Goal: Task Accomplishment & Management: Manage account settings

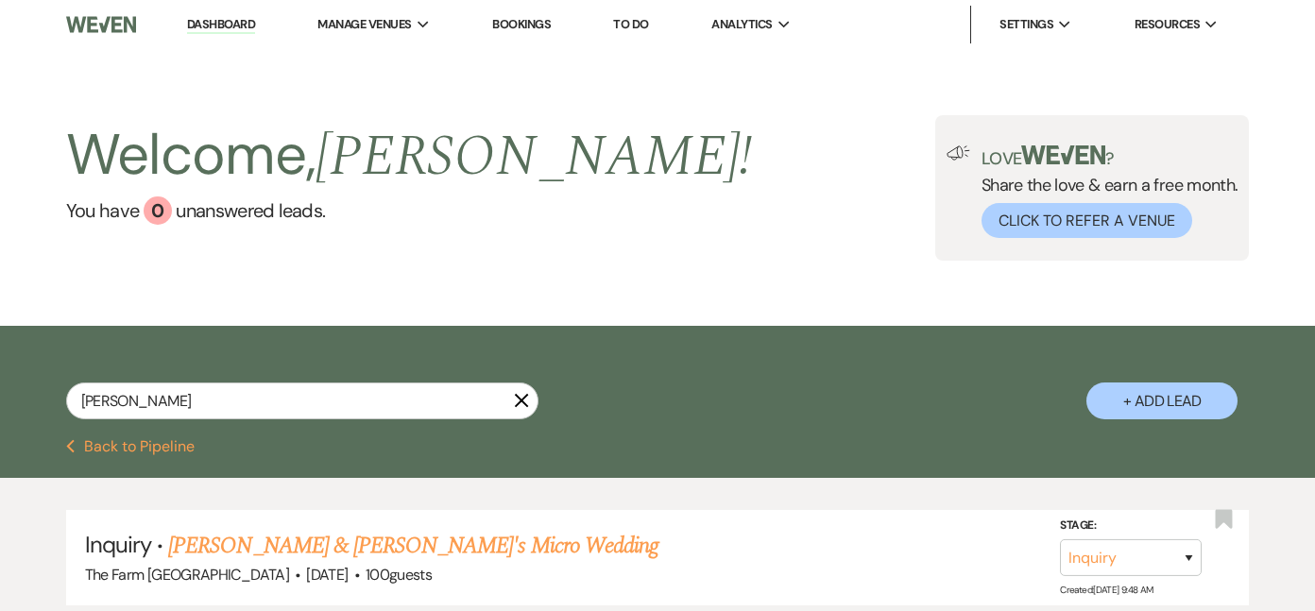
scroll to position [9, 0]
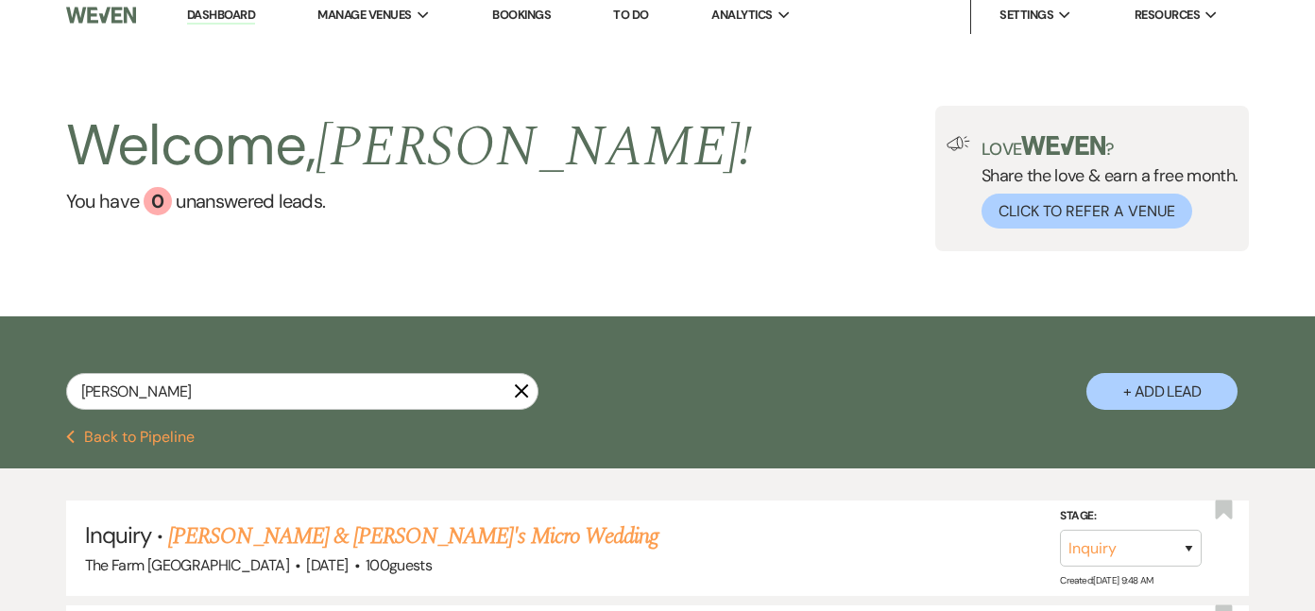
click at [520, 392] on use "button" at bounding box center [521, 391] width 14 height 14
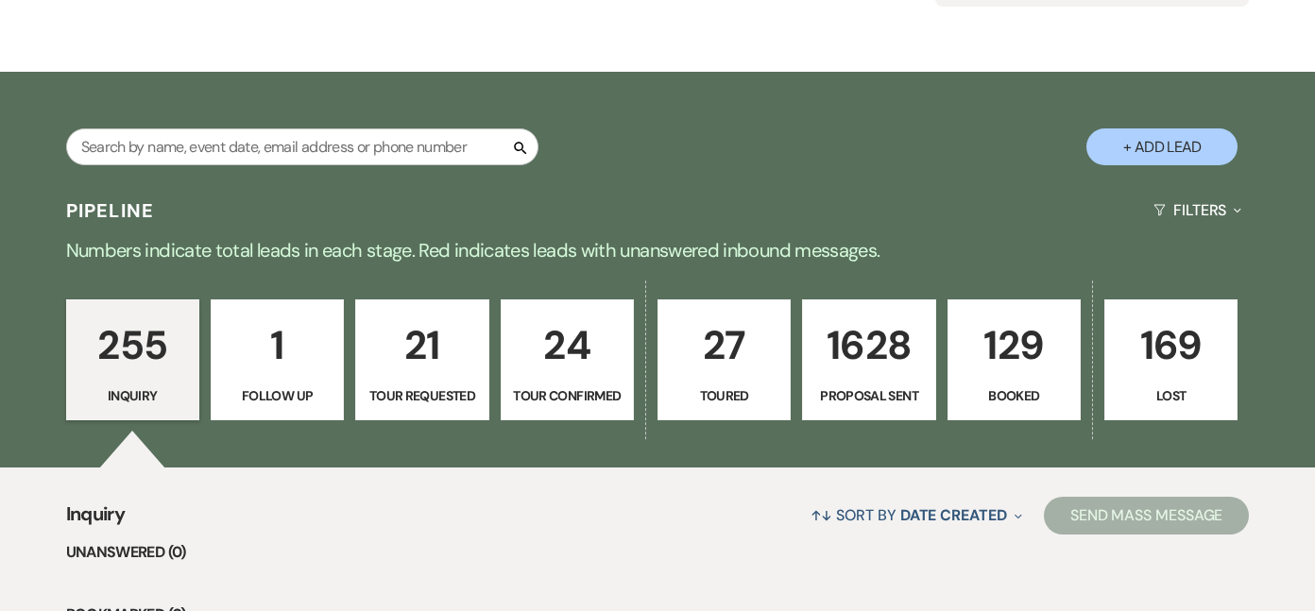
scroll to position [257, 0]
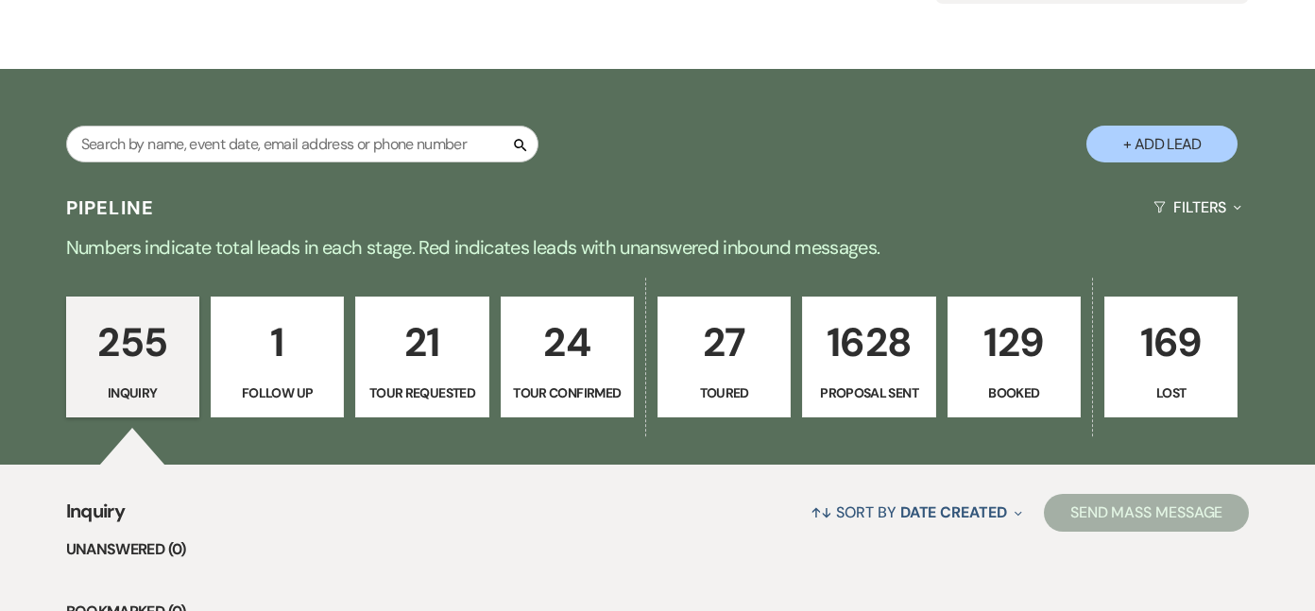
click at [982, 367] on p "129" at bounding box center [1014, 342] width 109 height 63
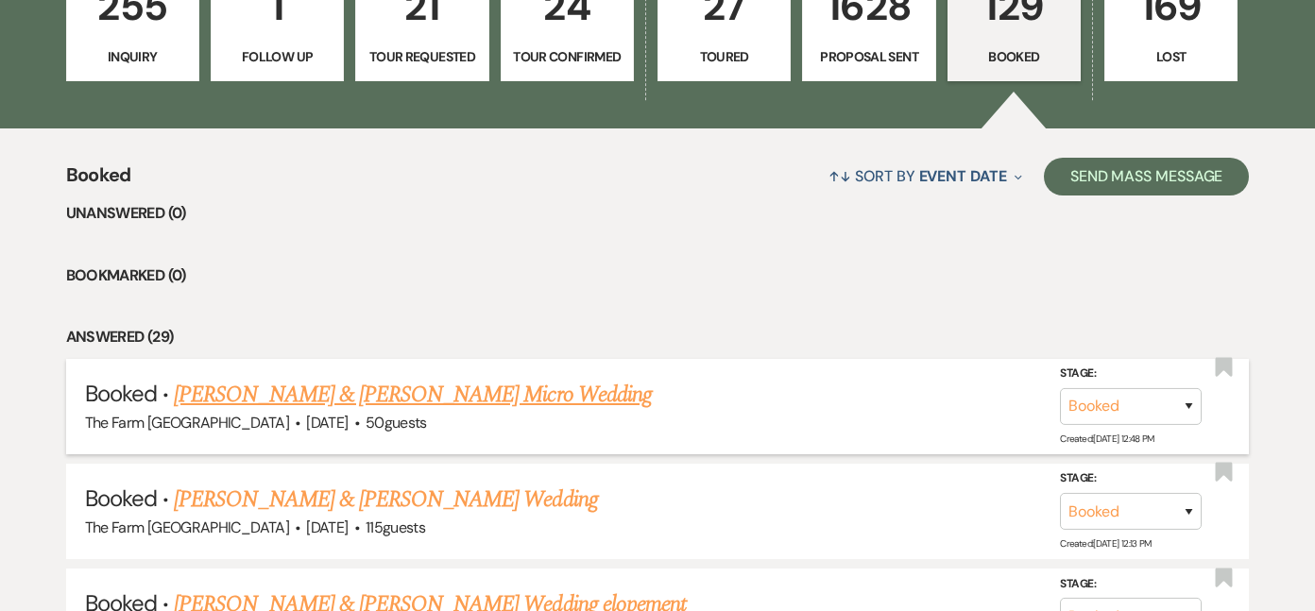
scroll to position [607, 0]
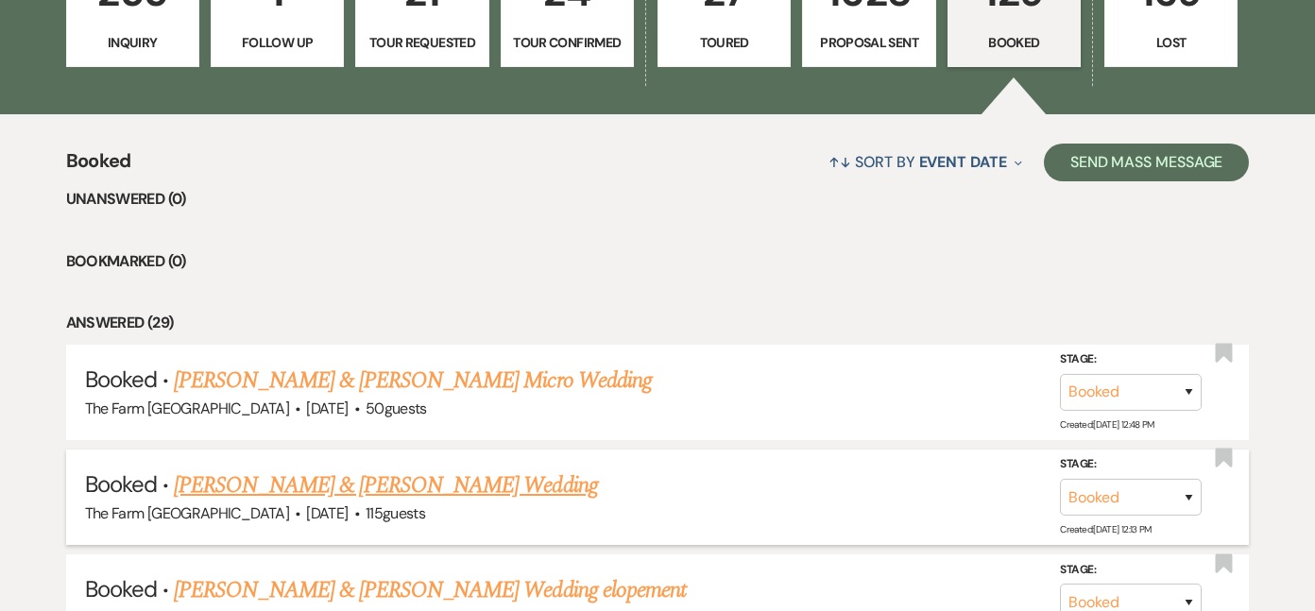
click at [396, 473] on link "[PERSON_NAME] & [PERSON_NAME] Wedding" at bounding box center [385, 486] width 423 height 34
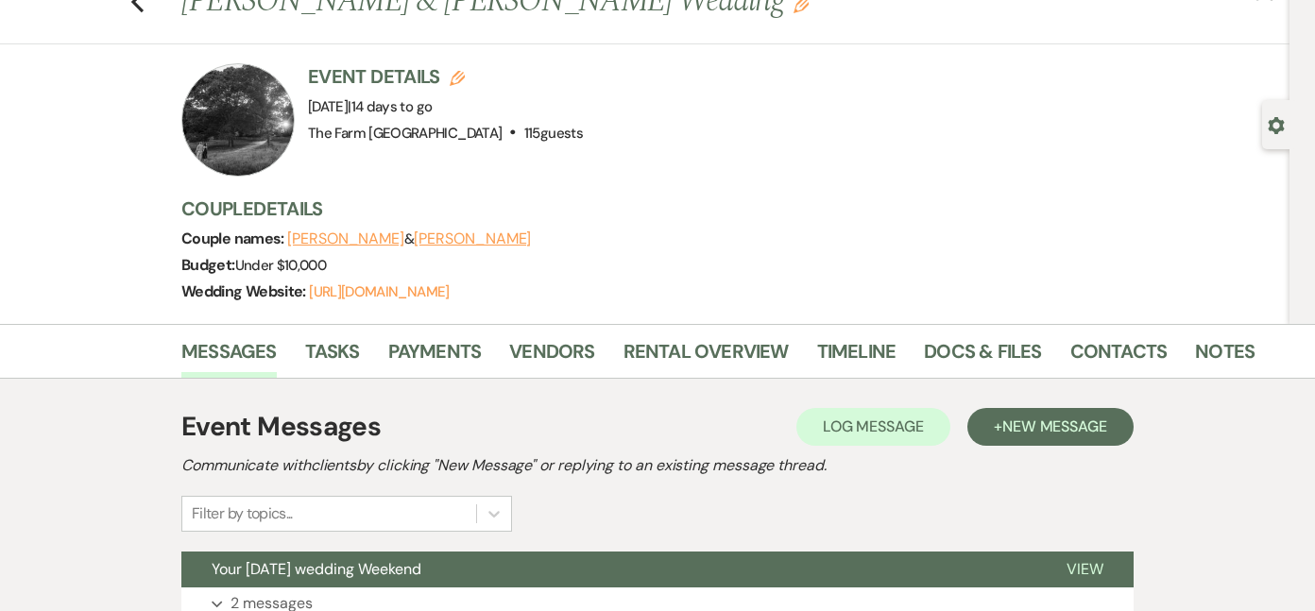
scroll to position [72, 0]
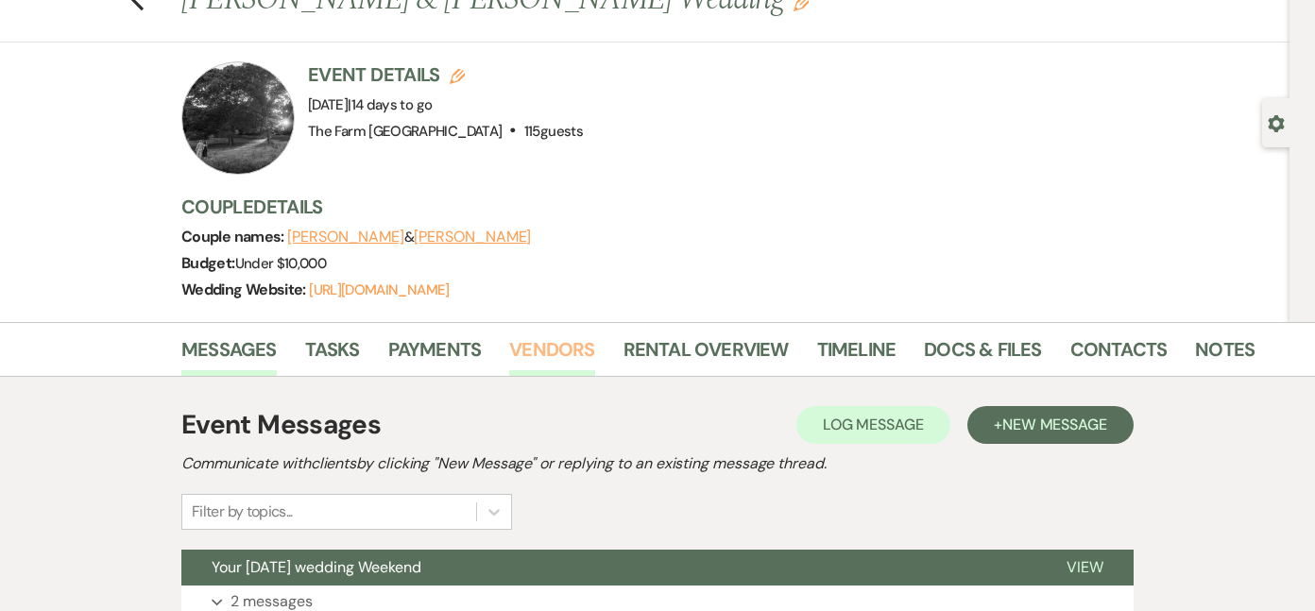
click at [578, 351] on link "Vendors" at bounding box center [551, 355] width 85 height 42
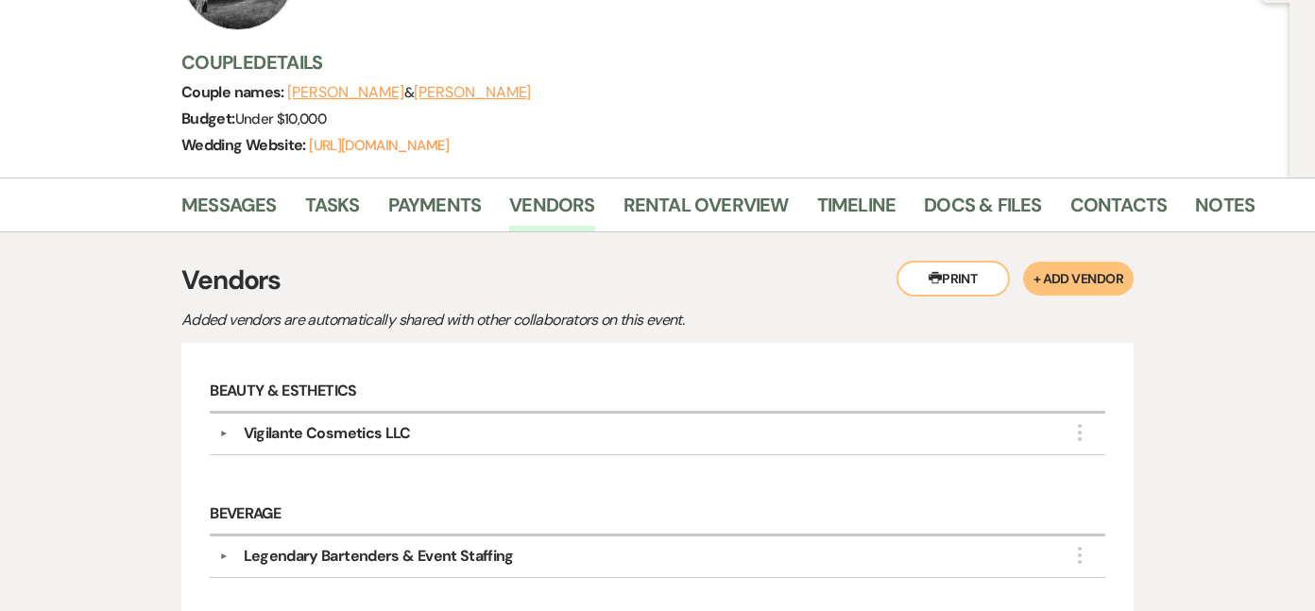
scroll to position [218, 0]
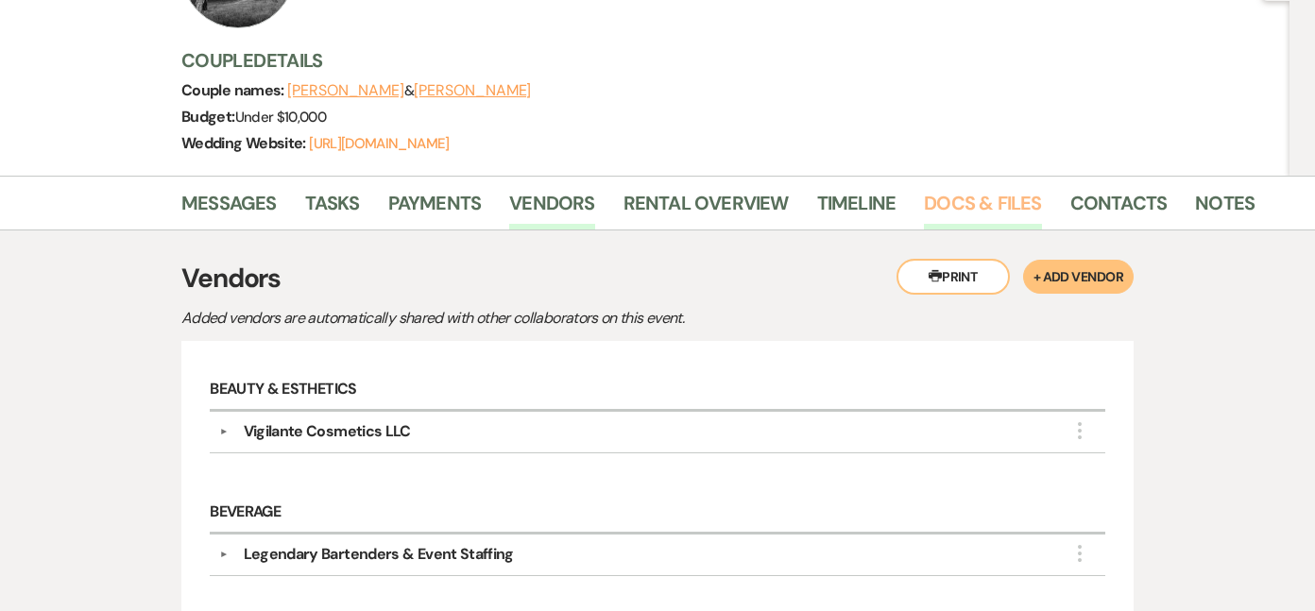
click at [984, 208] on link "Docs & Files" at bounding box center [982, 209] width 117 height 42
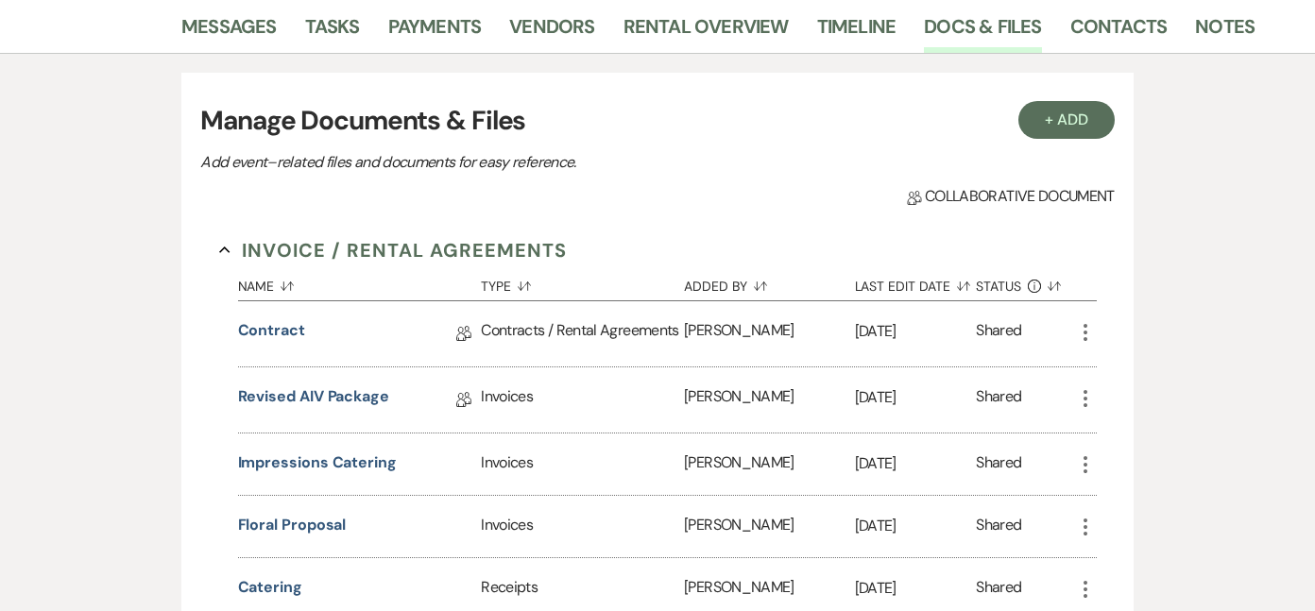
scroll to position [393, 0]
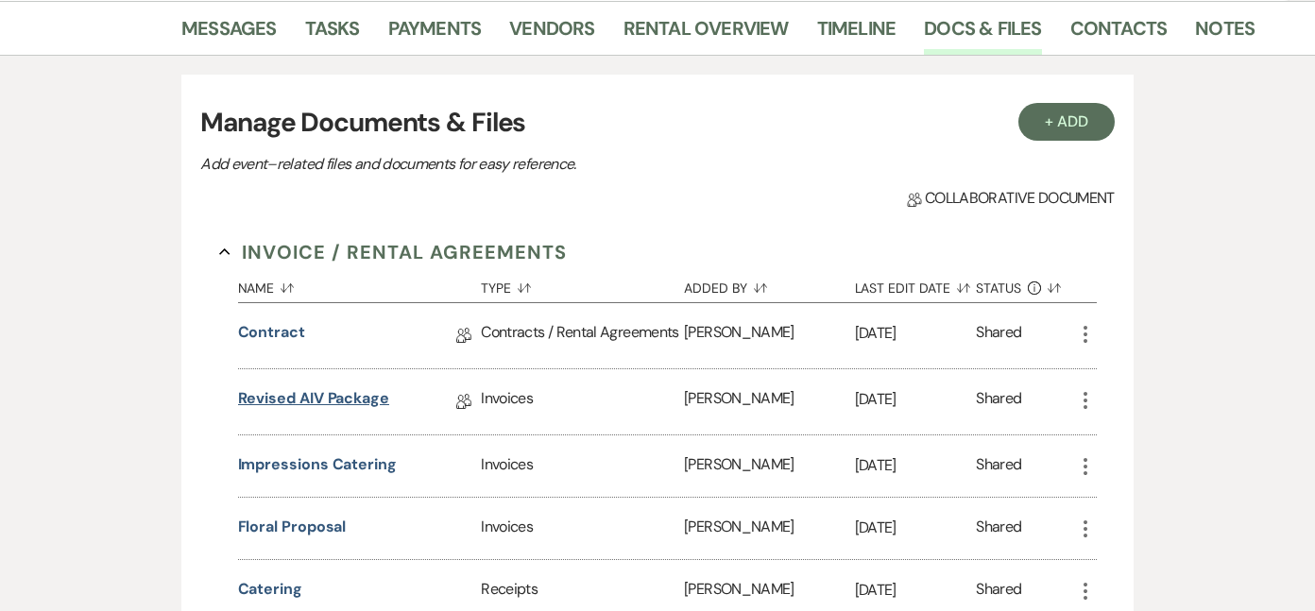
click at [335, 393] on link "Revised AIV Package" at bounding box center [313, 401] width 151 height 29
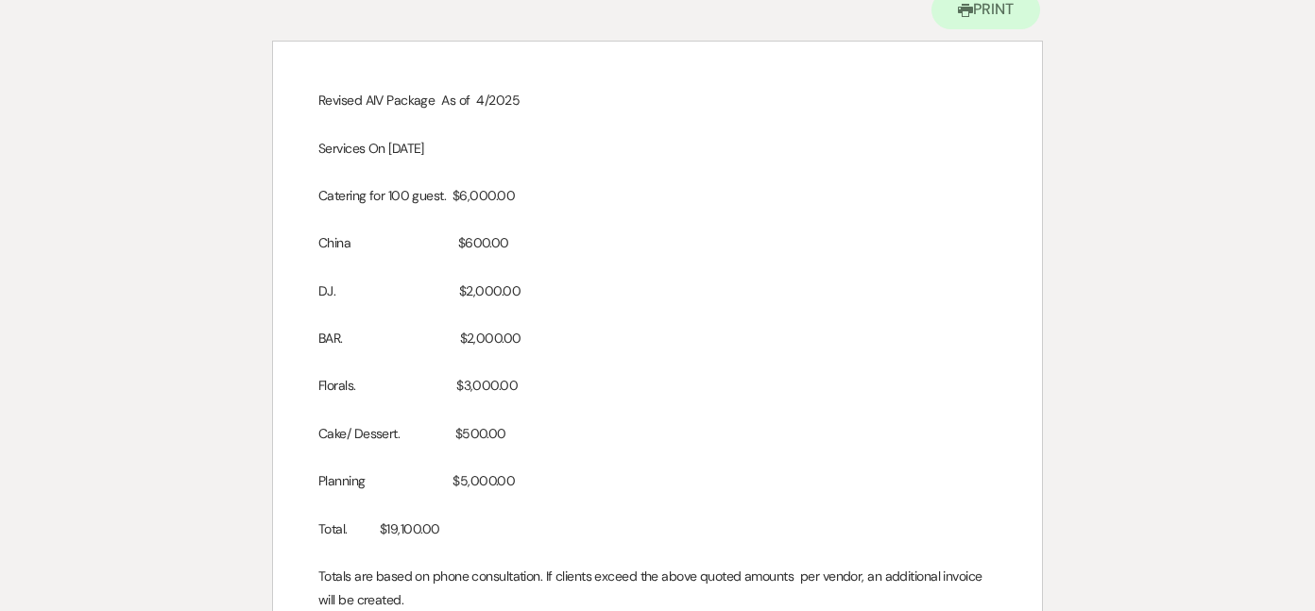
scroll to position [209, 0]
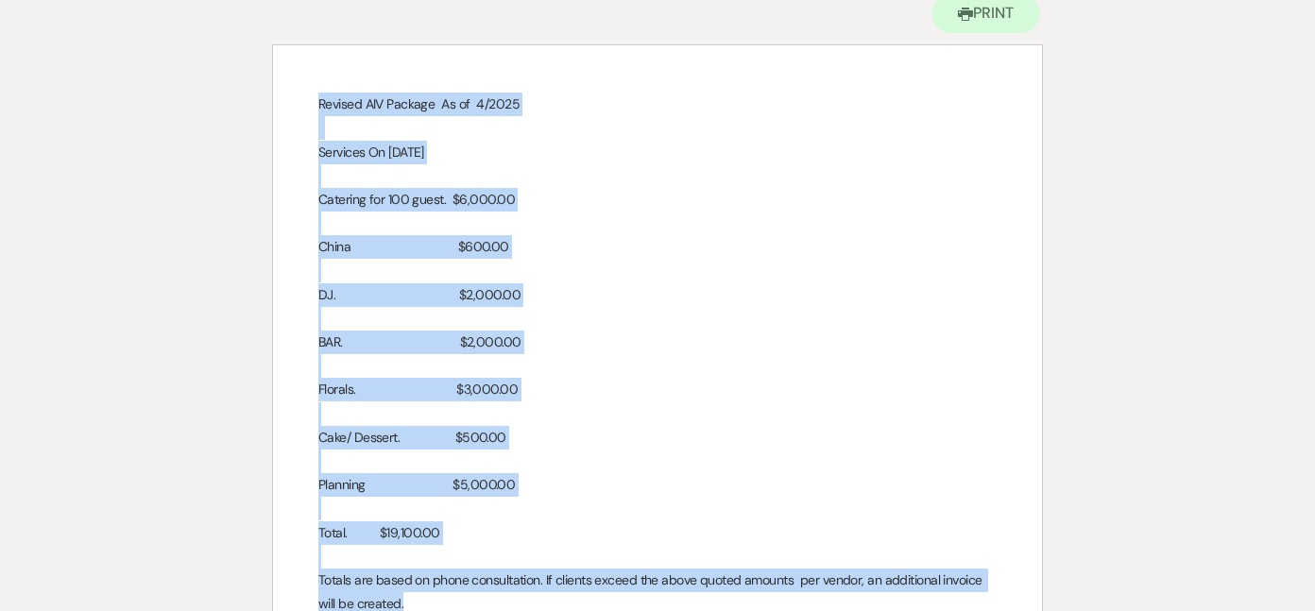
drag, startPoint x: 303, startPoint y: 94, endPoint x: 589, endPoint y: 605, distance: 584.9
click at [589, 605] on div "Revised AIV Package As of 4/2025 Services On 9/27/25 Catering for 100 guest. $6…" at bounding box center [657, 411] width 769 height 733
copy div "Revised AIV Package As of 4/2025 Services On 9/27/25 Catering for 100 guest. $6…"
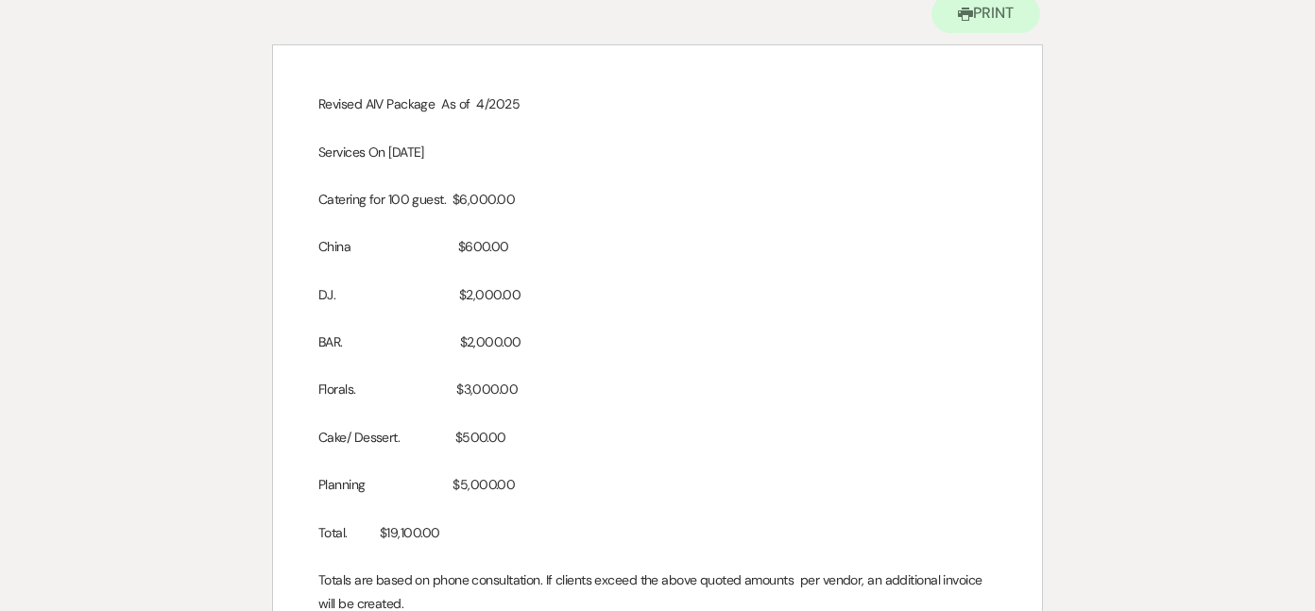
click at [199, 272] on div "Printer Print Add Photo + Insert Field Expand Standard Field Smart Field Signat…" at bounding box center [657, 405] width 1315 height 861
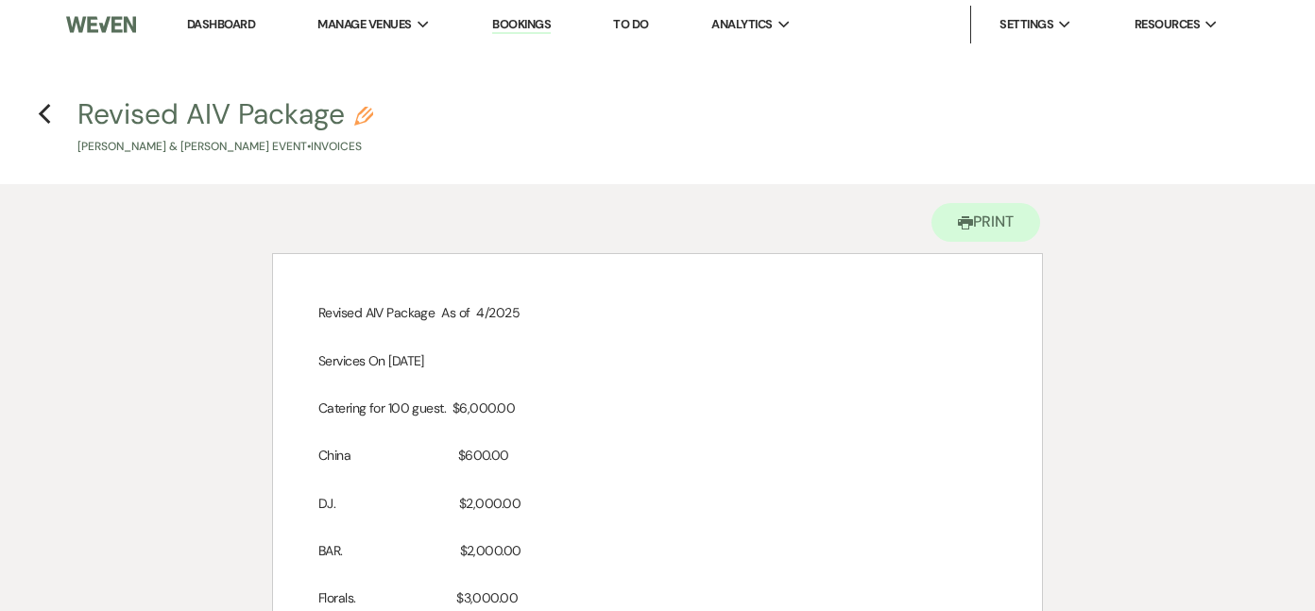
scroll to position [0, 0]
click at [49, 119] on icon "Previous" at bounding box center [45, 114] width 14 height 23
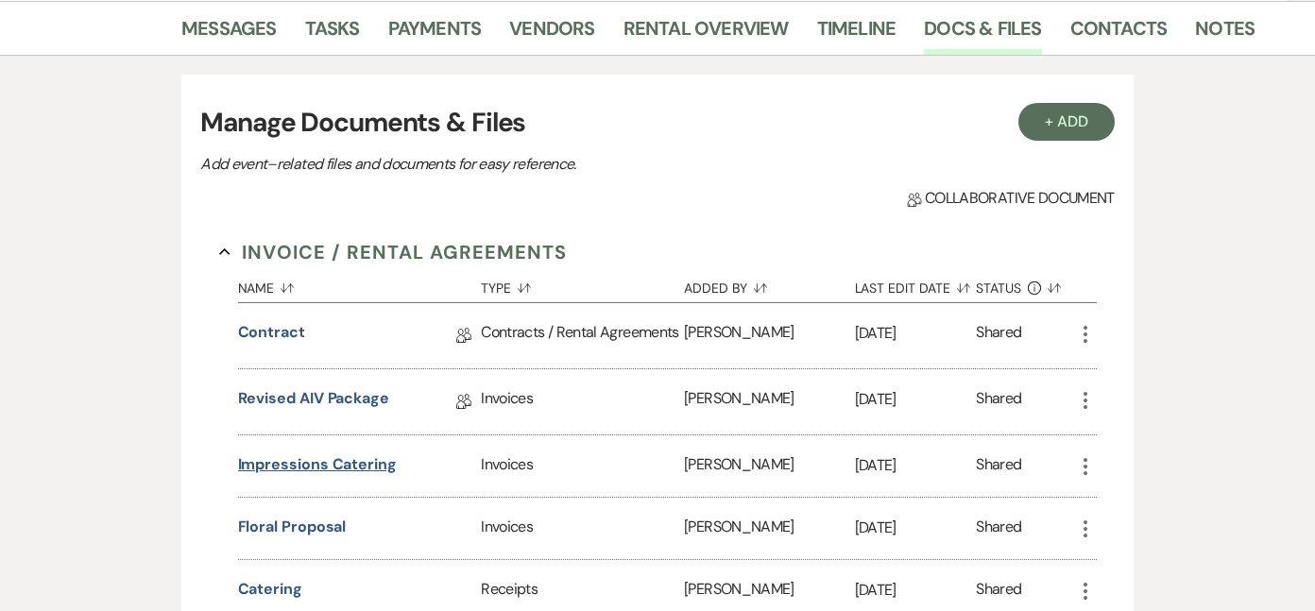
click at [335, 459] on button "Impressions Catering" at bounding box center [317, 464] width 159 height 23
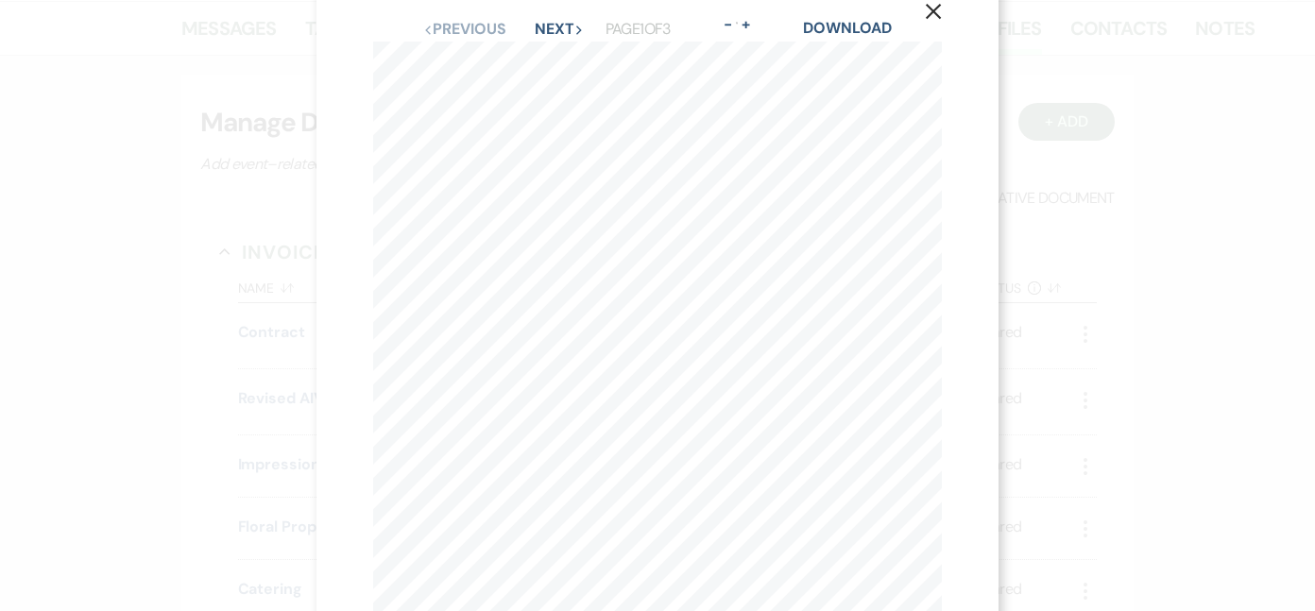
scroll to position [21, 0]
click at [550, 45] on button "Next Next" at bounding box center [559, 48] width 49 height 15
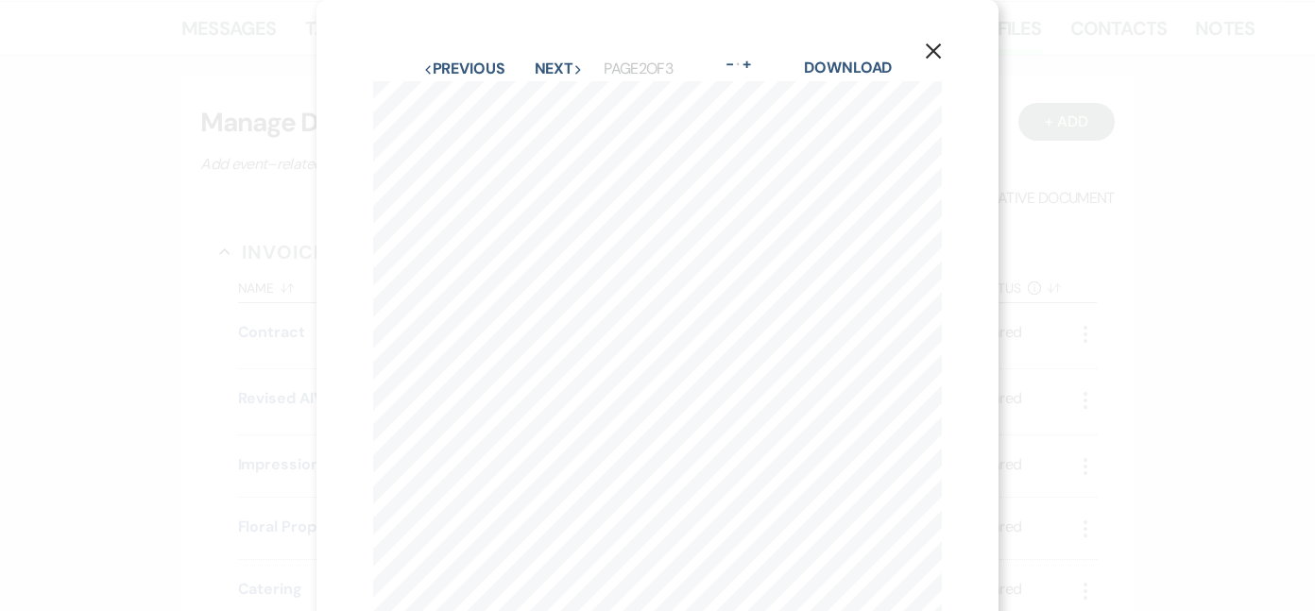
scroll to position [0, 0]
click at [935, 47] on icon "X" at bounding box center [933, 51] width 17 height 17
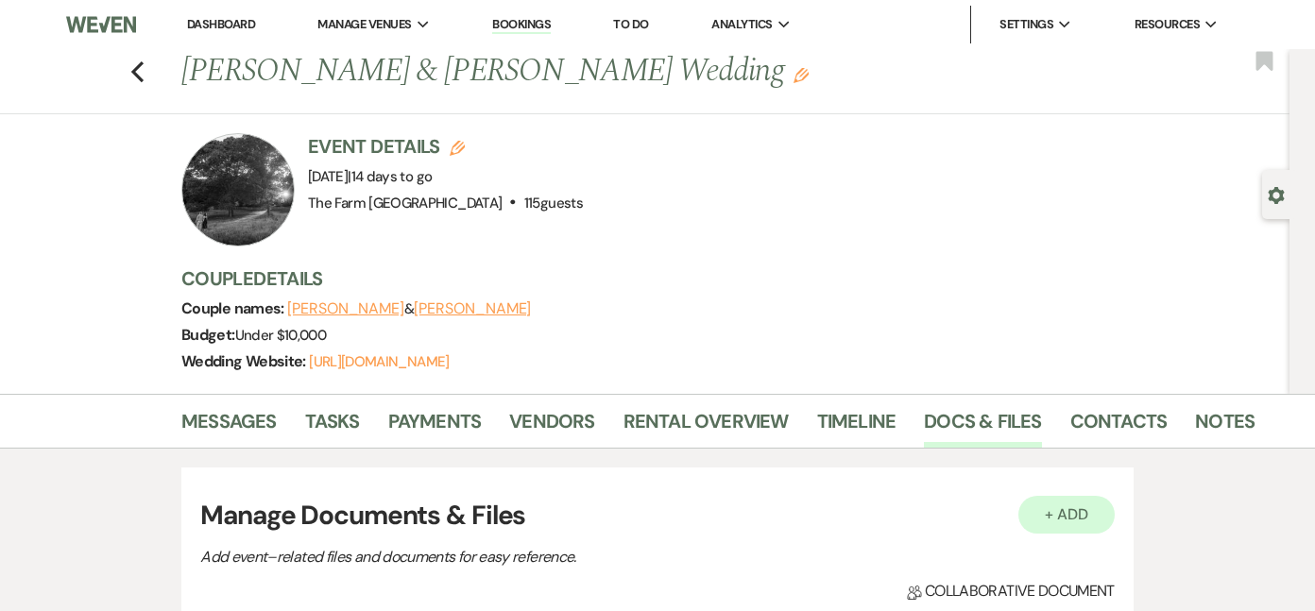
click at [1061, 512] on button "+ Add" at bounding box center [1066, 515] width 96 height 38
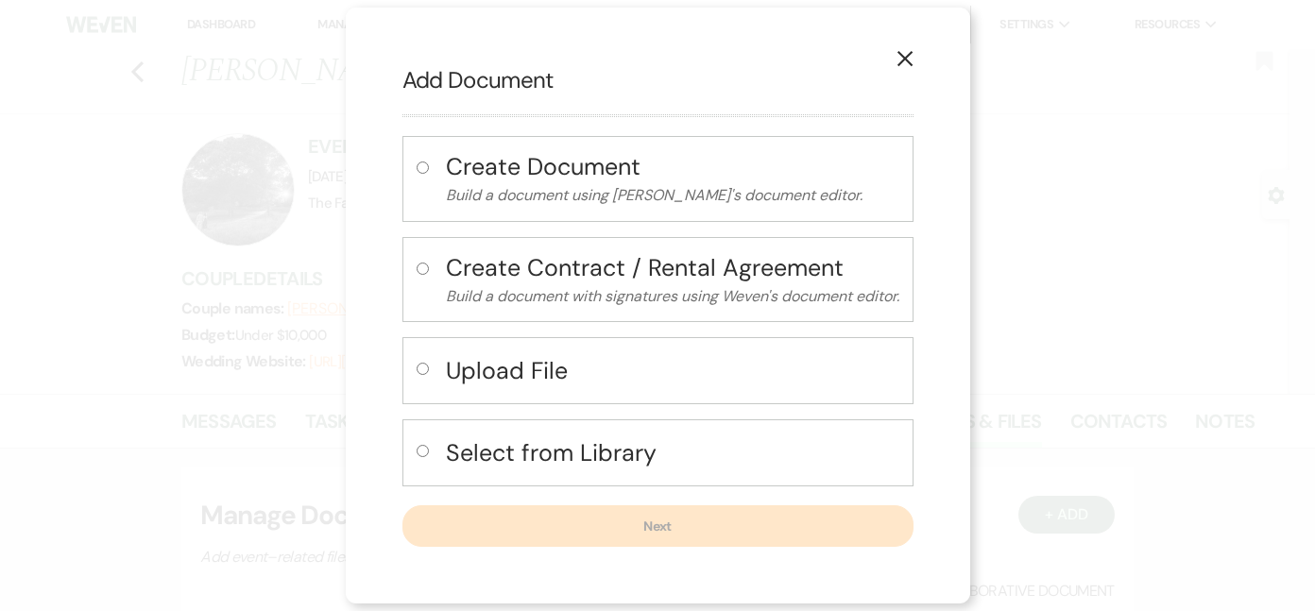
click at [418, 373] on input "radio" at bounding box center [423, 369] width 12 height 12
radio input "true"
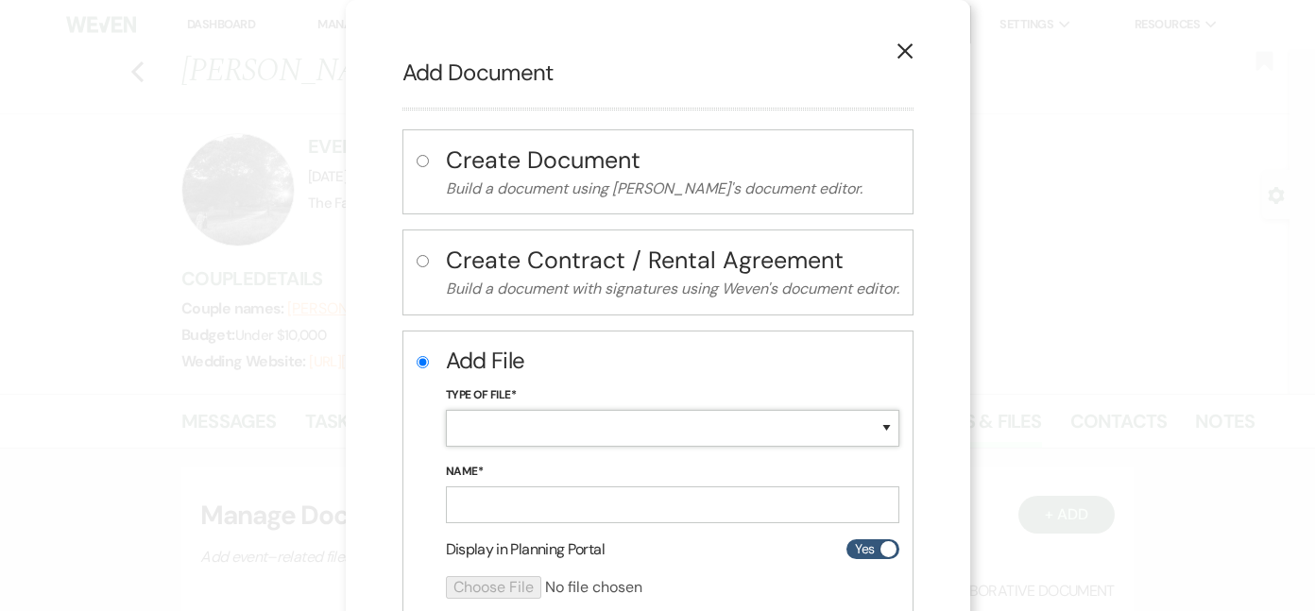
select select "11"
drag, startPoint x: 530, startPoint y: 586, endPoint x: 551, endPoint y: 500, distance: 88.4
click at [551, 500] on input "Name*" at bounding box center [672, 505] width 453 height 37
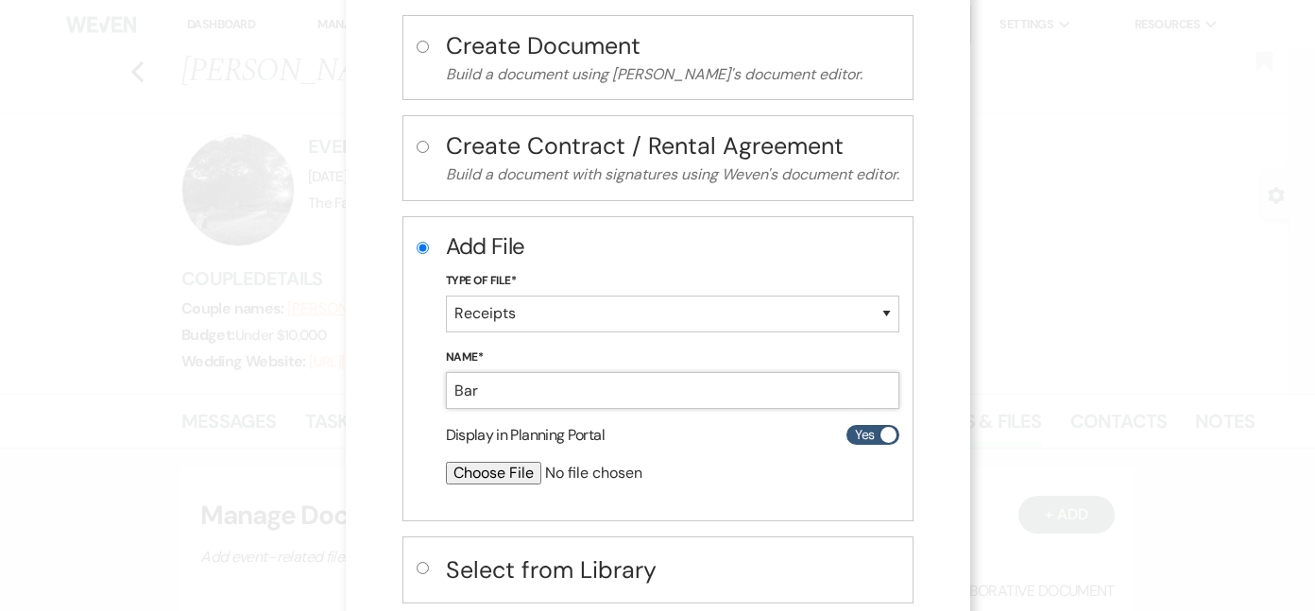
scroll to position [126, 0]
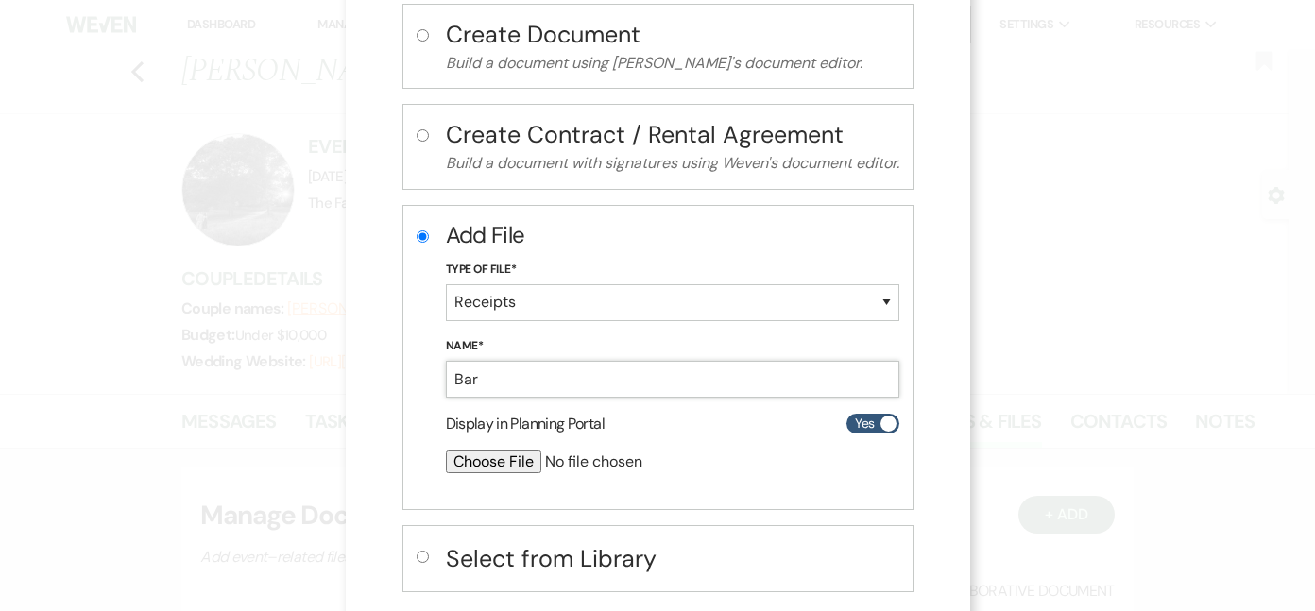
type input "Bar"
click at [470, 458] on input "file" at bounding box center [622, 462] width 353 height 23
type input "C:\fakepath\Legendary Bartenders - 9:26 & 9:27 Kayla ~ The Farm Rome.html"
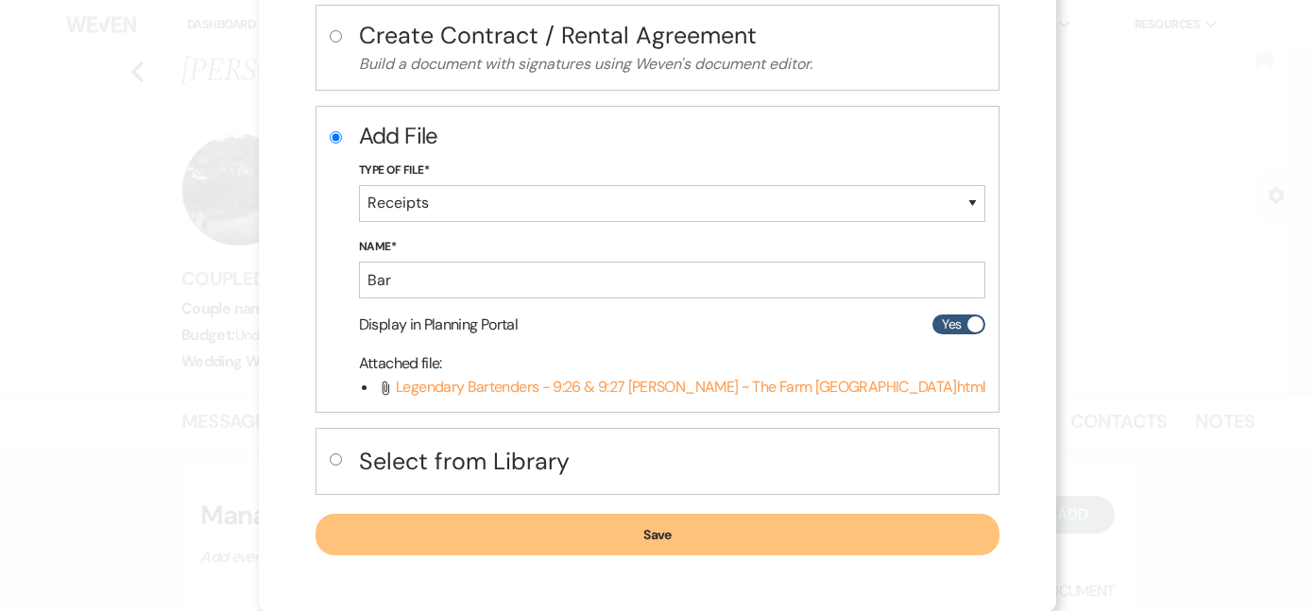
scroll to position [224, 0]
click at [798, 533] on button "Save" at bounding box center [658, 536] width 685 height 42
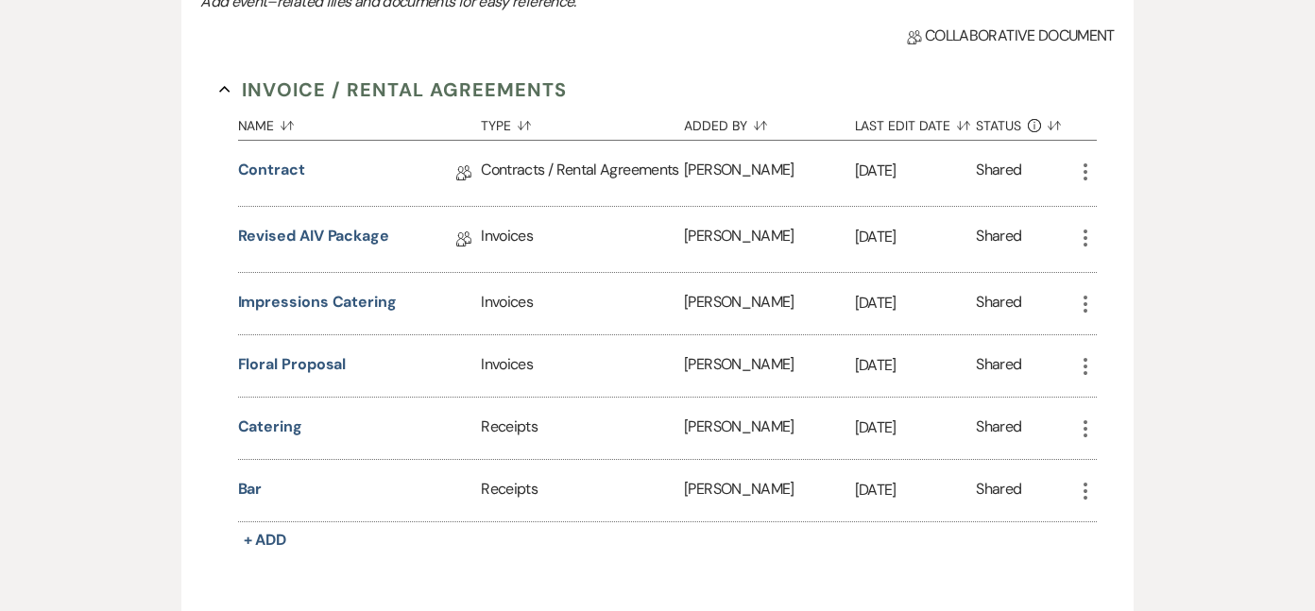
scroll to position [557, 0]
click at [252, 487] on button "Bar" at bounding box center [250, 487] width 25 height 23
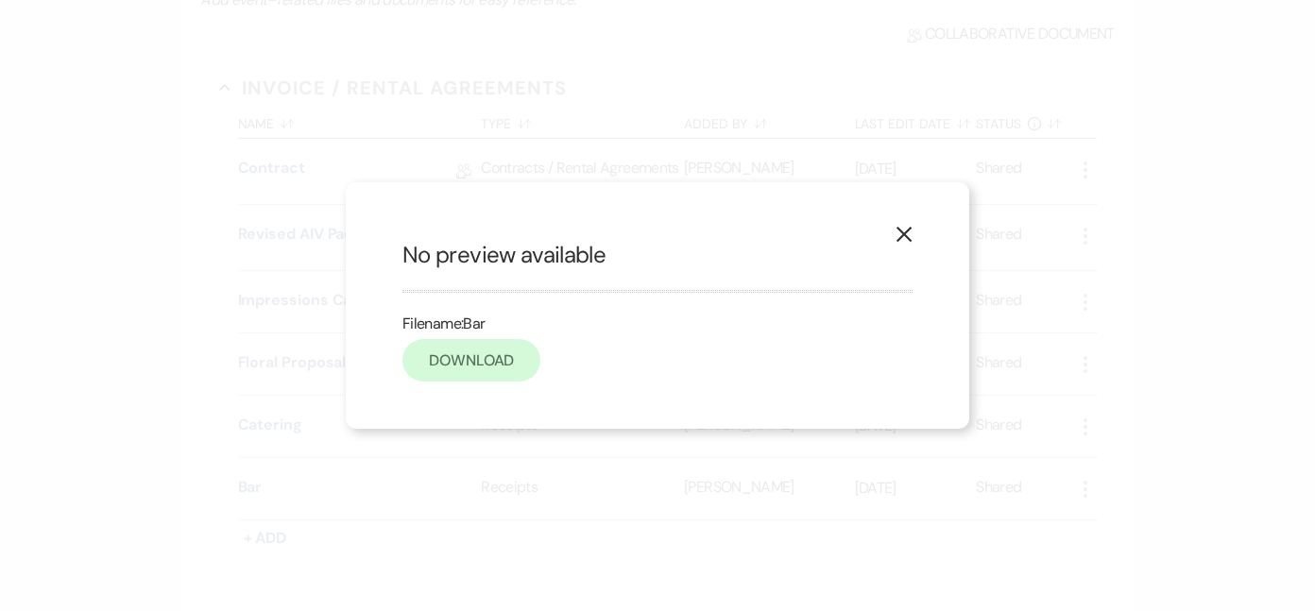
click at [494, 362] on link "Download" at bounding box center [471, 360] width 138 height 43
click at [903, 235] on use "button" at bounding box center [903, 234] width 15 height 15
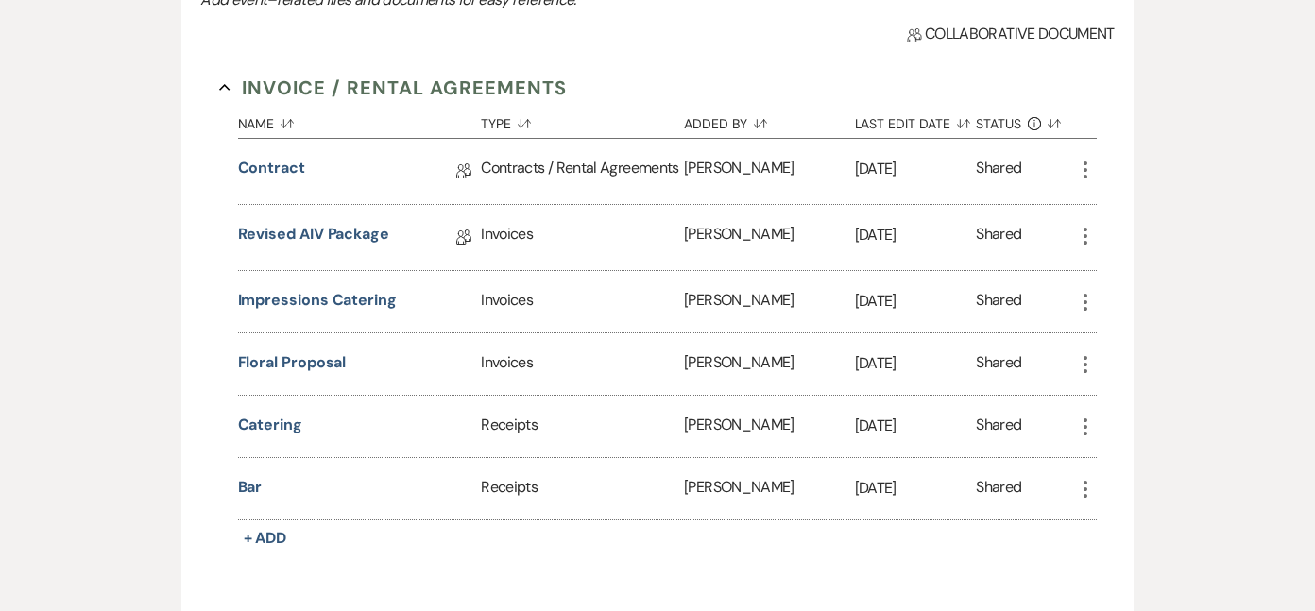
click at [1092, 487] on icon "More" at bounding box center [1085, 489] width 23 height 23
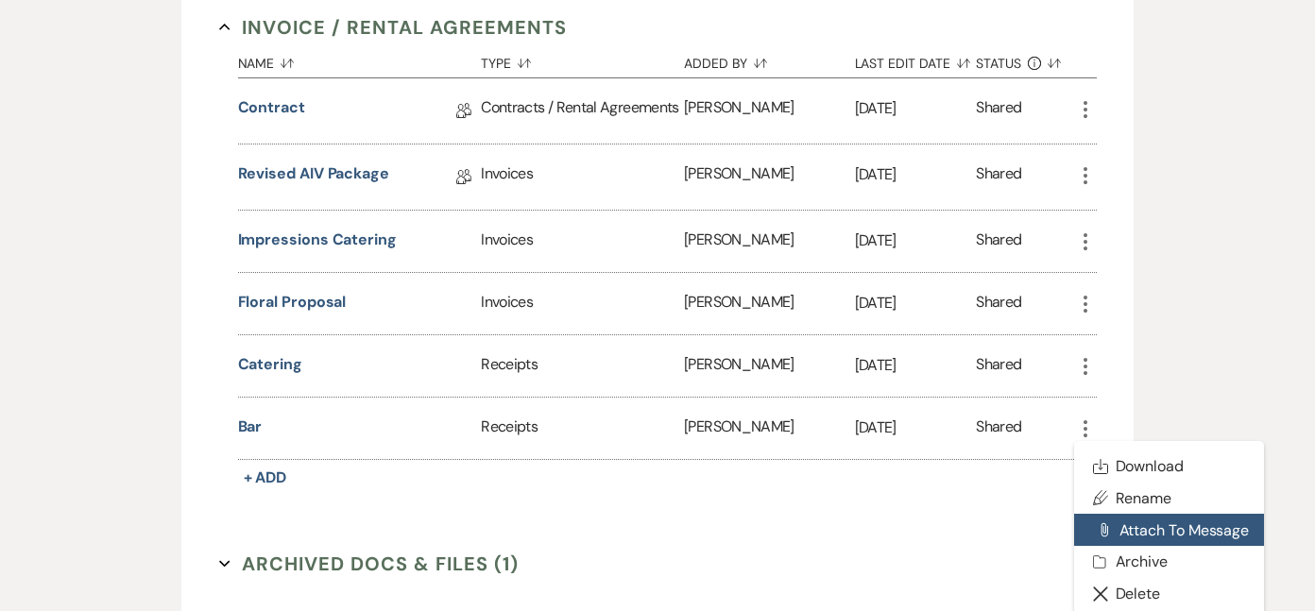
scroll to position [630, 0]
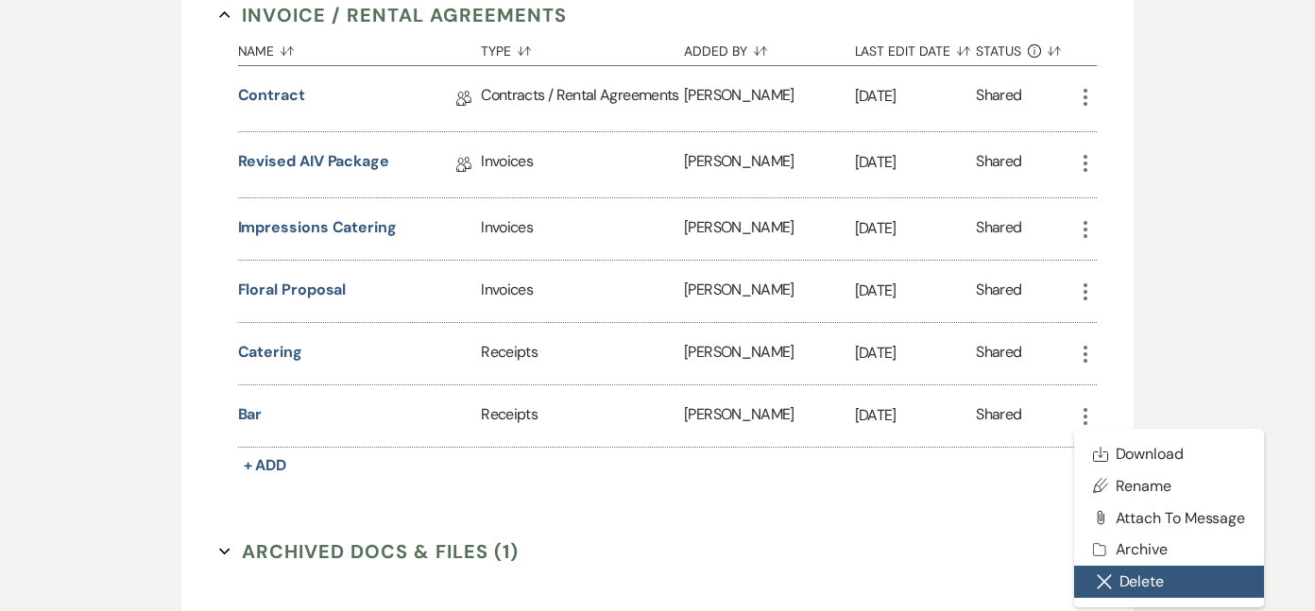
click at [1130, 584] on button "Close Delete X Delete" at bounding box center [1169, 582] width 191 height 32
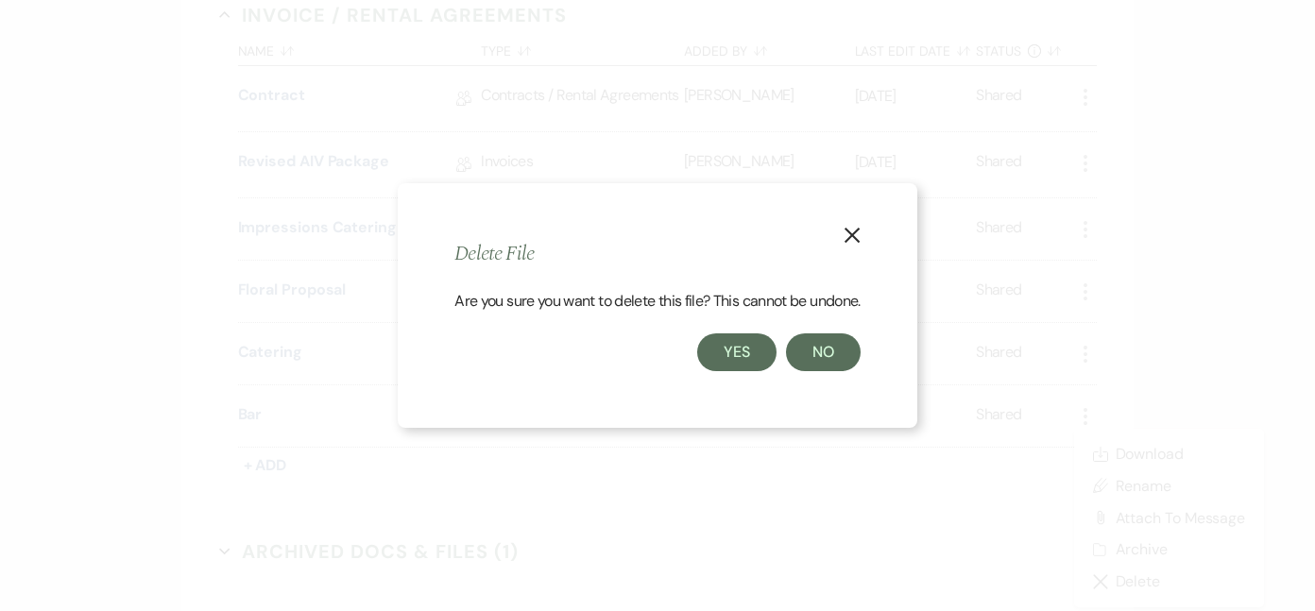
click at [752, 344] on button "Yes" at bounding box center [736, 352] width 79 height 38
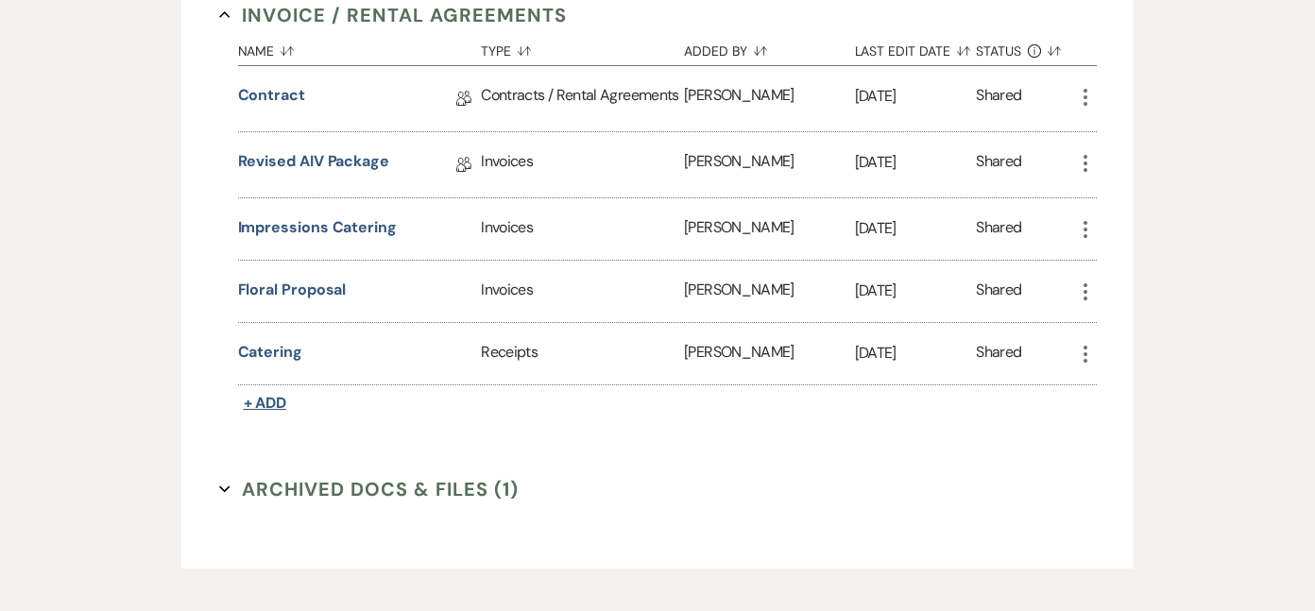
click at [263, 397] on span "+ Add" at bounding box center [265, 403] width 43 height 20
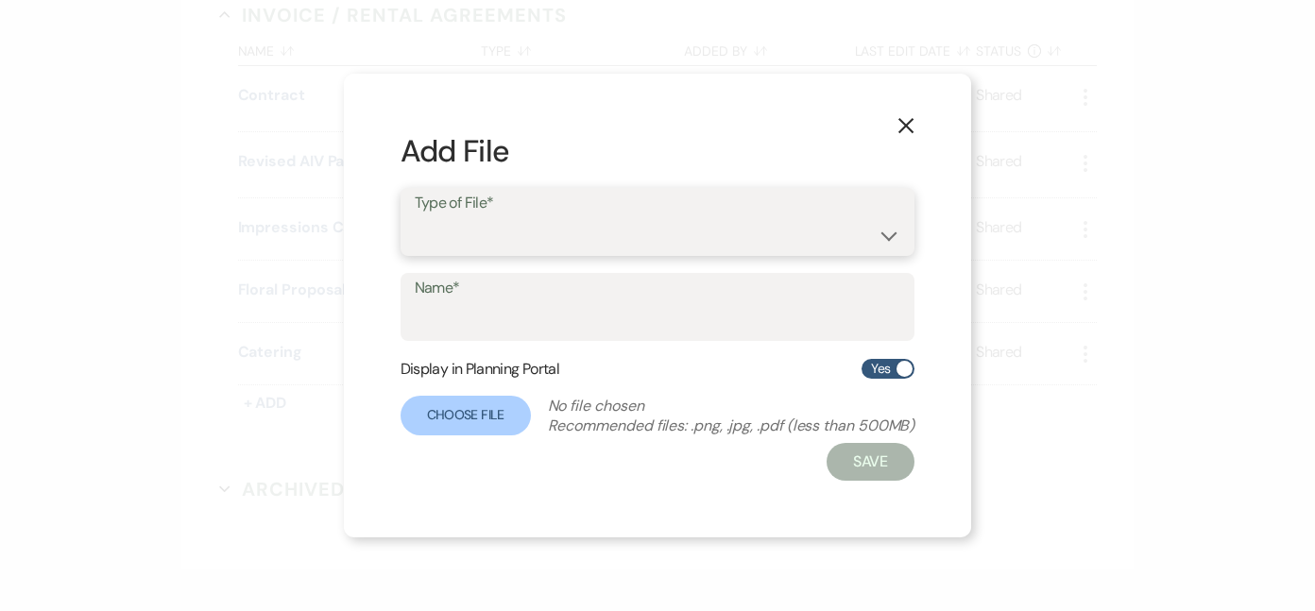
select select "11"
click at [478, 318] on input "Name*" at bounding box center [658, 320] width 487 height 37
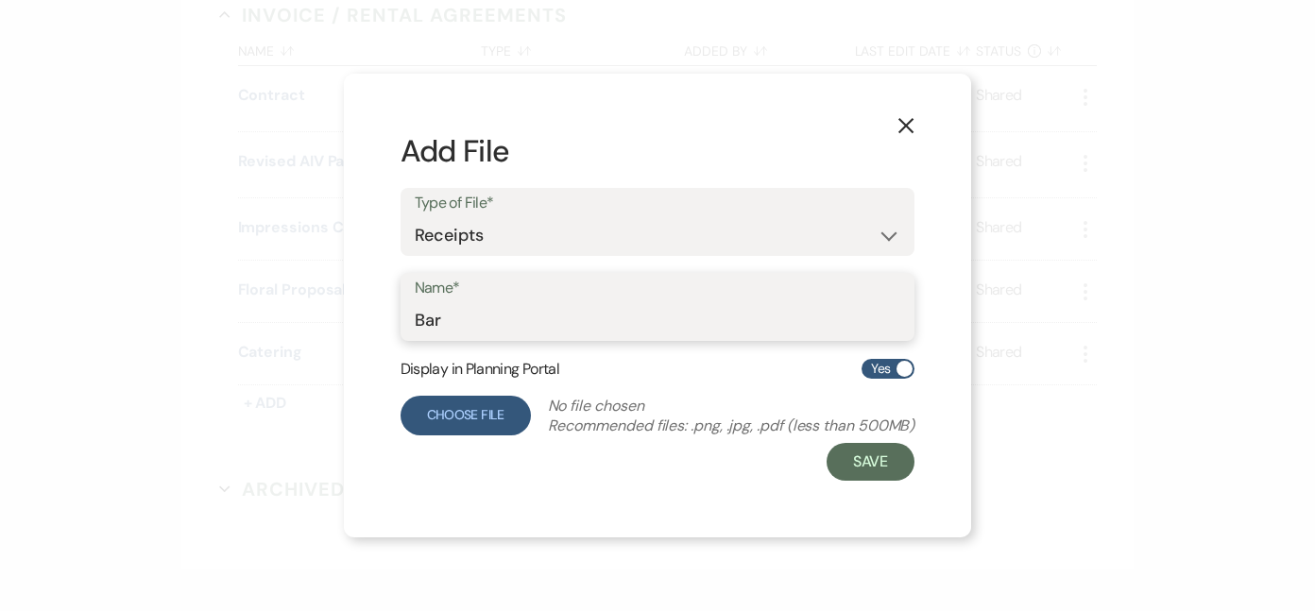
type input "Bar"
click at [483, 422] on label "Choose File" at bounding box center [466, 416] width 130 height 40
click at [0, 0] on input "Choose File" at bounding box center [0, 0] width 0 height 0
click at [478, 411] on label "Choose File" at bounding box center [466, 416] width 130 height 40
click at [0, 0] on input "Choose File" at bounding box center [0, 0] width 0 height 0
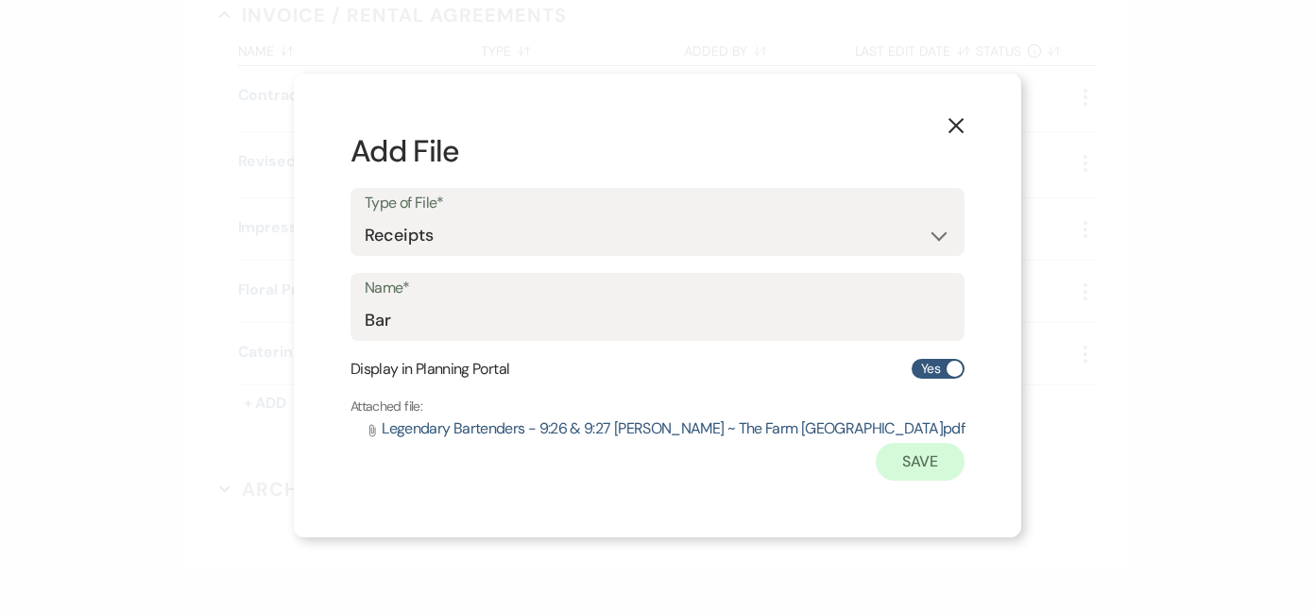
click at [879, 465] on button "Save" at bounding box center [920, 462] width 89 height 38
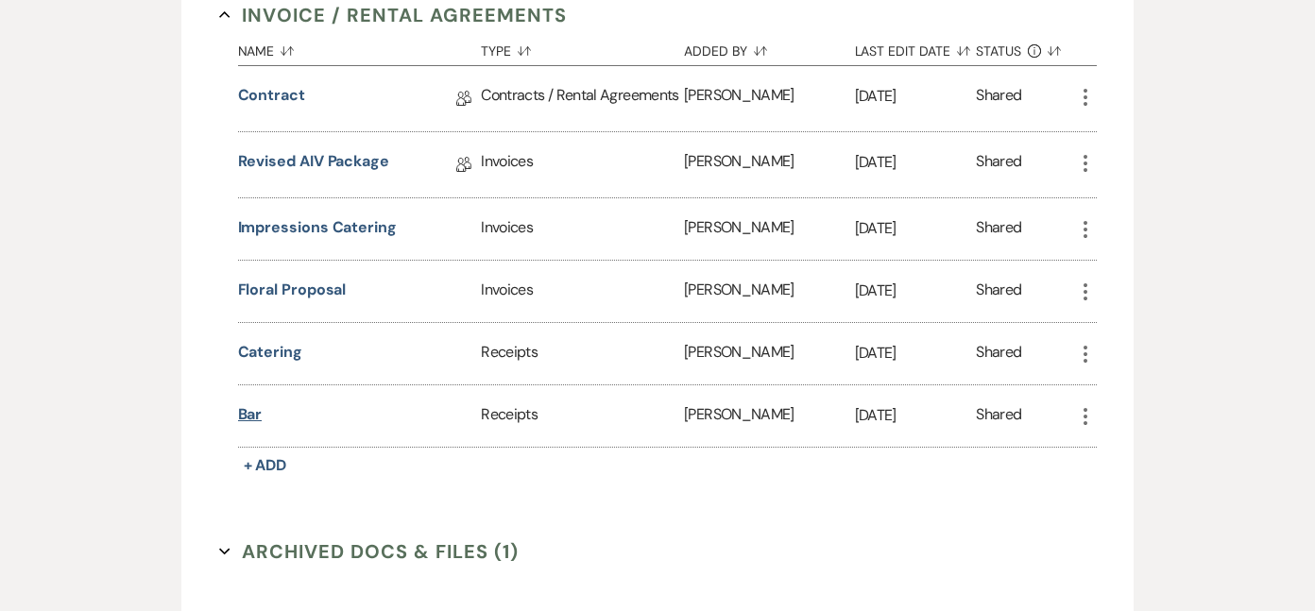
click at [257, 408] on button "Bar" at bounding box center [250, 414] width 25 height 23
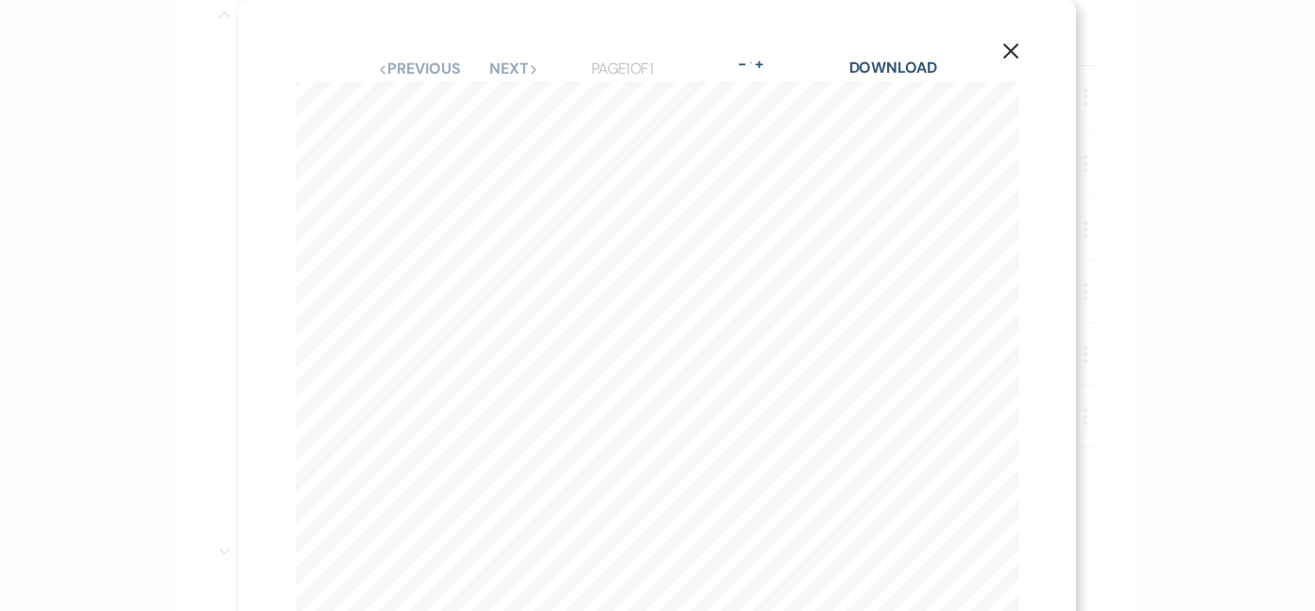
scroll to position [0, 0]
click at [741, 63] on button "-" at bounding box center [742, 64] width 15 height 15
click at [742, 64] on button "-" at bounding box center [742, 64] width 15 height 15
click at [1015, 64] on icon "X" at bounding box center [1010, 70] width 17 height 17
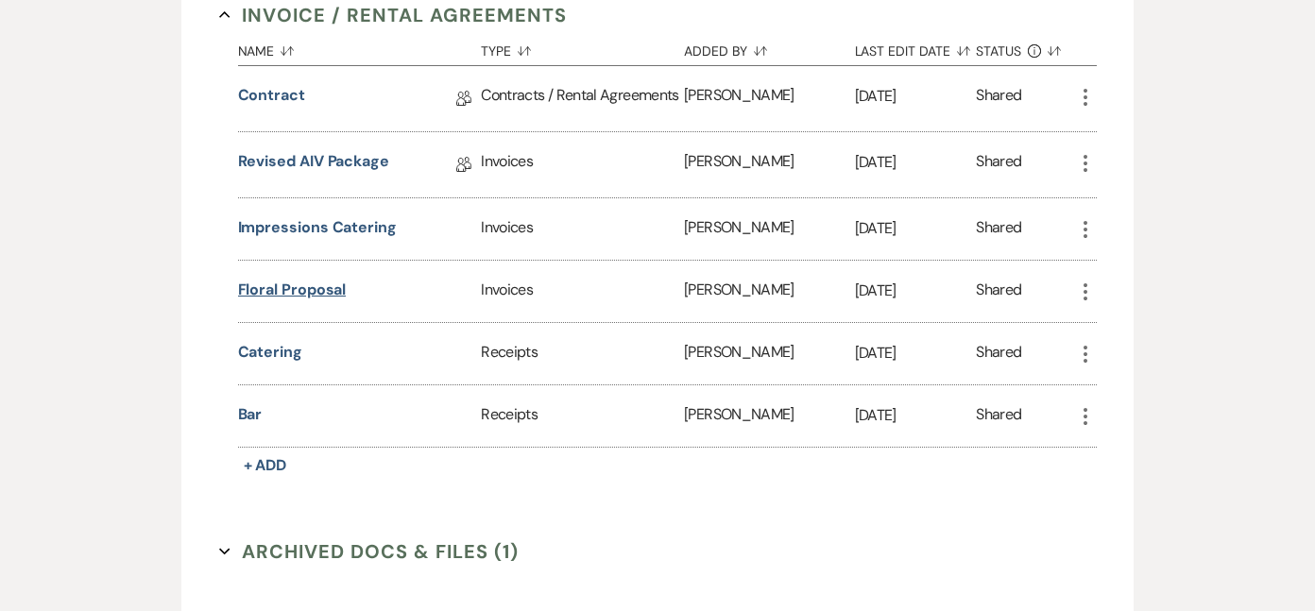
click at [327, 289] on button "Floral Proposal" at bounding box center [292, 290] width 109 height 23
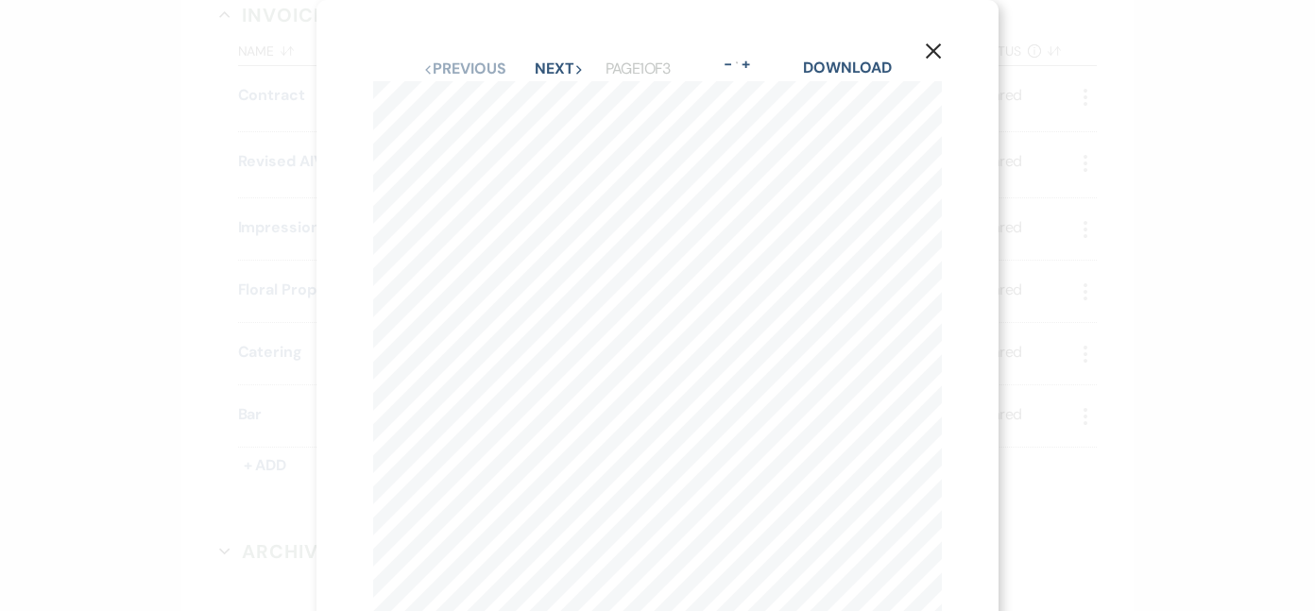
scroll to position [0, 0]
click at [936, 48] on use "button" at bounding box center [933, 50] width 15 height 15
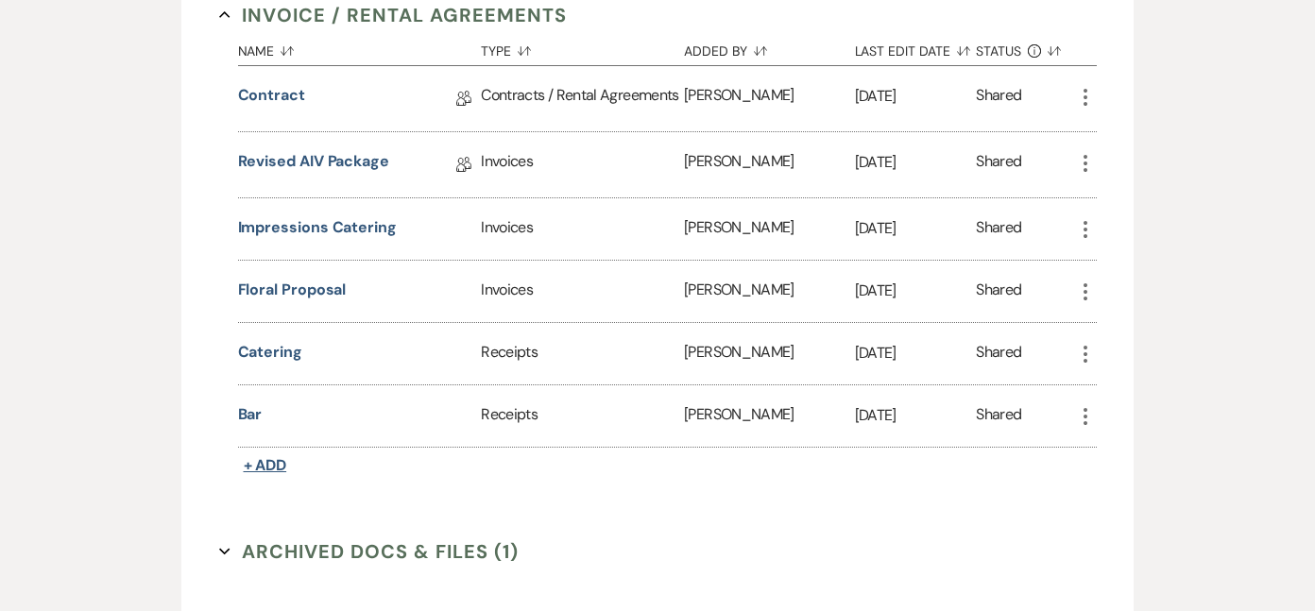
click at [275, 467] on span "+ Add" at bounding box center [265, 465] width 43 height 20
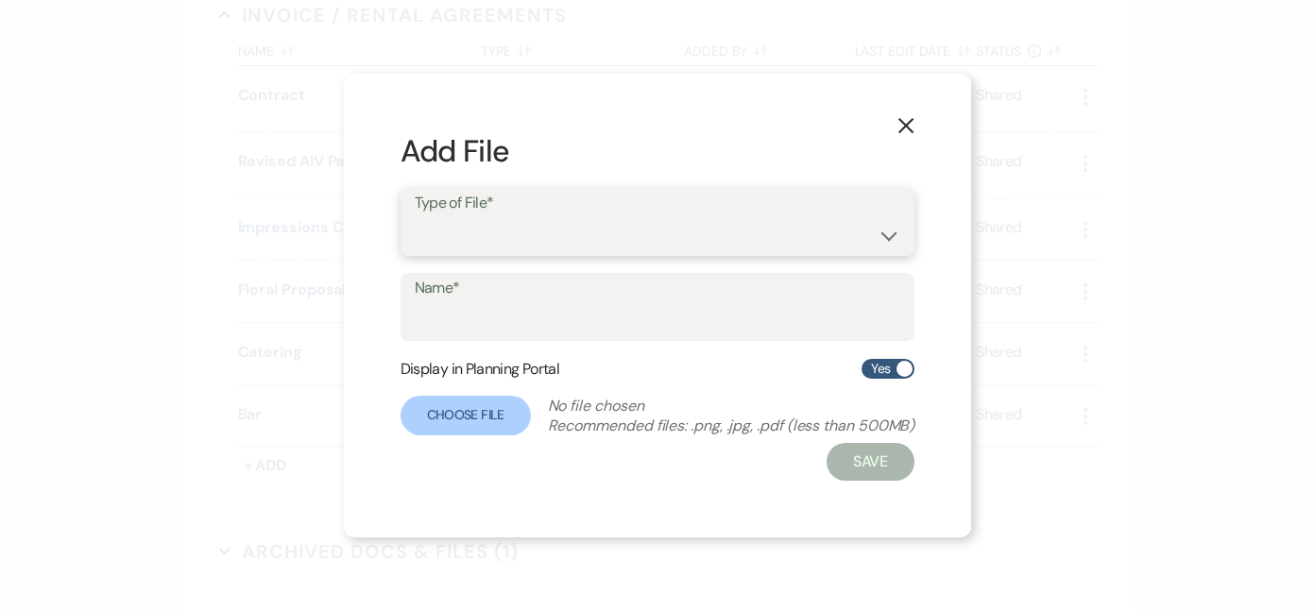
select select "22"
click at [649, 308] on input "Name*" at bounding box center [658, 320] width 487 height 37
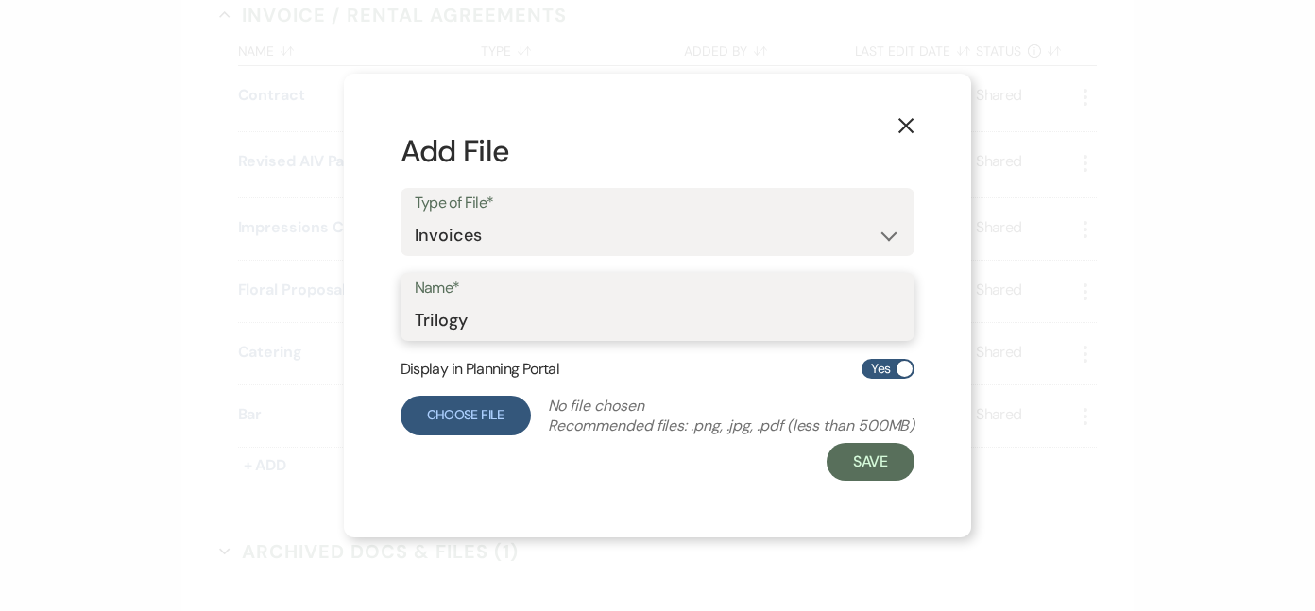
type input "Trilogy"
click at [462, 409] on label "Choose File" at bounding box center [466, 416] width 130 height 40
click at [0, 0] on input "Choose File" at bounding box center [0, 0] width 0 height 0
click at [457, 415] on label "Choose File" at bounding box center [466, 416] width 130 height 40
click at [0, 0] on input "Choose File" at bounding box center [0, 0] width 0 height 0
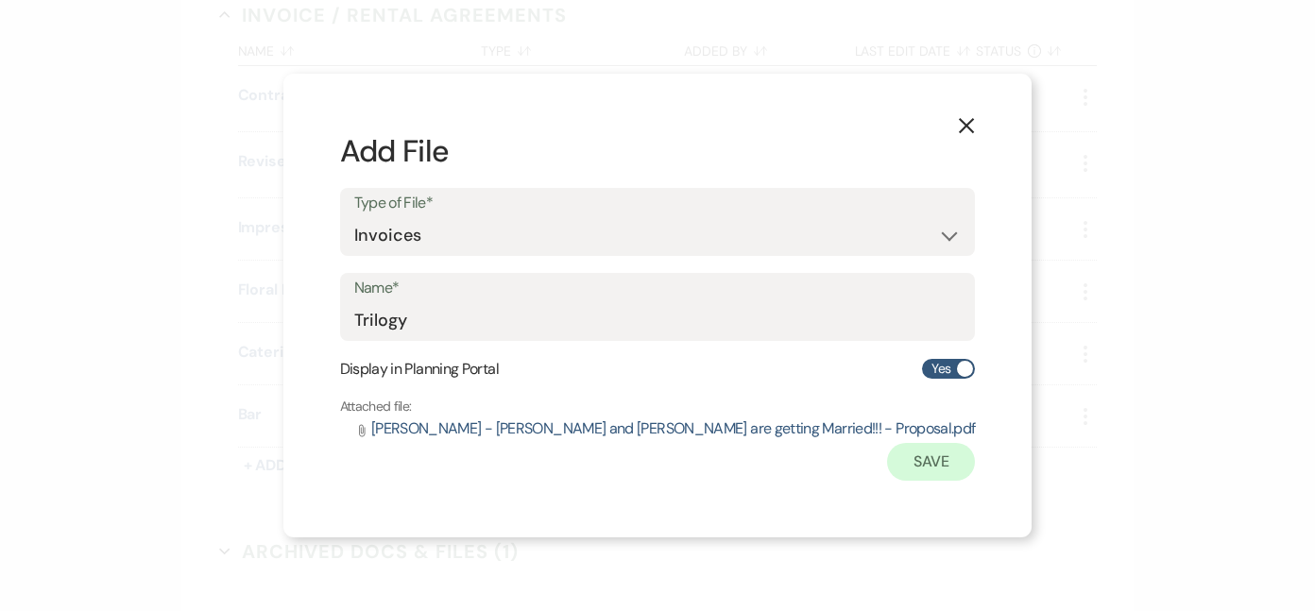
click at [887, 460] on button "Save" at bounding box center [931, 462] width 89 height 38
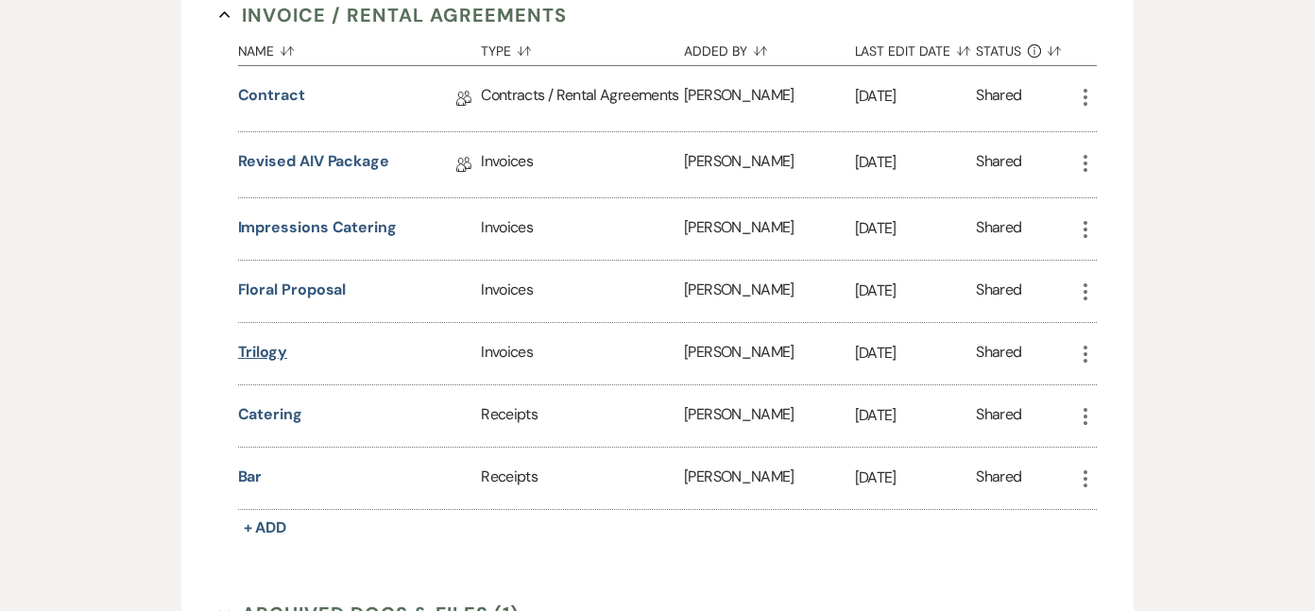
click at [262, 348] on button "Trilogy" at bounding box center [262, 352] width 49 height 23
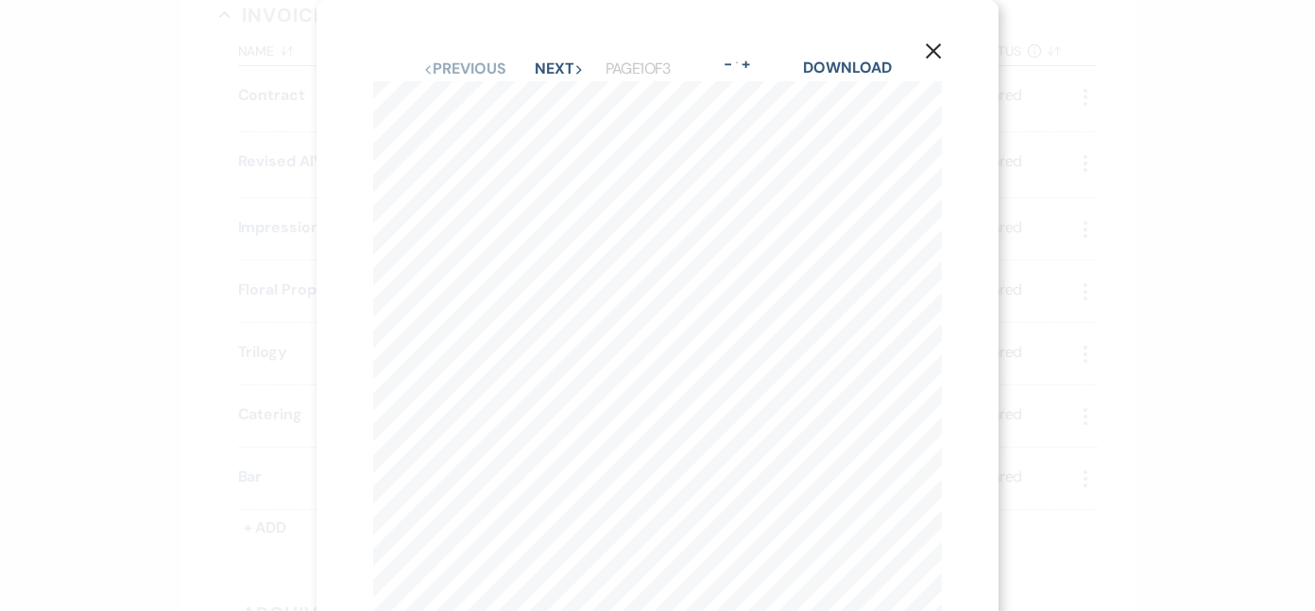
click at [933, 41] on button "X" at bounding box center [933, 50] width 28 height 33
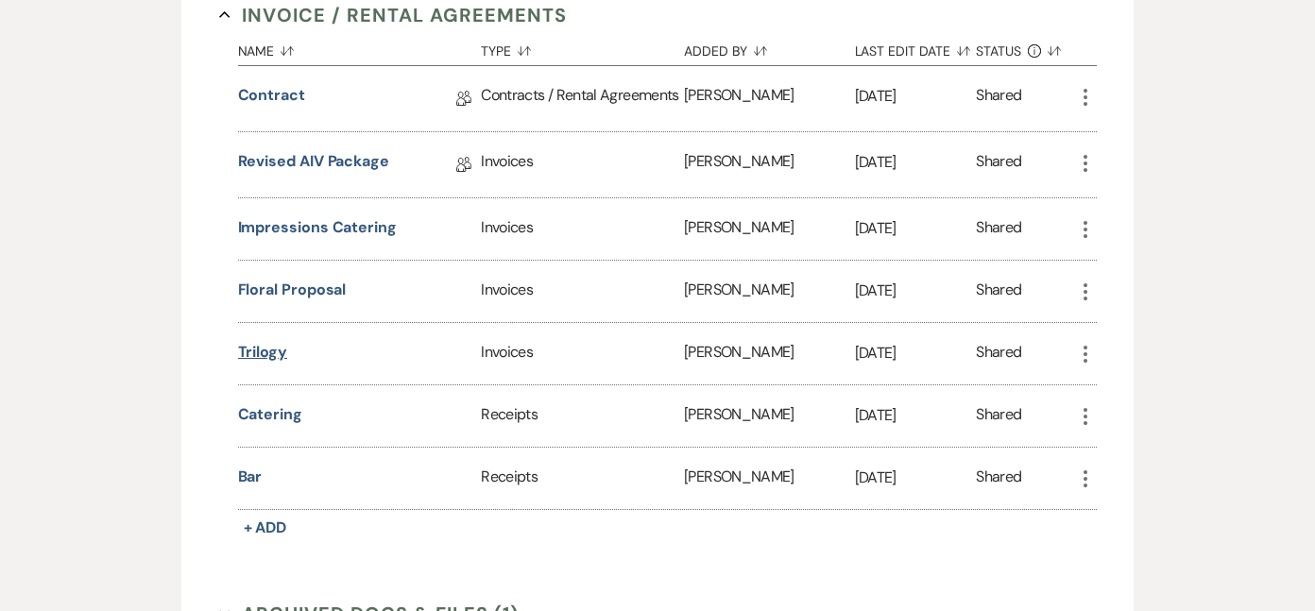
click at [260, 353] on button "Trilogy" at bounding box center [262, 352] width 49 height 23
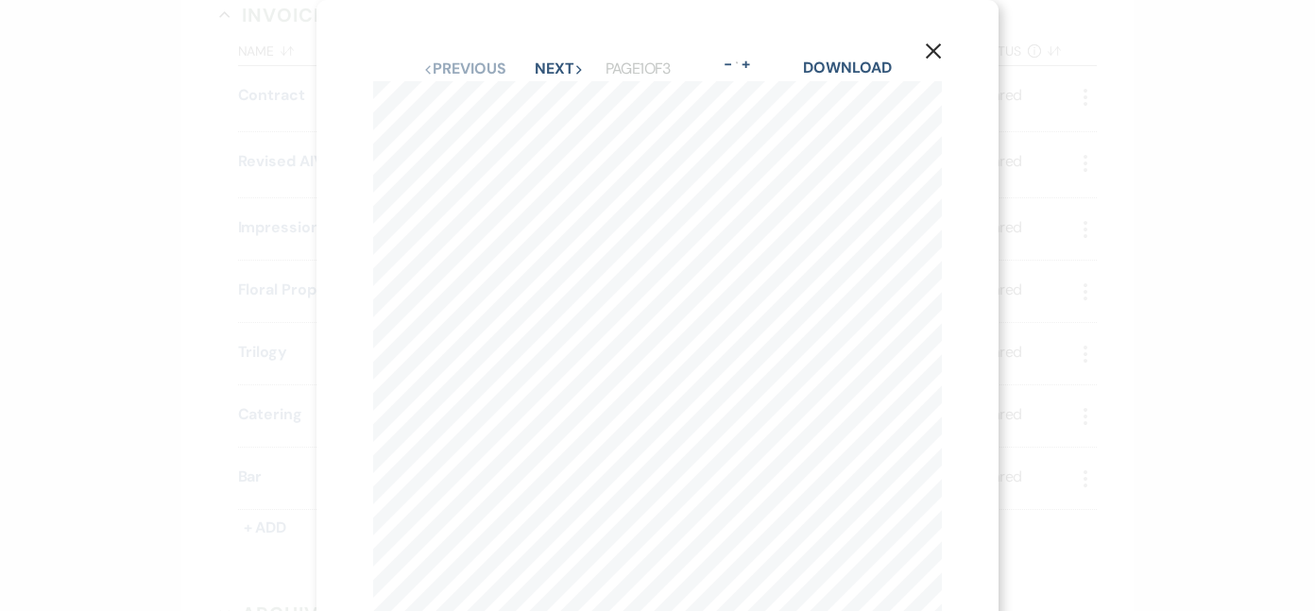
click at [925, 43] on icon "X" at bounding box center [933, 51] width 17 height 17
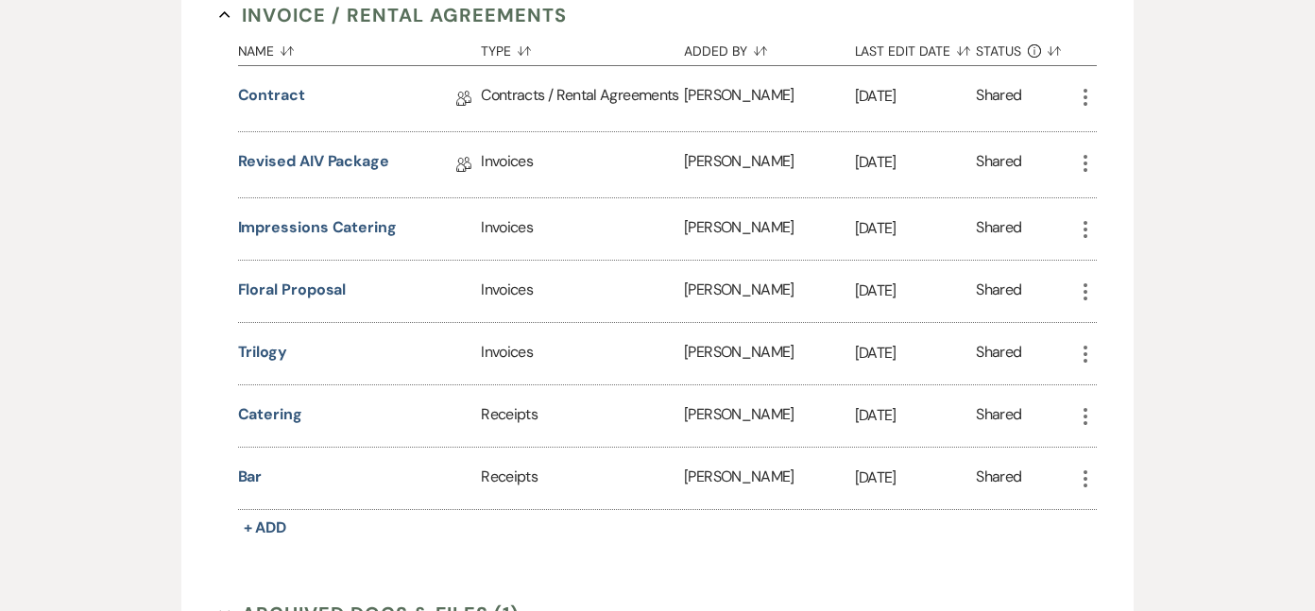
click at [1080, 353] on icon "More" at bounding box center [1085, 354] width 23 height 23
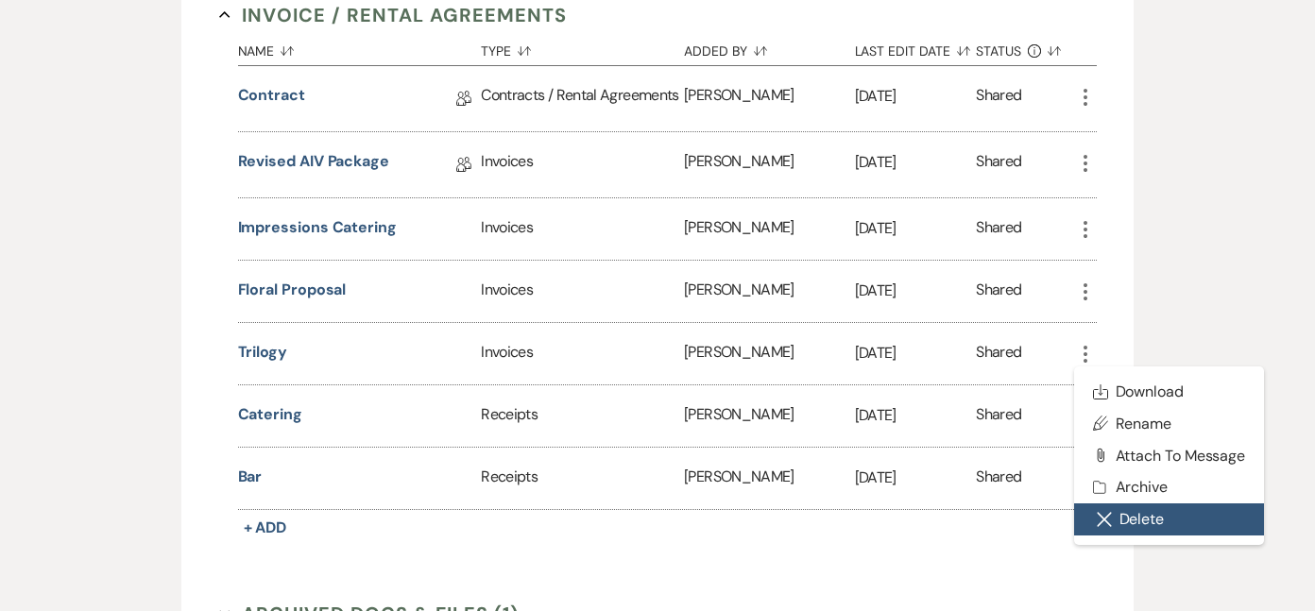
click at [1123, 522] on button "Close Delete X Delete" at bounding box center [1169, 520] width 191 height 32
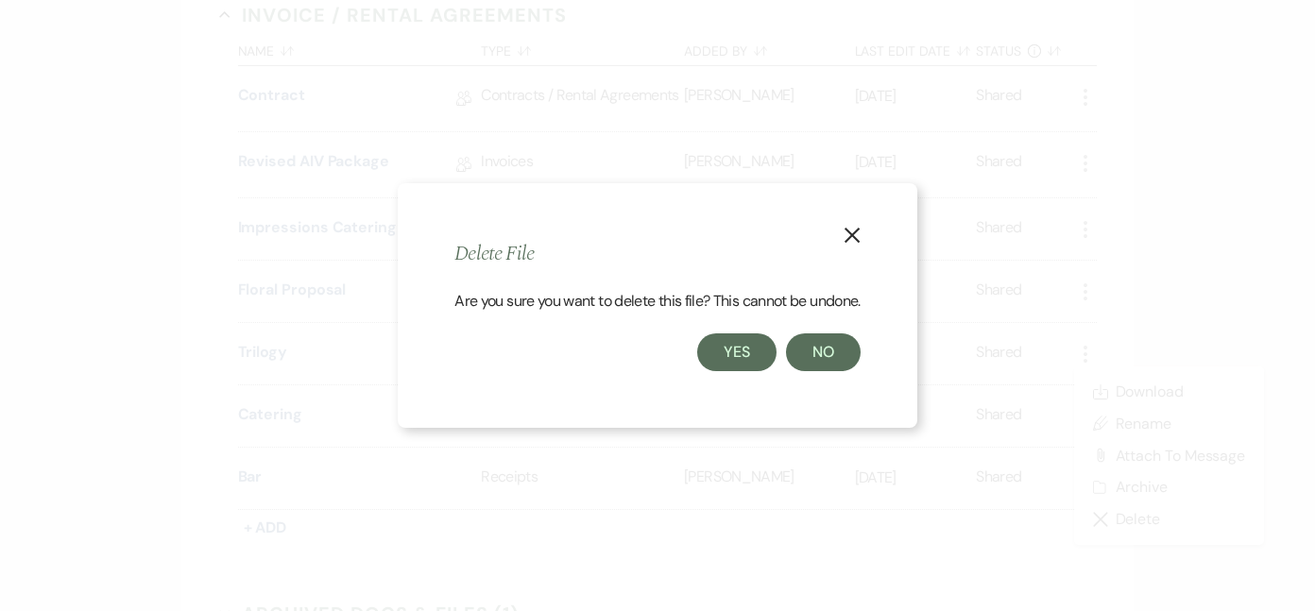
click at [751, 351] on button "Yes" at bounding box center [736, 352] width 79 height 38
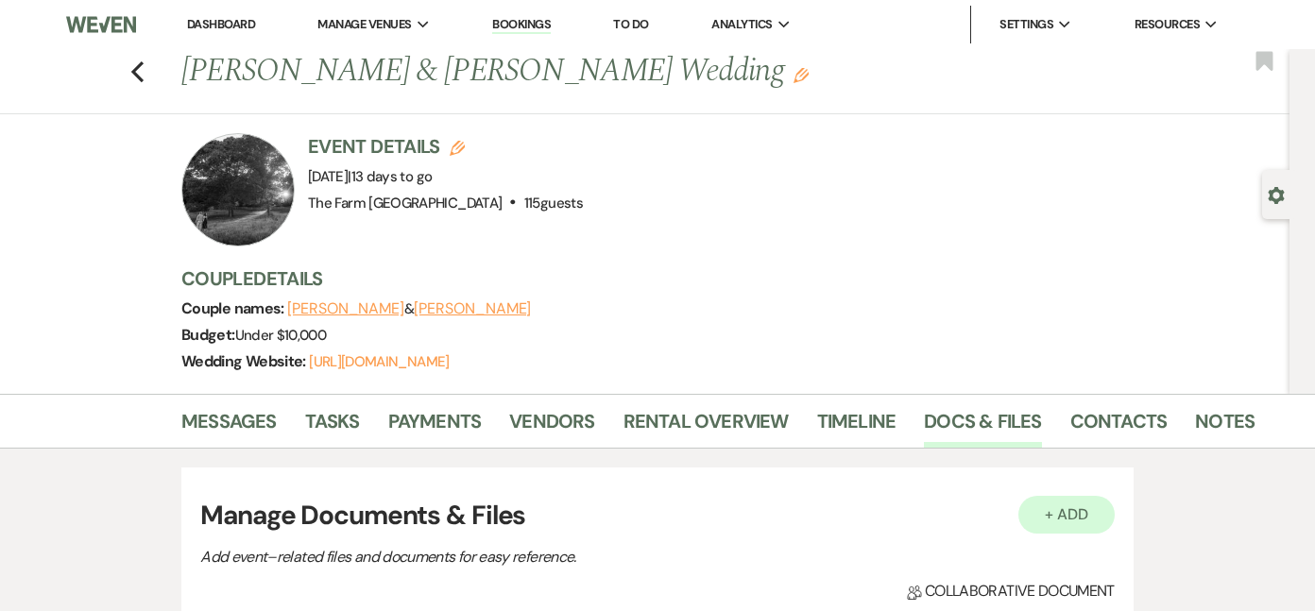
click at [1091, 510] on button "+ Add" at bounding box center [1066, 515] width 96 height 38
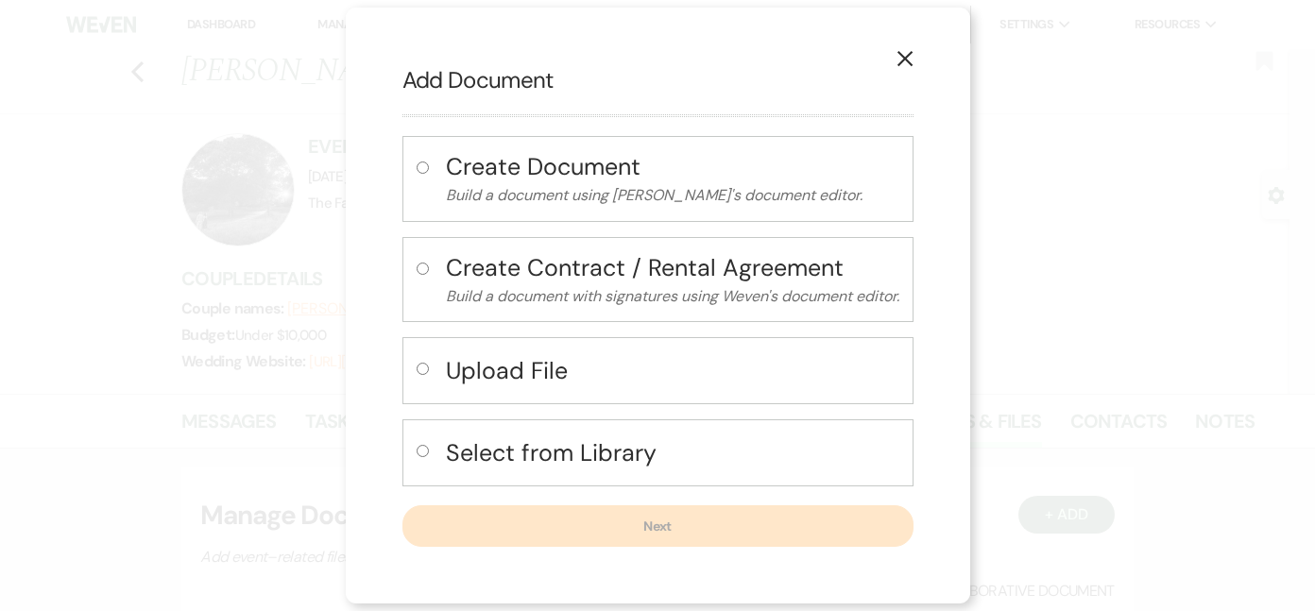
click at [435, 367] on div "Upload File" at bounding box center [657, 370] width 511 height 67
click at [421, 367] on input "radio" at bounding box center [423, 369] width 12 height 12
radio input "true"
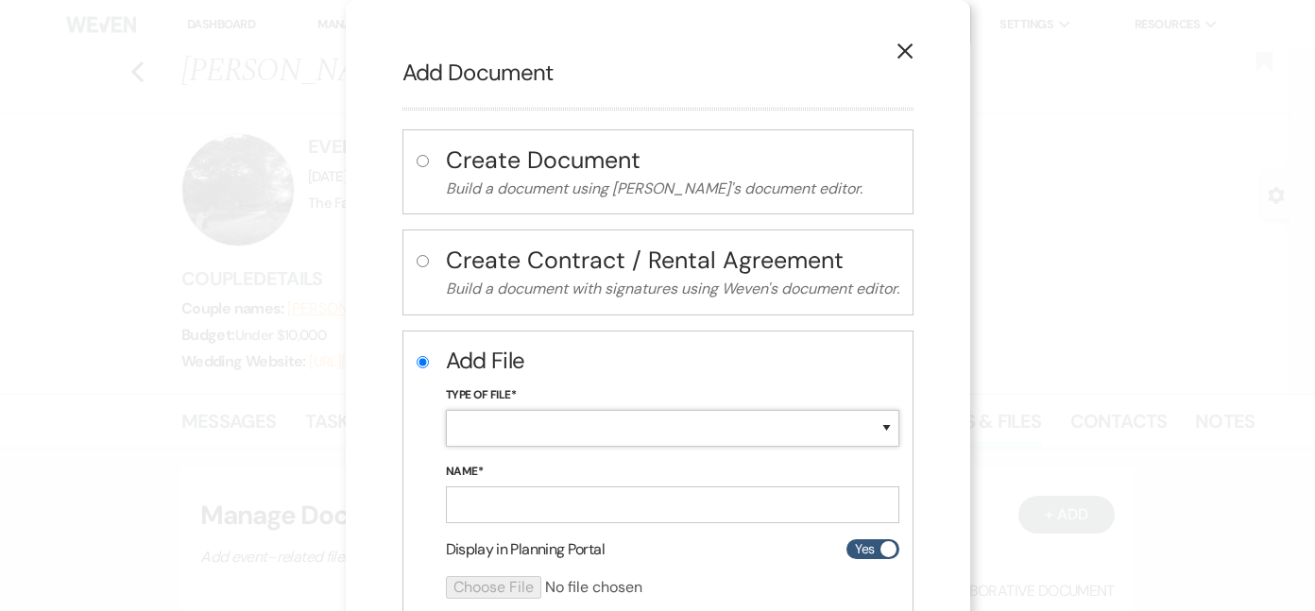
select select "22"
click at [489, 494] on input "Name*" at bounding box center [672, 505] width 453 height 37
type input "Trilogy"
click at [487, 584] on input "file" at bounding box center [622, 587] width 353 height 23
type input "C:\fakepath\Trilogy Design Group - The Farm Smart File.webarchive"
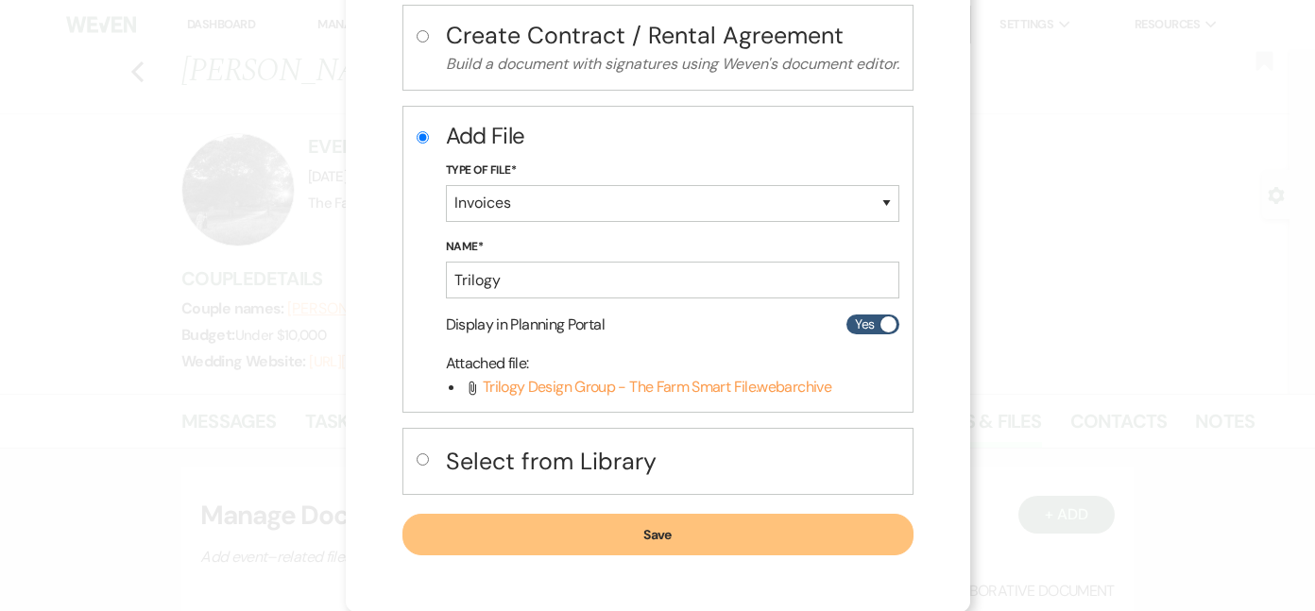
scroll to position [224, 0]
click at [674, 538] on button "Save" at bounding box center [657, 536] width 511 height 42
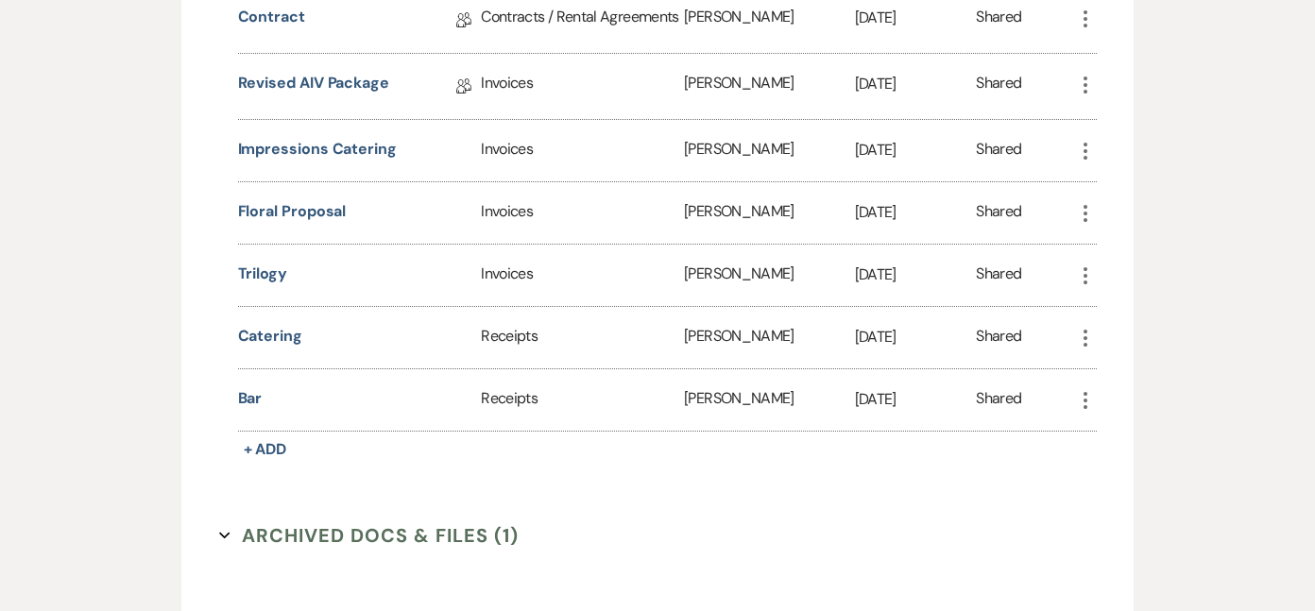
scroll to position [710, 0]
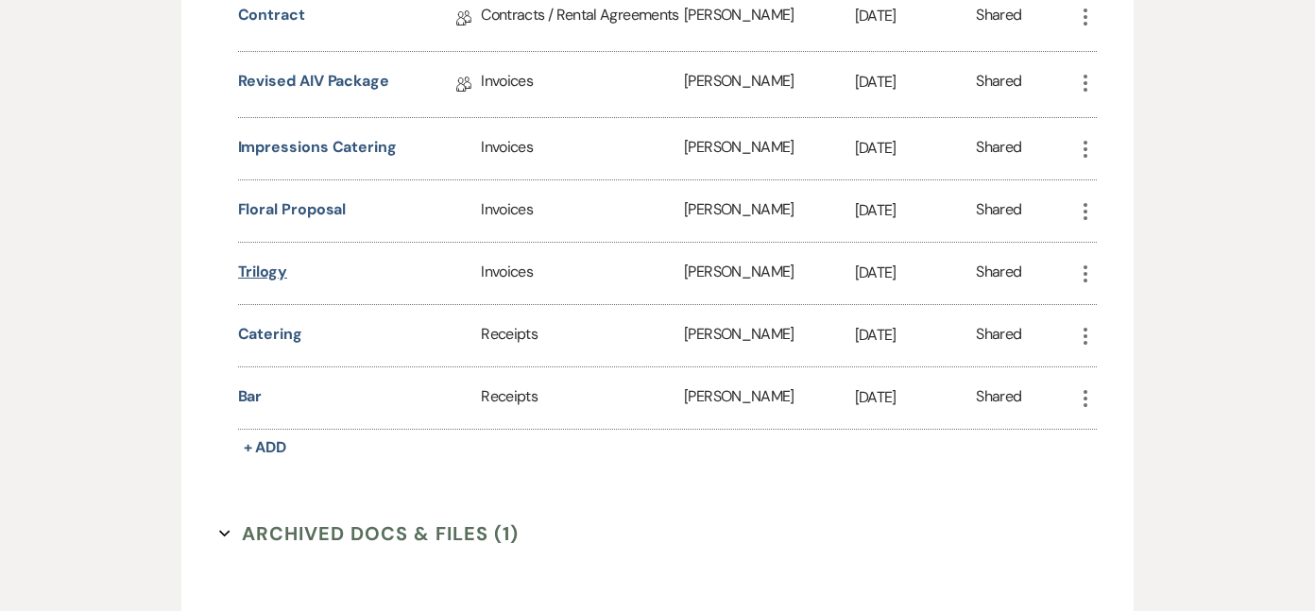
click at [260, 263] on button "Trilogy" at bounding box center [262, 272] width 49 height 23
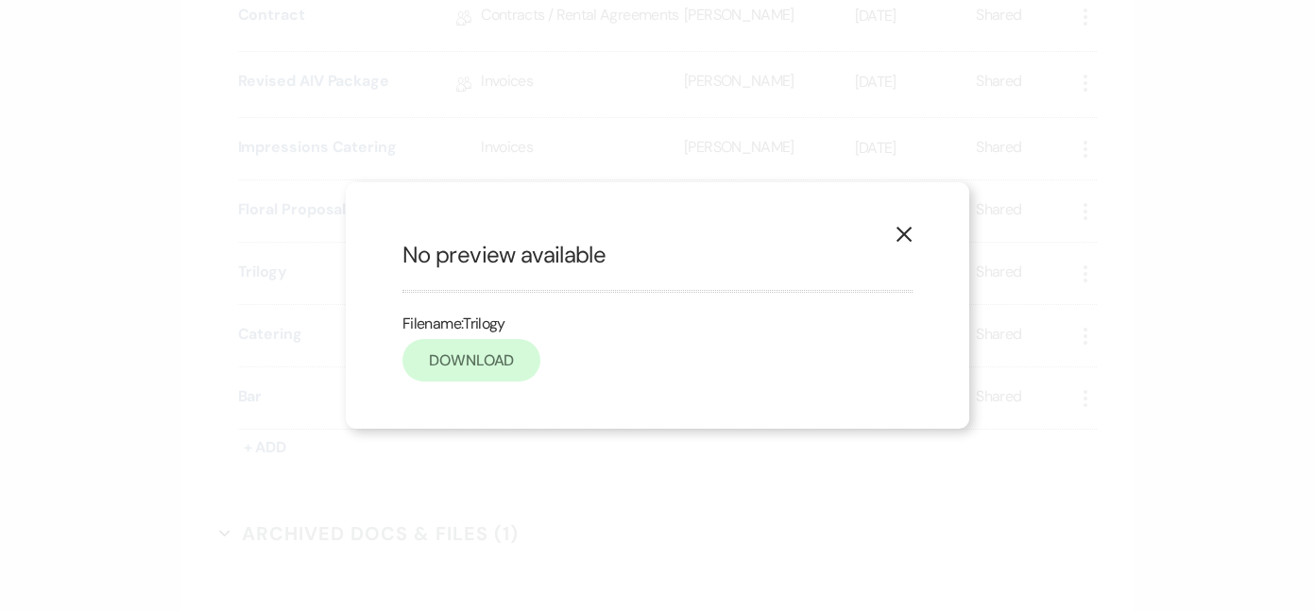
click at [474, 364] on link "Download" at bounding box center [471, 360] width 138 height 43
click at [478, 359] on link "Download" at bounding box center [471, 360] width 138 height 43
click at [898, 231] on icon "X" at bounding box center [904, 234] width 17 height 17
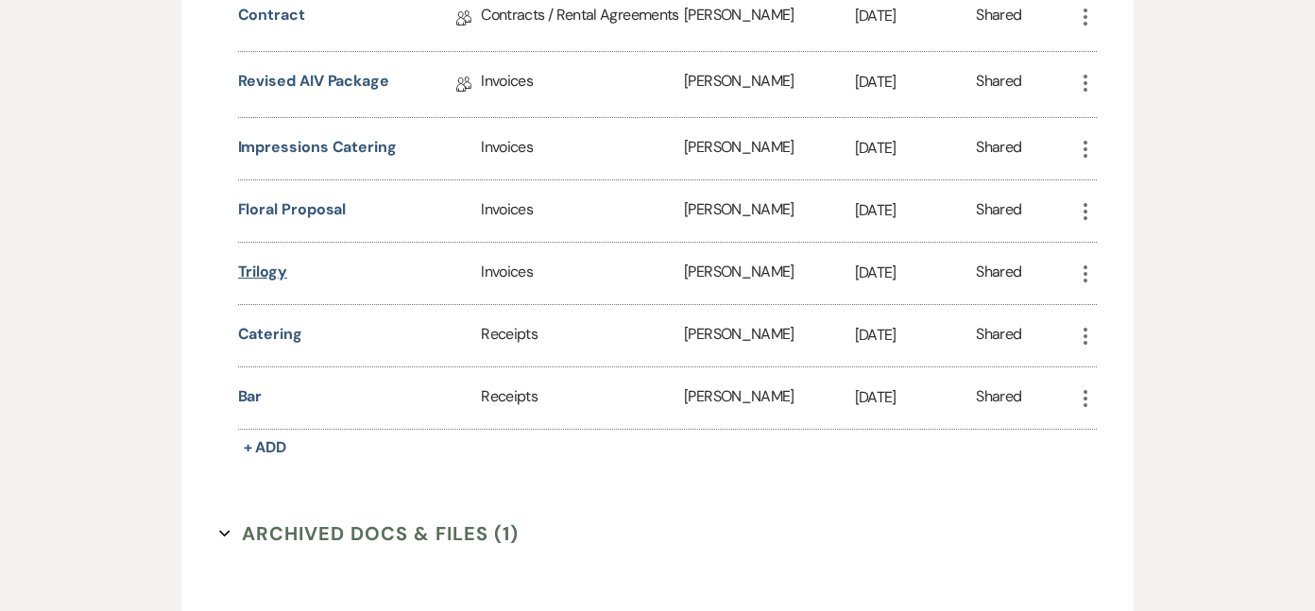
click at [265, 270] on button "Trilogy" at bounding box center [262, 272] width 49 height 23
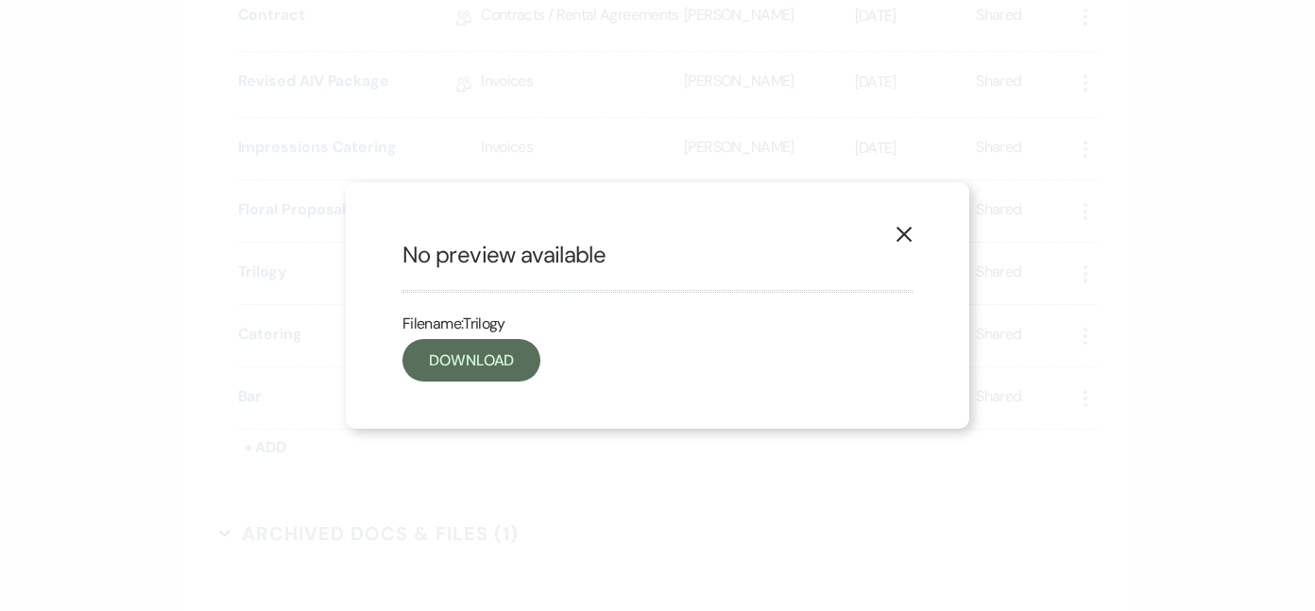
click at [900, 231] on use "button" at bounding box center [903, 234] width 15 height 15
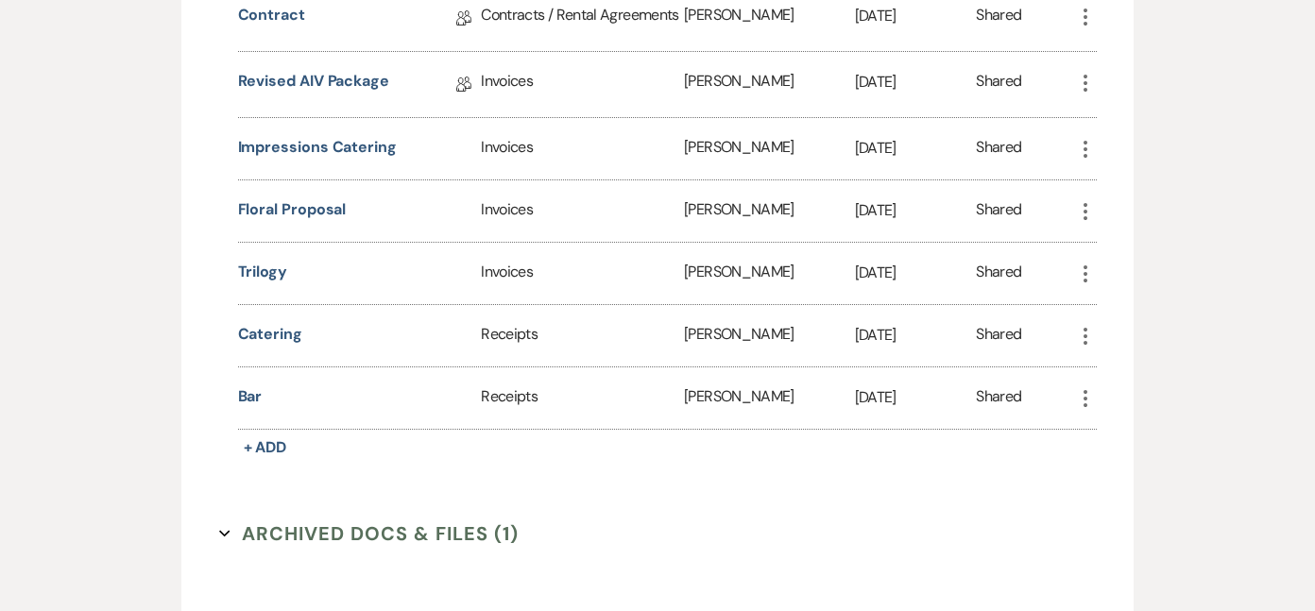
click at [1085, 270] on icon "More" at bounding box center [1085, 274] width 23 height 23
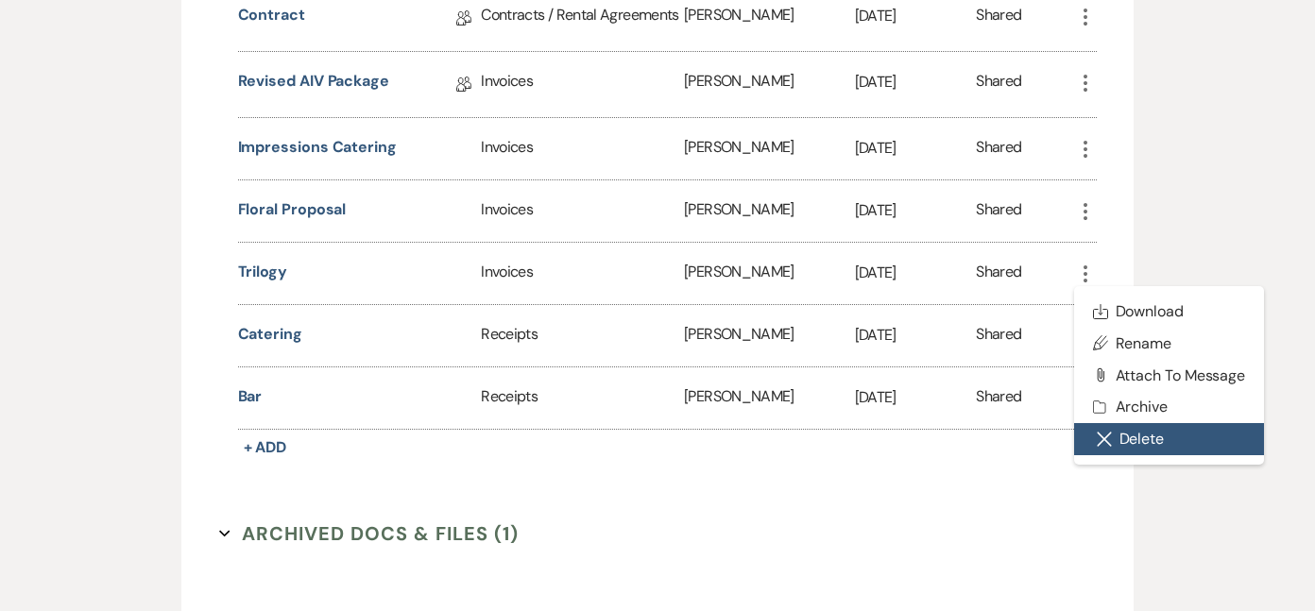
click at [1109, 444] on use "button" at bounding box center [1104, 439] width 13 height 13
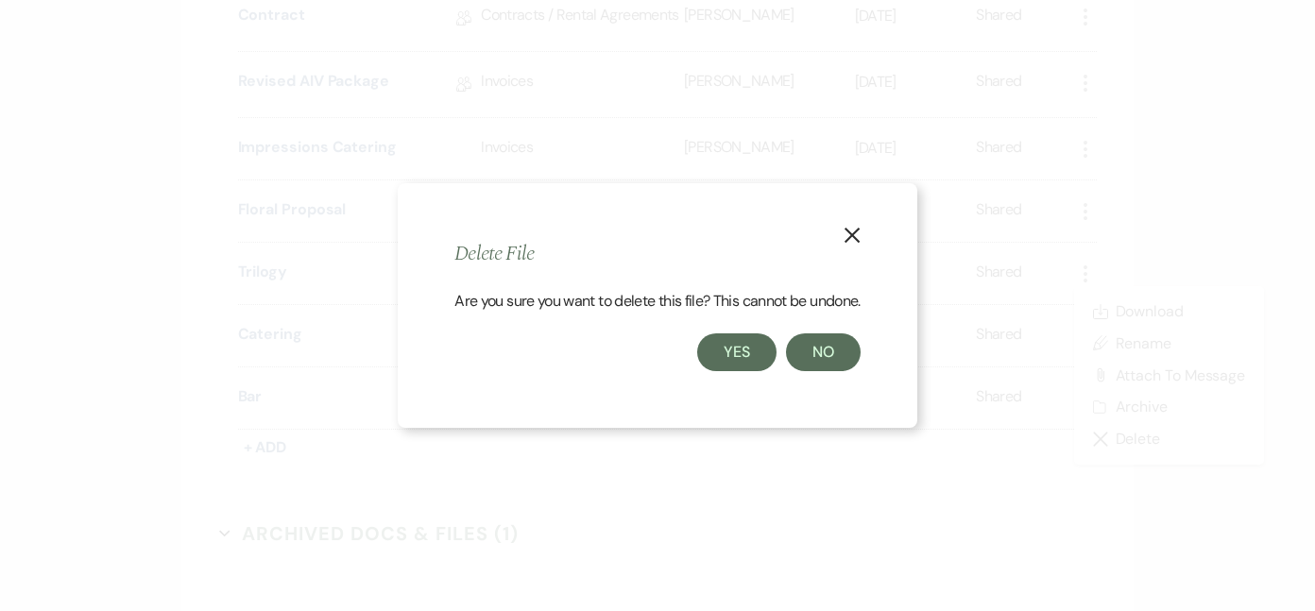
click at [737, 357] on button "Yes" at bounding box center [736, 352] width 79 height 38
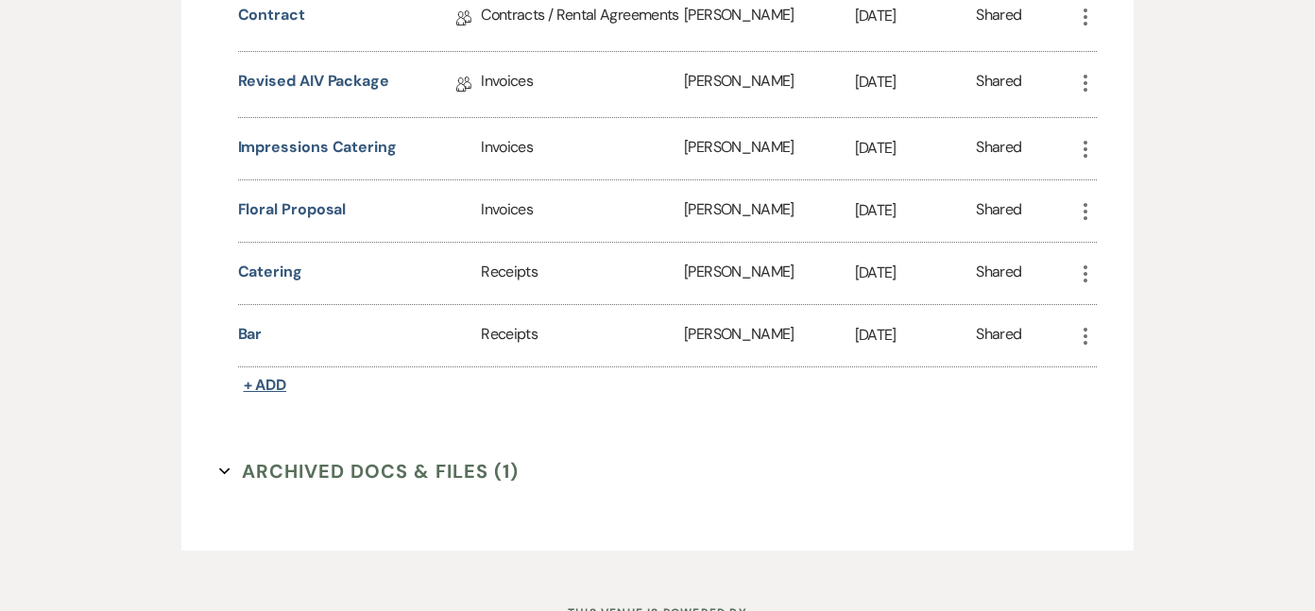
click at [255, 384] on span "+ Add" at bounding box center [265, 385] width 43 height 20
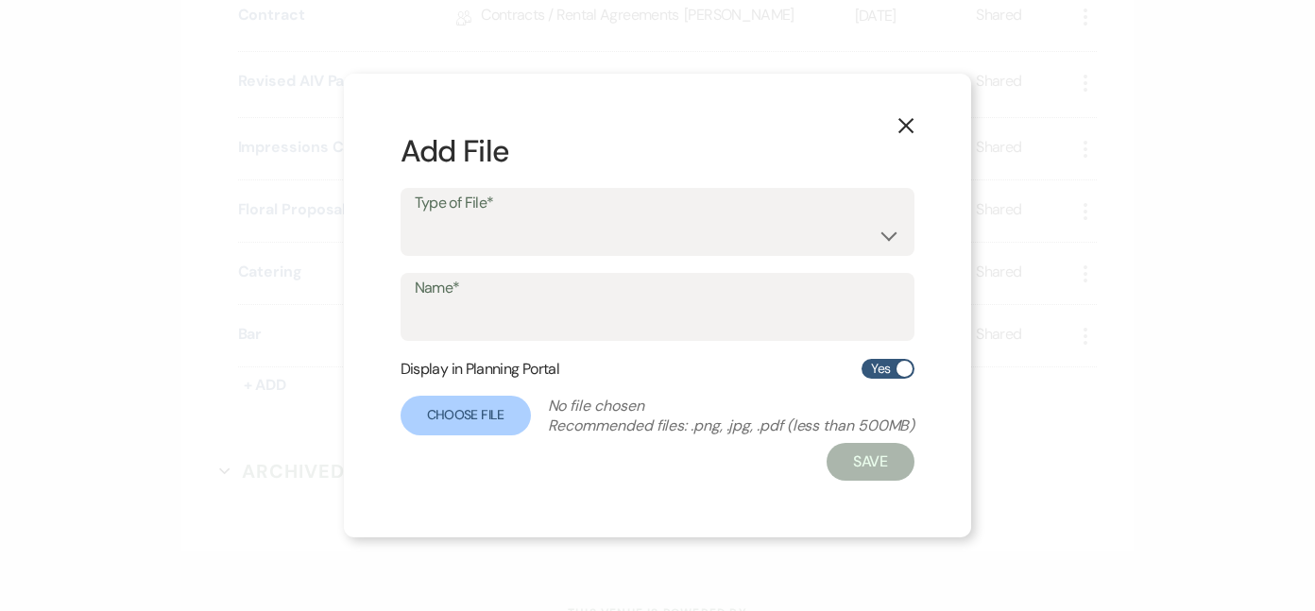
click at [486, 215] on label "Type of File*" at bounding box center [658, 203] width 487 height 27
select select "22"
click at [474, 329] on input "Name*" at bounding box center [658, 320] width 487 height 37
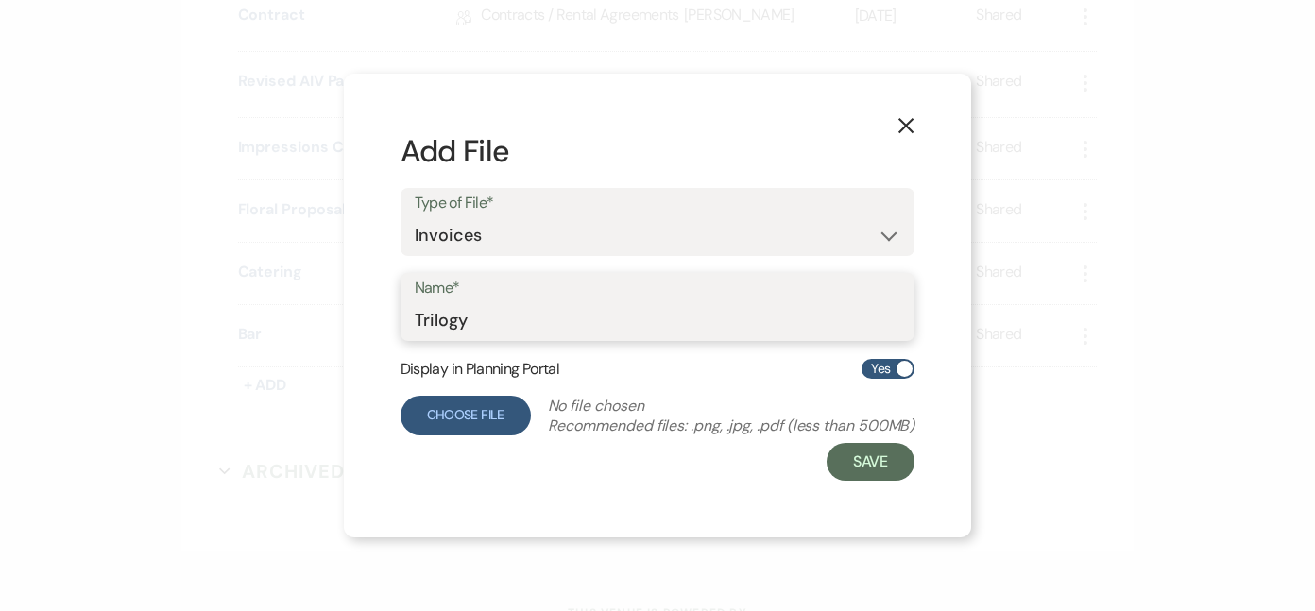
type input "Trilogy"
click at [463, 403] on label "Choose File" at bounding box center [466, 416] width 130 height 40
click at [0, 0] on input "Choose File" at bounding box center [0, 0] width 0 height 0
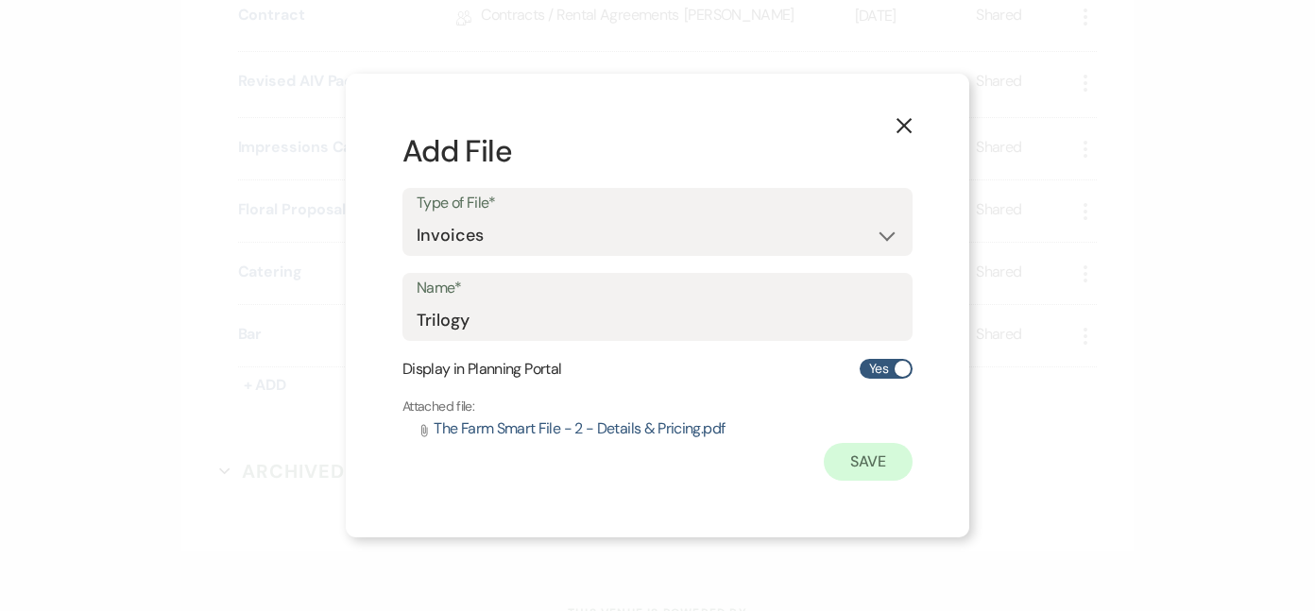
click at [853, 451] on button "Save" at bounding box center [868, 462] width 89 height 38
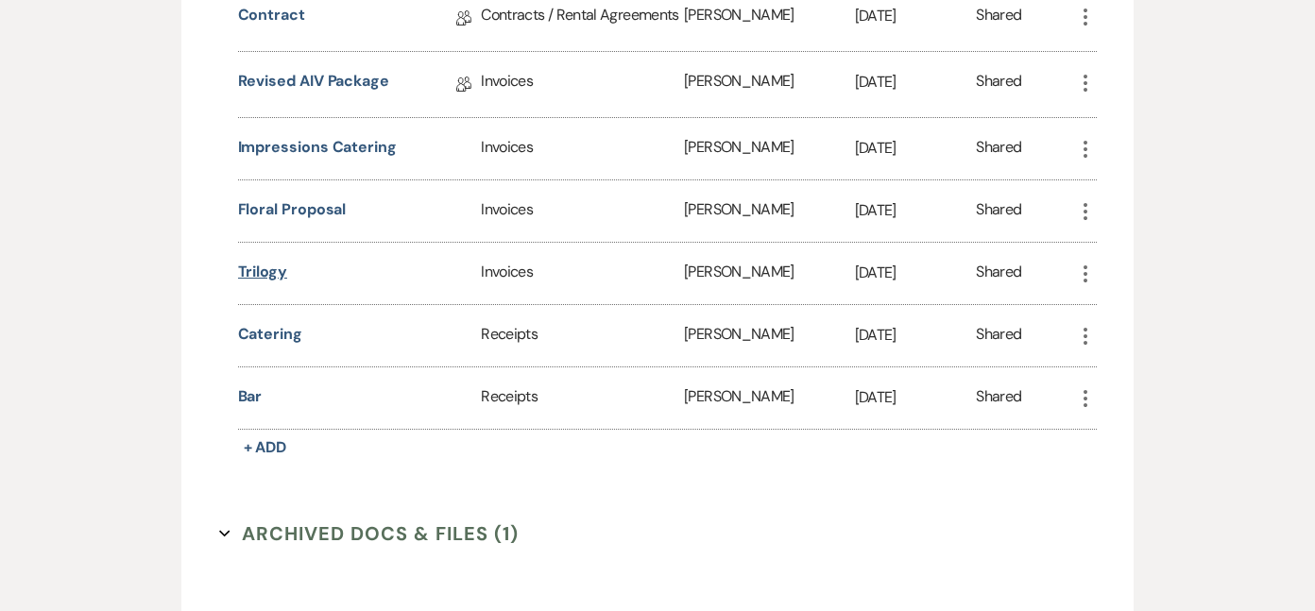
click at [270, 261] on button "Trilogy" at bounding box center [262, 272] width 49 height 23
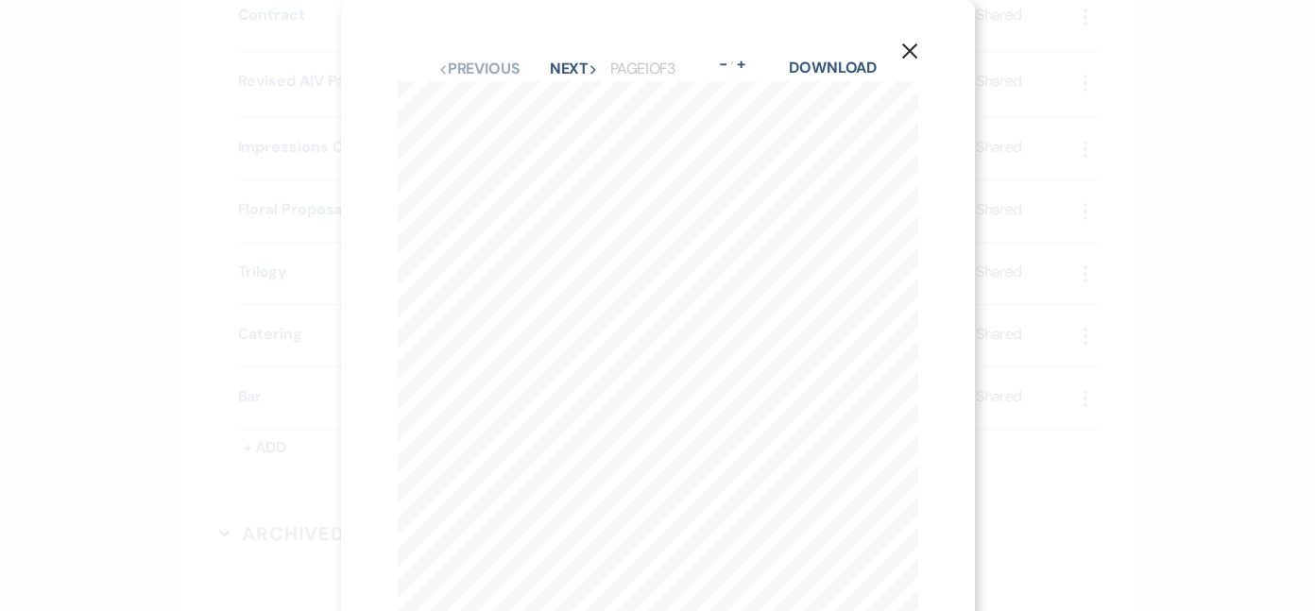
scroll to position [0, 0]
click at [584, 68] on button "Next Next" at bounding box center [574, 68] width 49 height 15
click at [572, 61] on button "Next Next" at bounding box center [573, 68] width 49 height 15
click at [903, 49] on icon "X" at bounding box center [909, 51] width 17 height 17
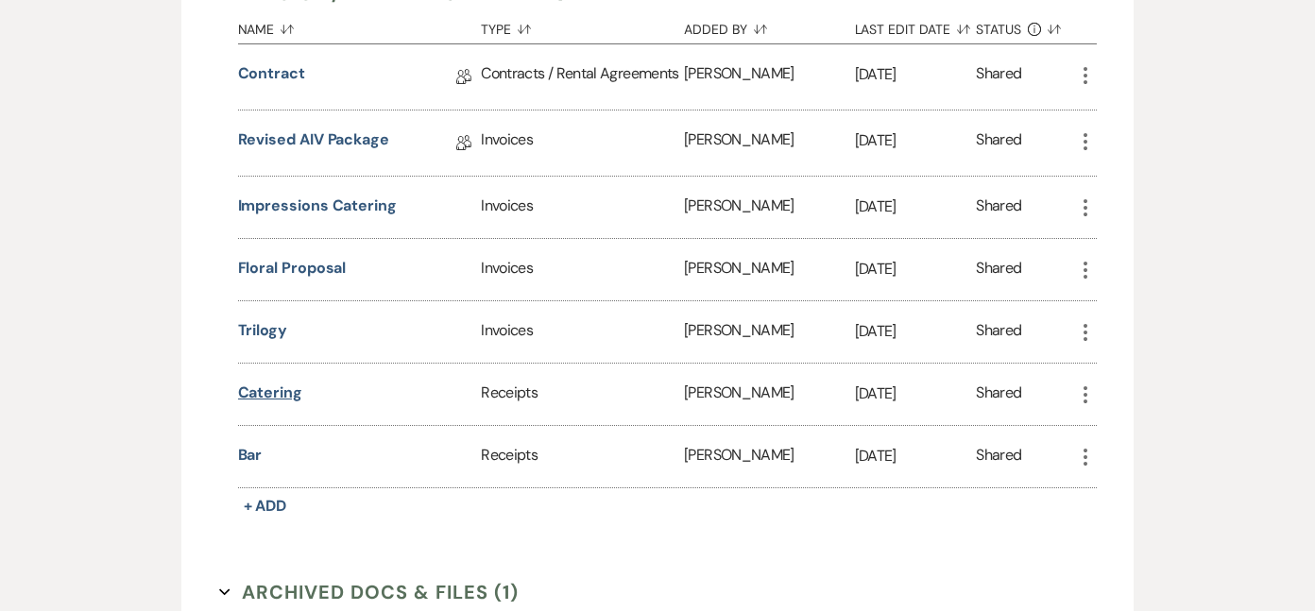
scroll to position [660, 0]
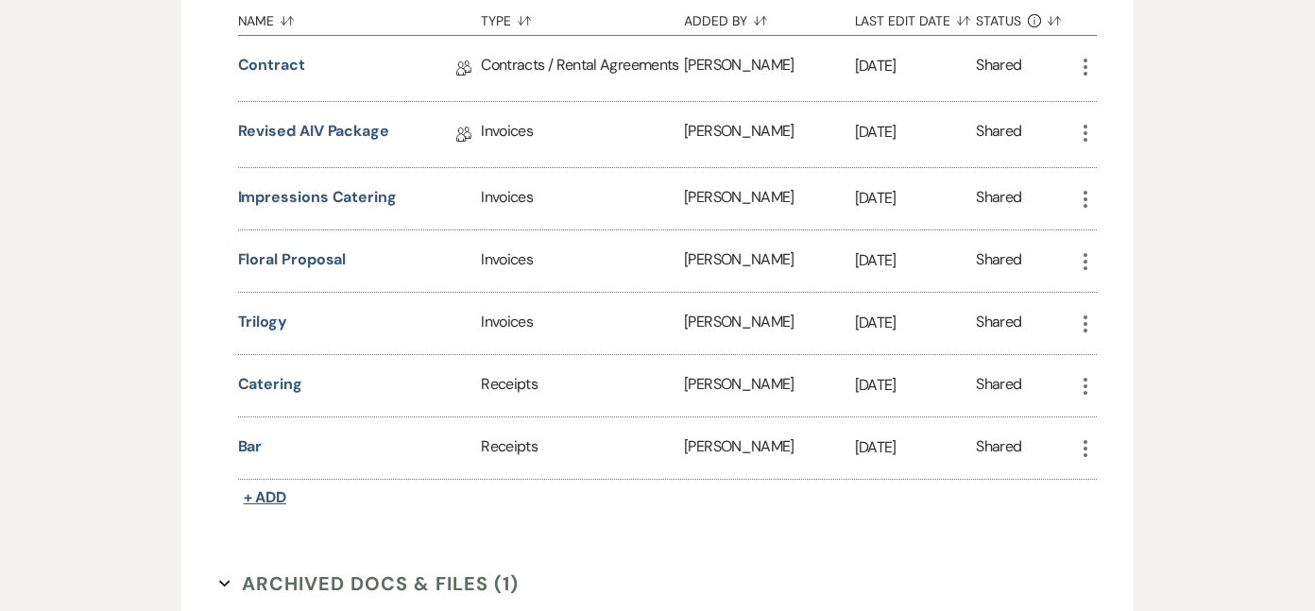
click at [268, 492] on span "+ Add" at bounding box center [265, 497] width 43 height 20
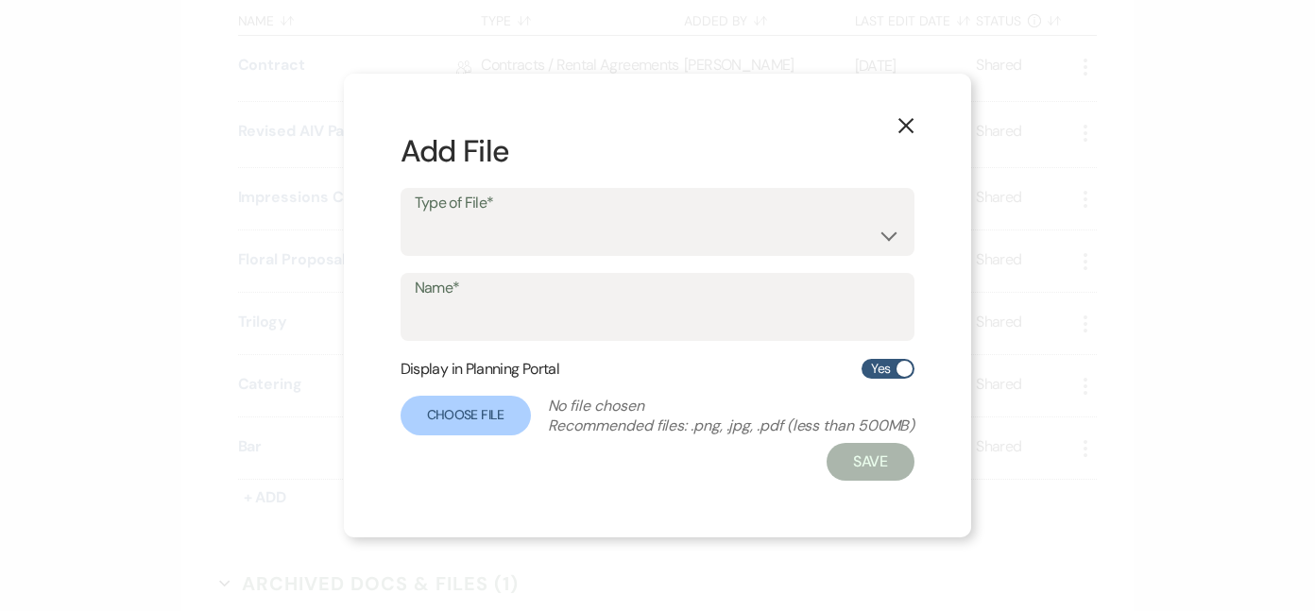
click at [899, 124] on icon "X" at bounding box center [905, 125] width 17 height 17
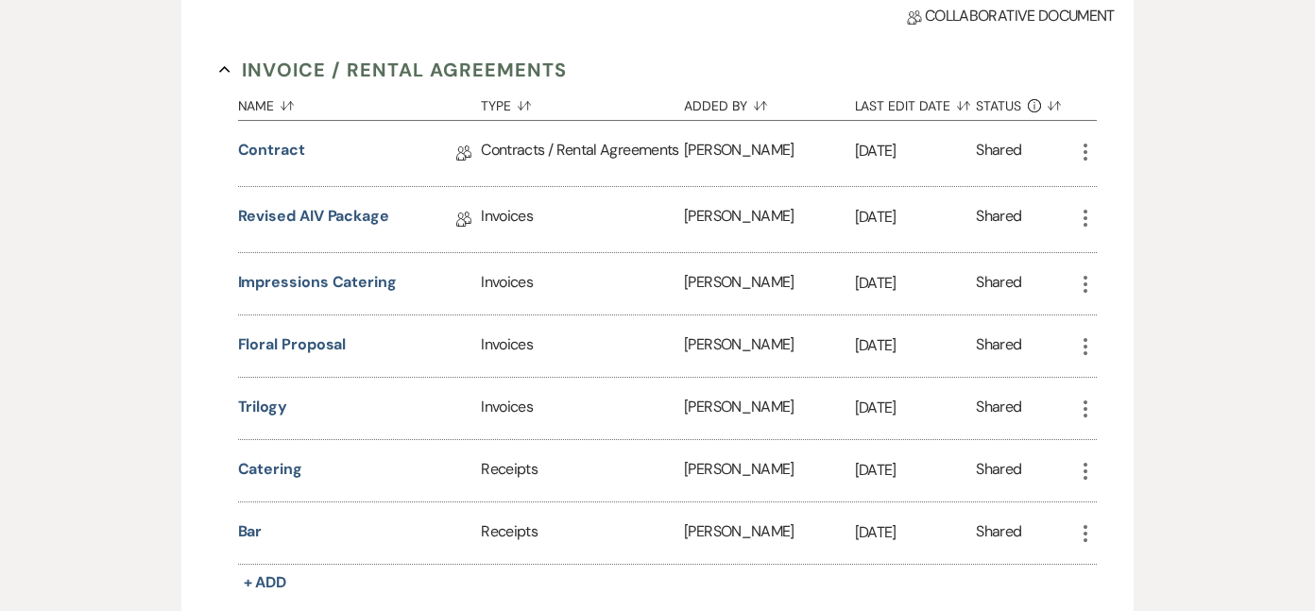
scroll to position [632, 0]
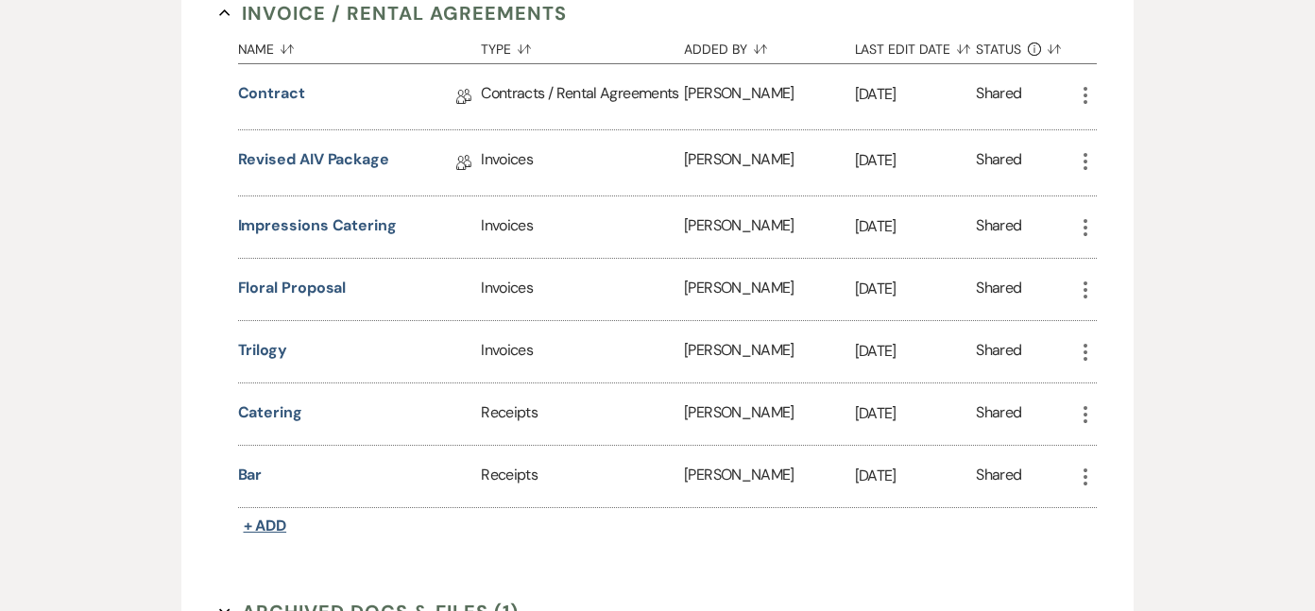
click at [260, 525] on span "+ Add" at bounding box center [265, 526] width 43 height 20
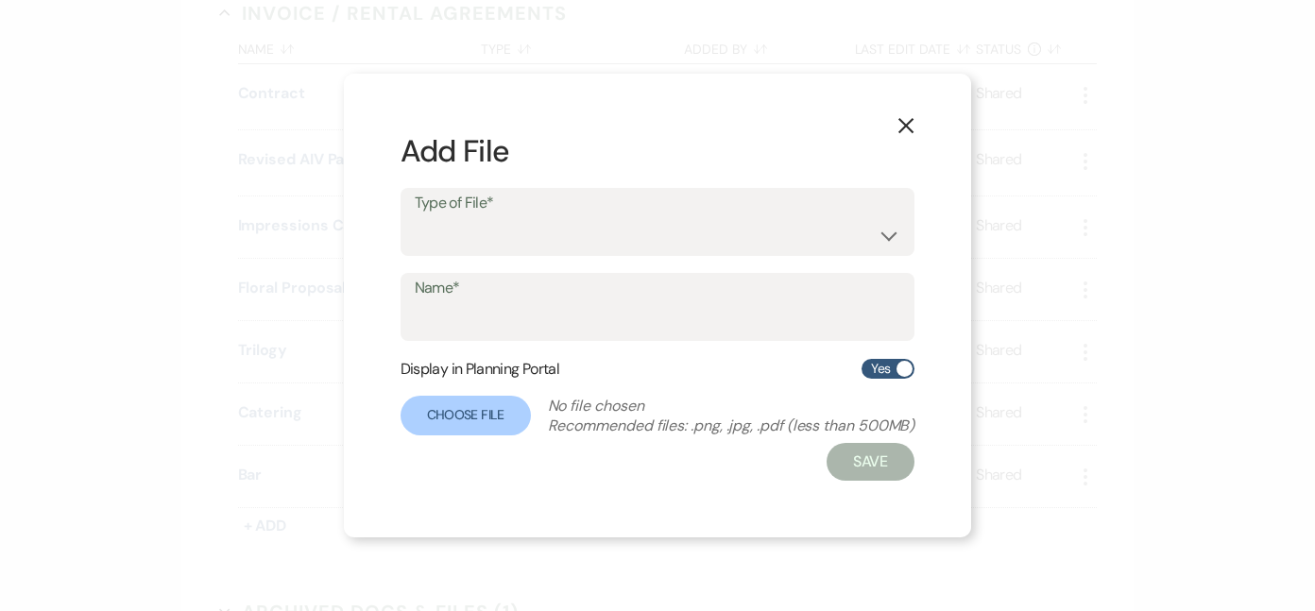
click at [912, 120] on icon "X" at bounding box center [905, 125] width 17 height 17
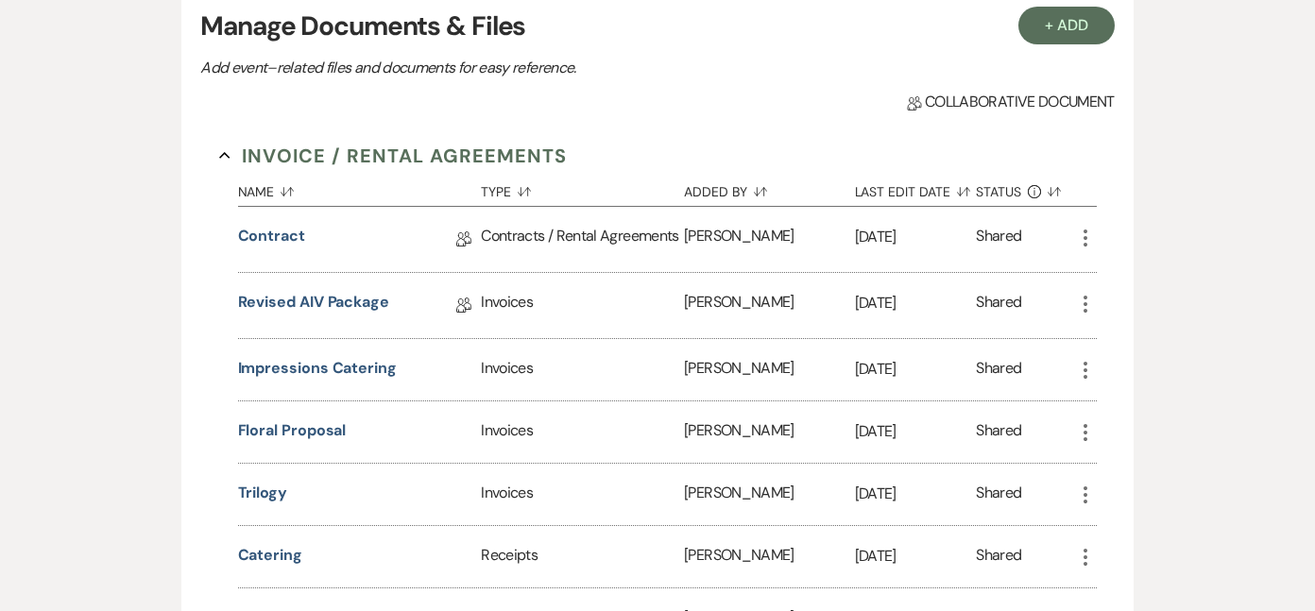
scroll to position [490, 0]
click at [1072, 31] on button "+ Add" at bounding box center [1066, 25] width 96 height 38
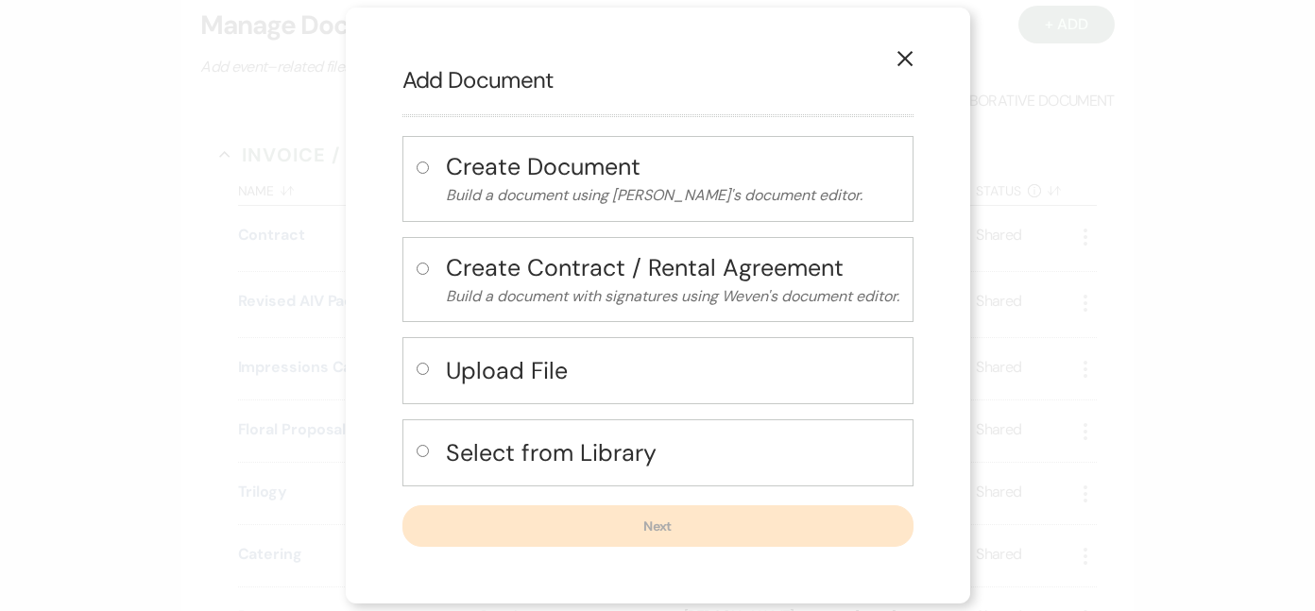
click at [419, 373] on input "radio" at bounding box center [423, 369] width 12 height 12
radio input "true"
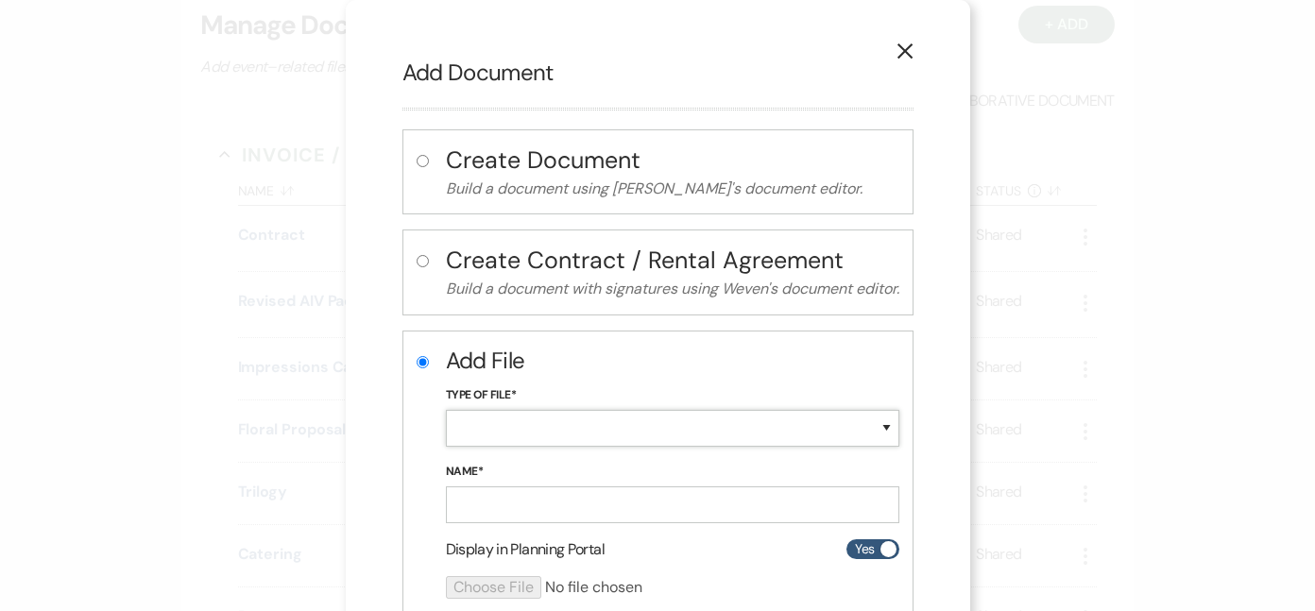
select select "0"
click at [497, 498] on input "Name*" at bounding box center [672, 505] width 453 height 37
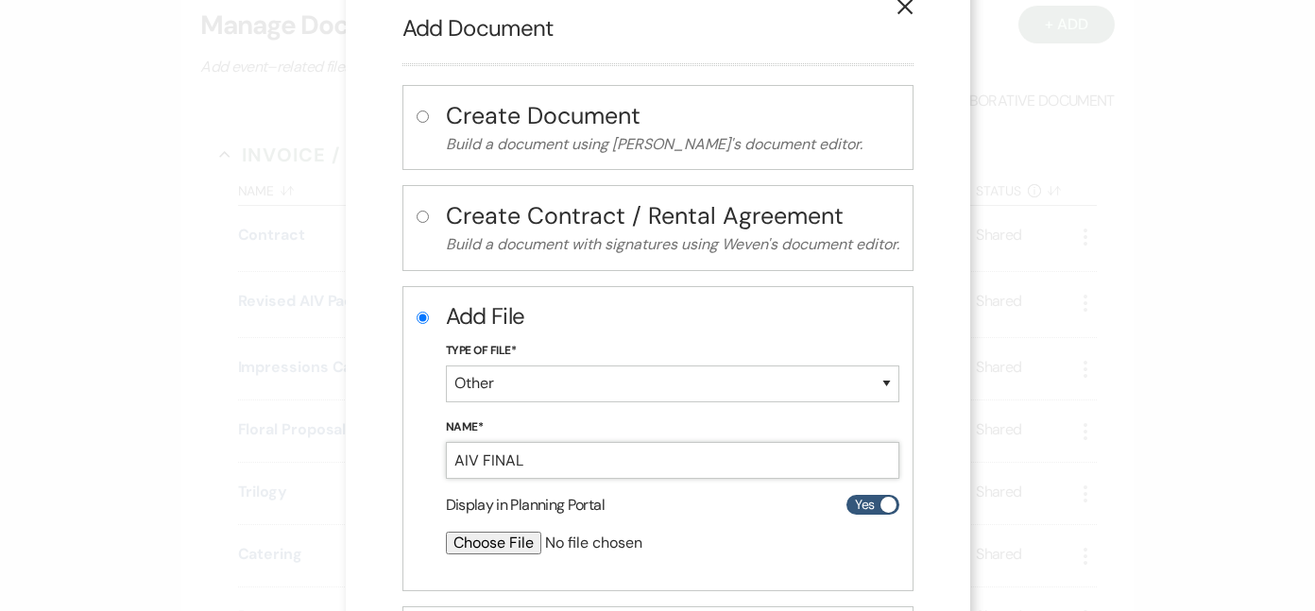
type input "AIV FINAL"
click at [487, 538] on input "file" at bounding box center [622, 543] width 353 height 23
type input "C:\fakepath\Kayla Johnson.pages"
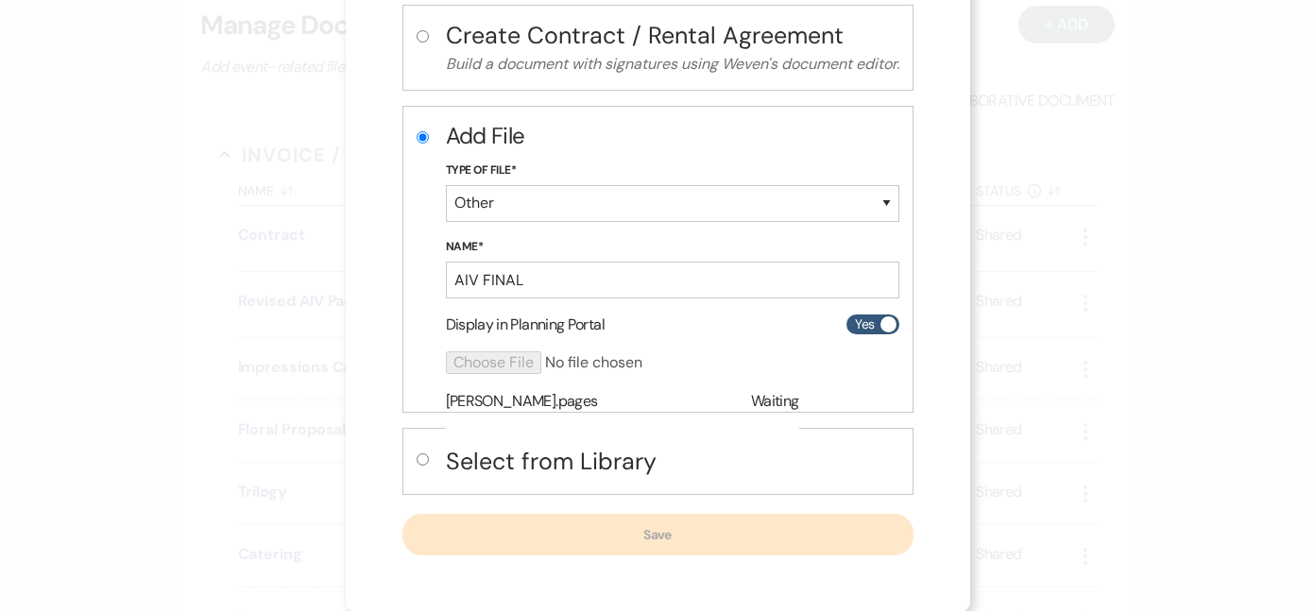
scroll to position [224, 0]
click at [763, 404] on span "Waiting" at bounding box center [775, 402] width 48 height 25
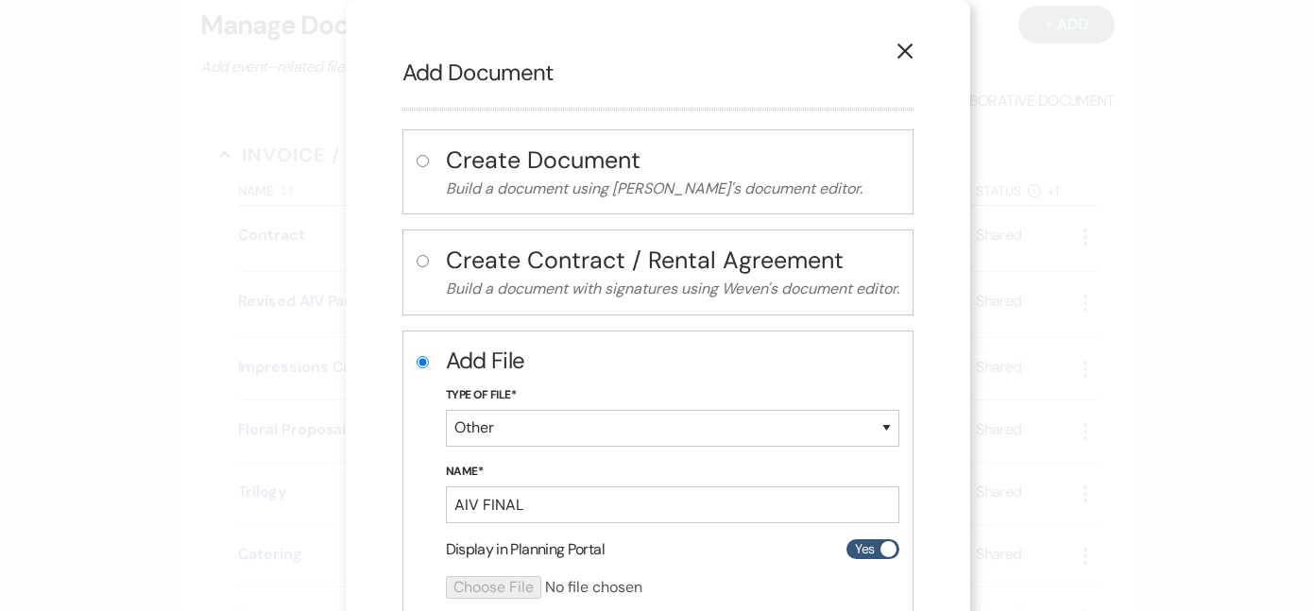
scroll to position [0, 0]
click at [907, 45] on icon "X" at bounding box center [904, 51] width 17 height 17
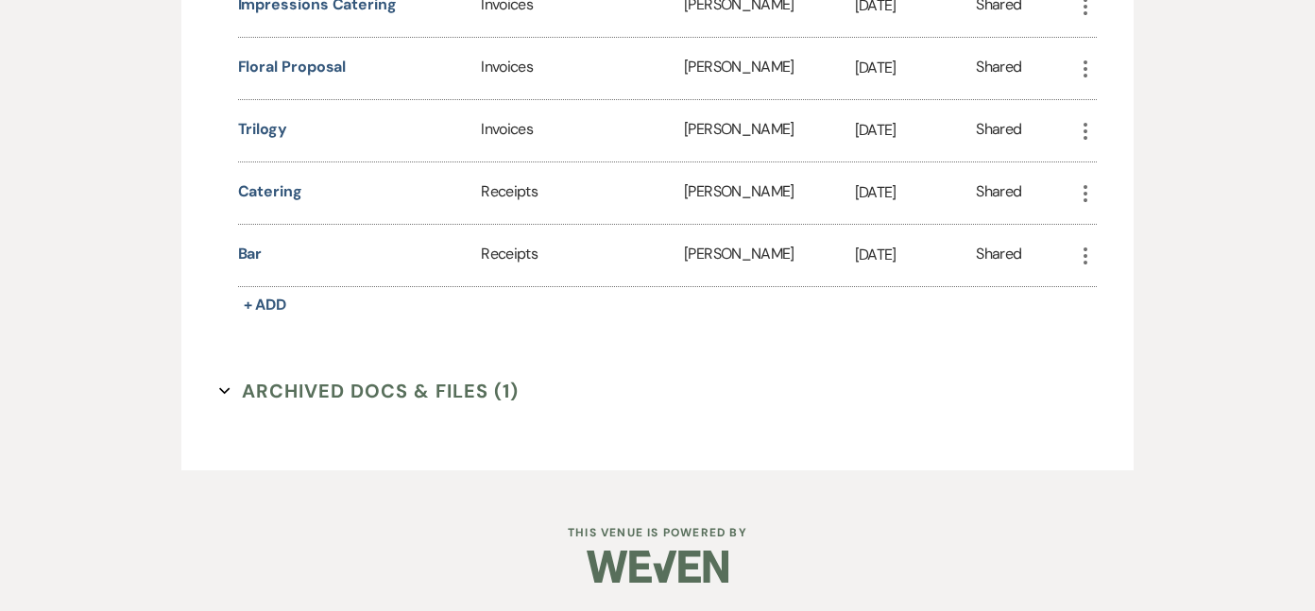
scroll to position [851, 0]
click at [260, 303] on span "+ Add" at bounding box center [265, 307] width 43 height 20
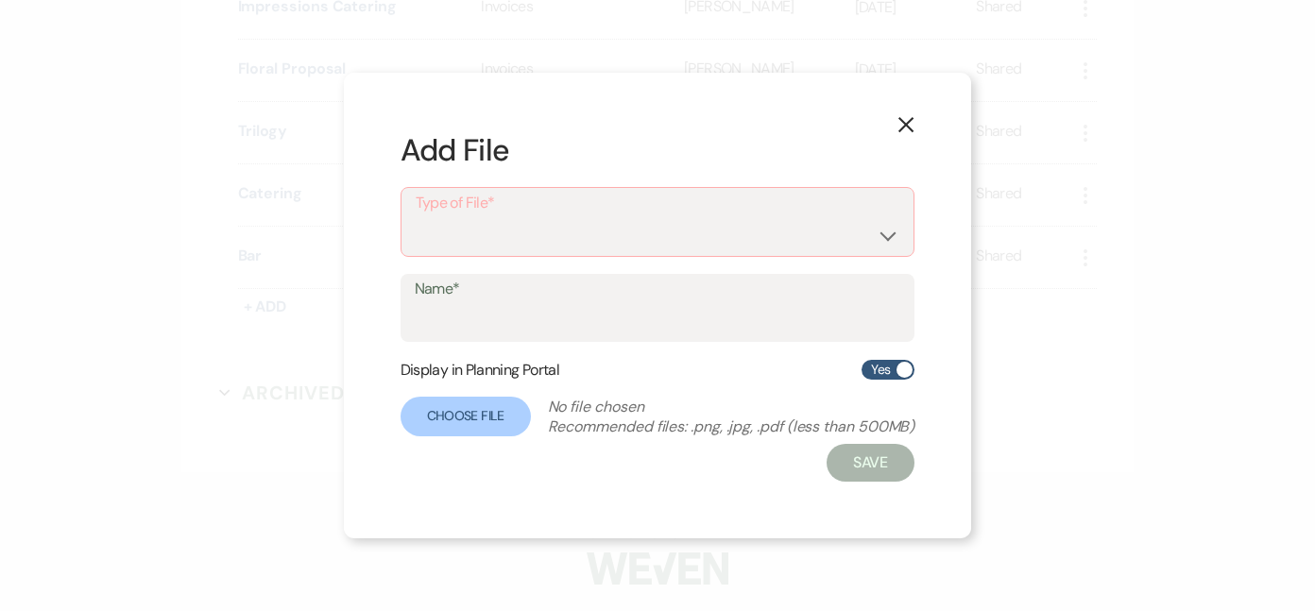
click at [904, 122] on use "button" at bounding box center [905, 124] width 15 height 15
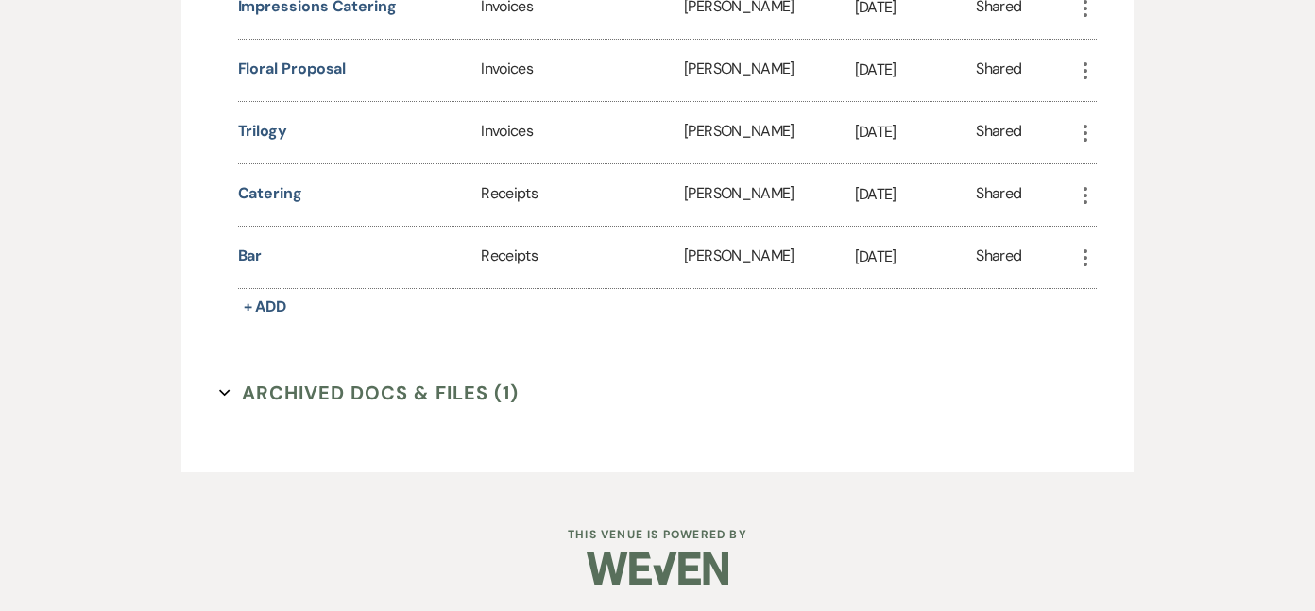
click at [411, 392] on button "Archived Docs & Files (1) Expand" at bounding box center [369, 393] width 300 height 28
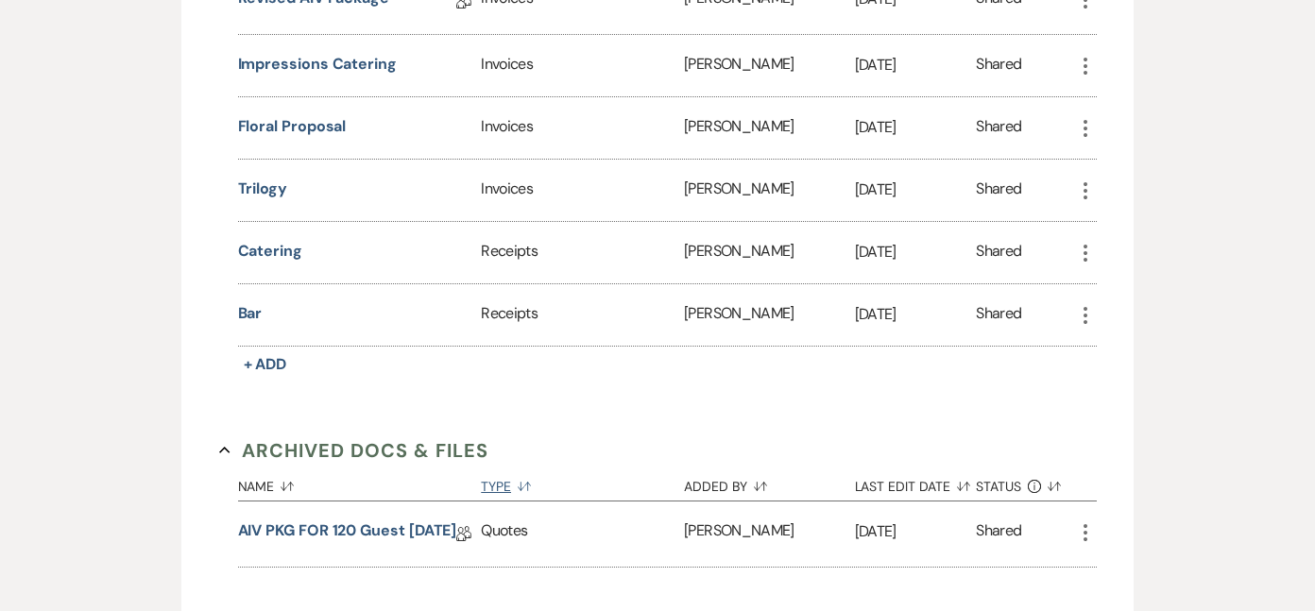
scroll to position [772, 0]
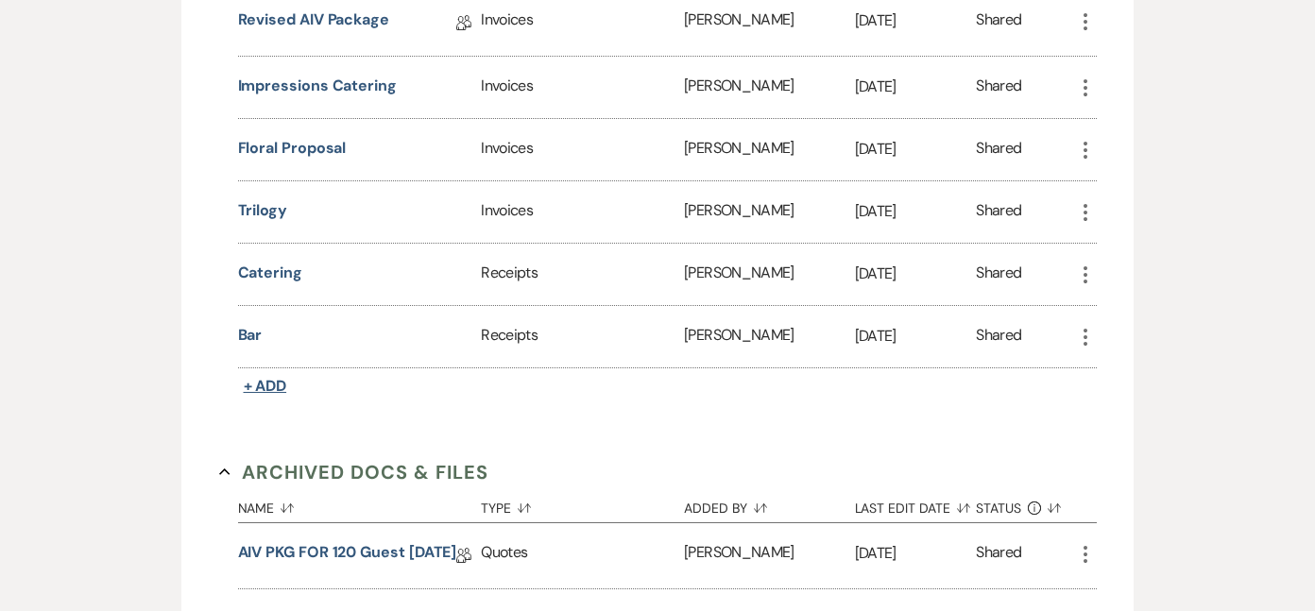
click at [282, 373] on button "+ Add" at bounding box center [265, 386] width 55 height 26
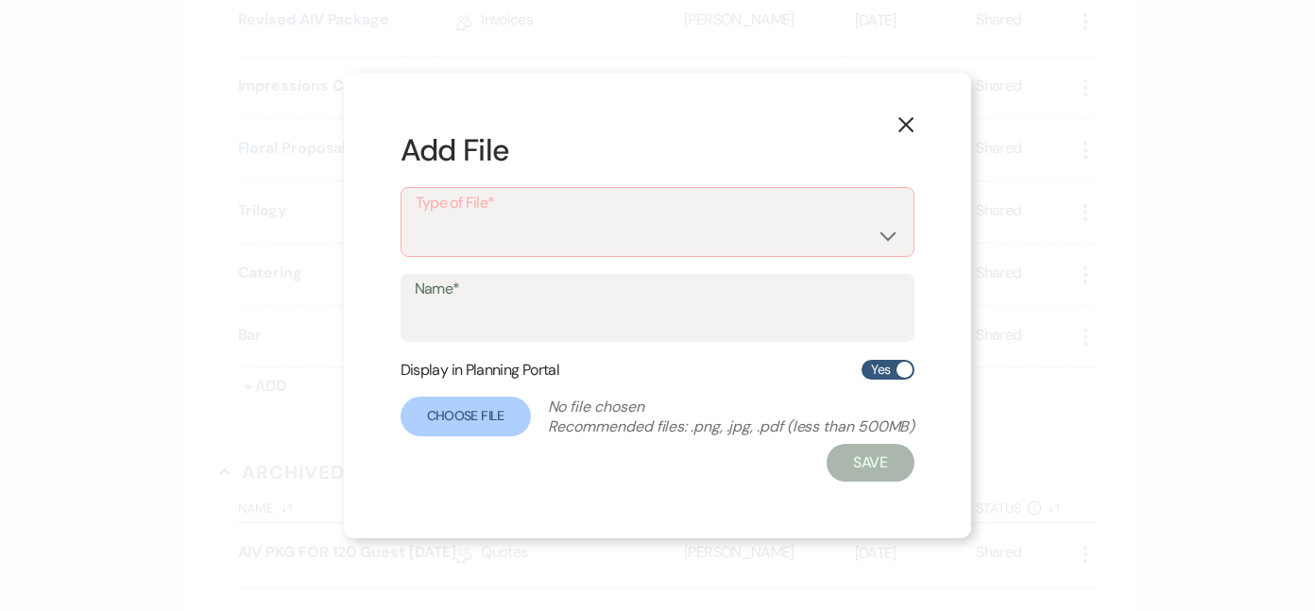
click at [1070, 88] on div "X Add File Type of File* Contracts / Rental Agreements Invoices Receipts Name* …" at bounding box center [657, 305] width 1315 height 611
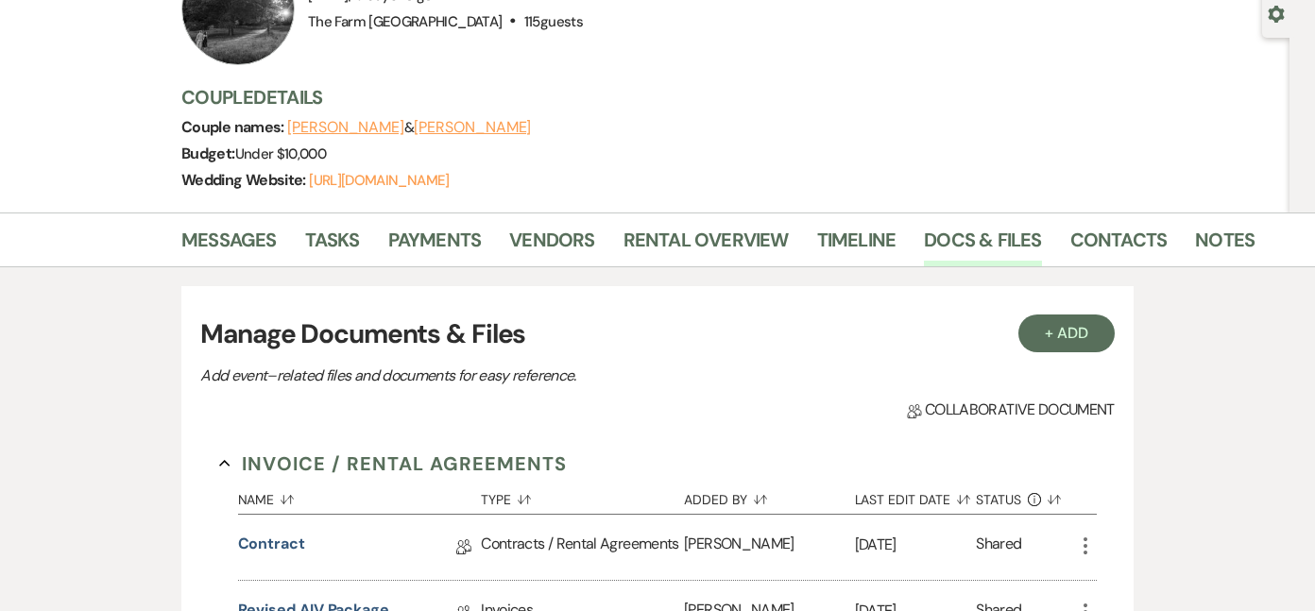
scroll to position [190, 0]
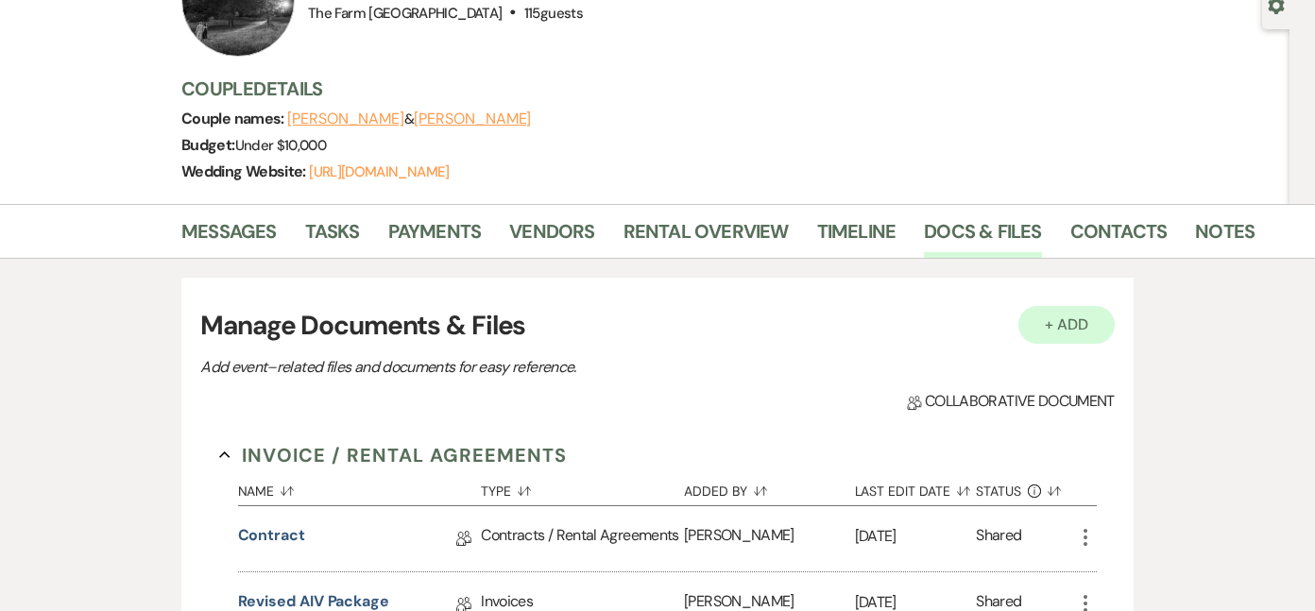
click at [1044, 328] on button "+ Add" at bounding box center [1066, 325] width 96 height 38
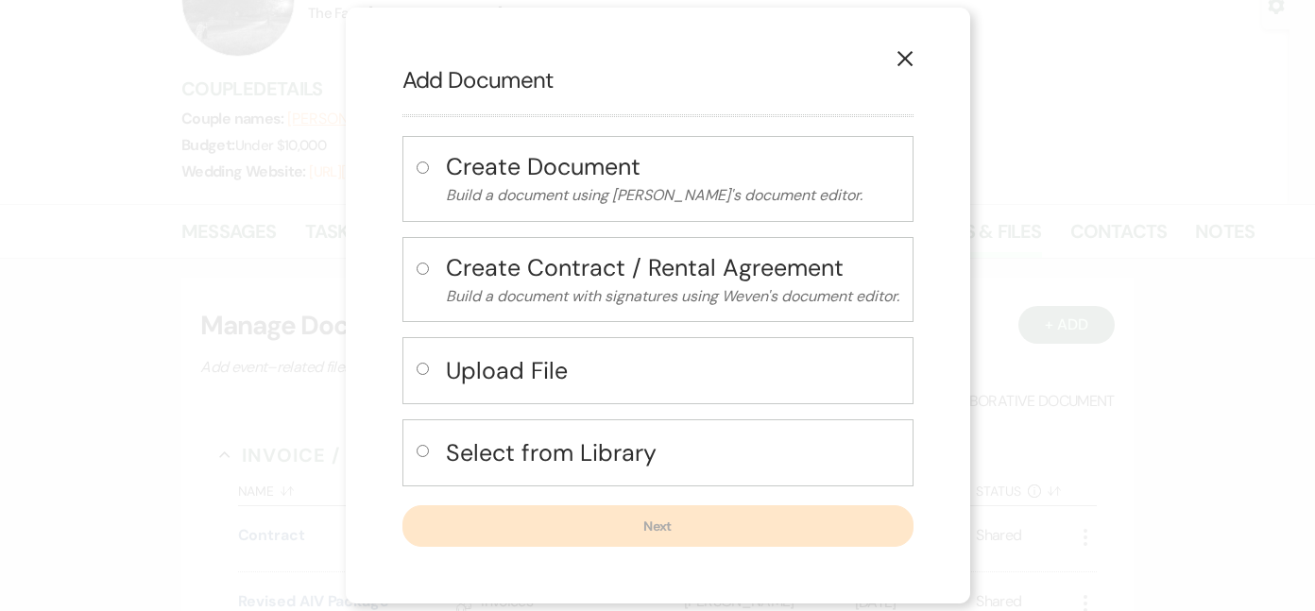
click at [422, 367] on input "radio" at bounding box center [423, 369] width 12 height 12
radio input "true"
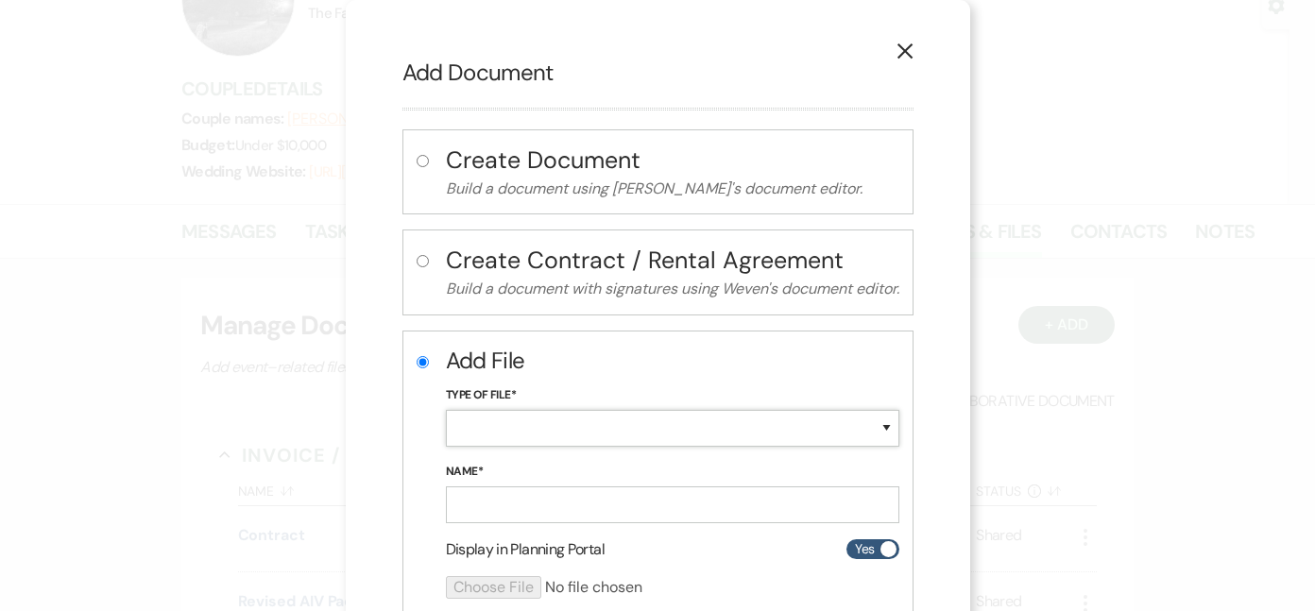
select select "0"
click at [526, 489] on input "Name*" at bounding box center [672, 505] width 453 height 37
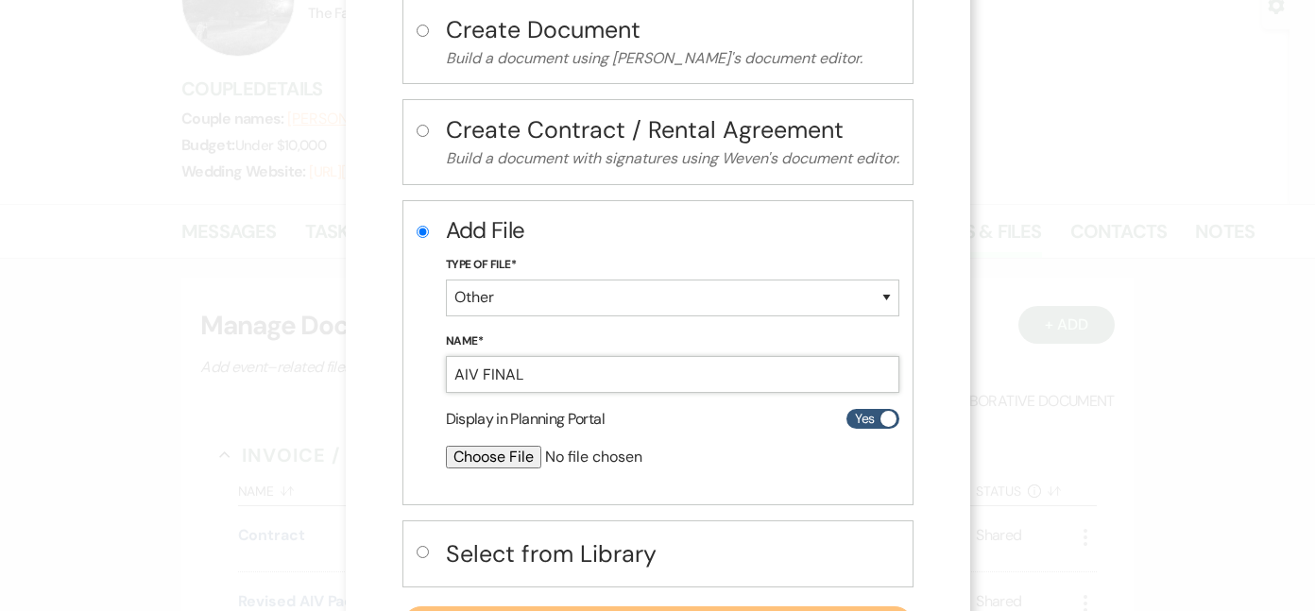
scroll to position [132, 0]
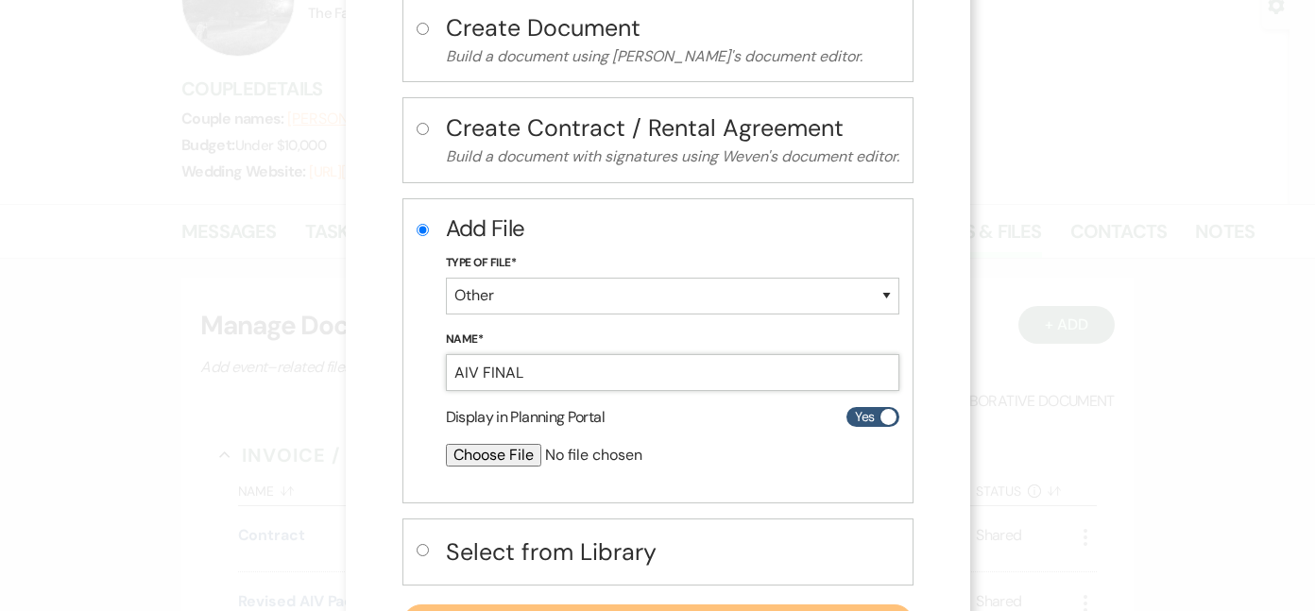
type input "AIV FINAL"
click at [512, 452] on input "file" at bounding box center [622, 455] width 353 height 23
type input "C:\fakepath\Kayla Johnson.pages"
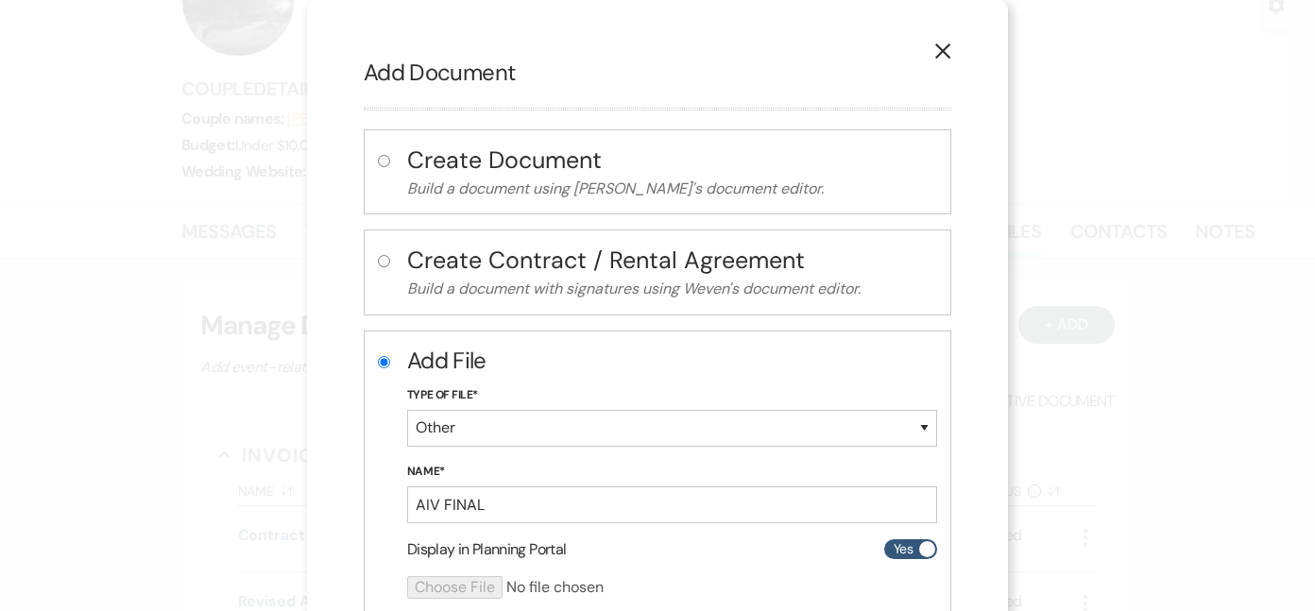
scroll to position [0, 0]
click at [934, 54] on icon "X" at bounding box center [942, 51] width 17 height 17
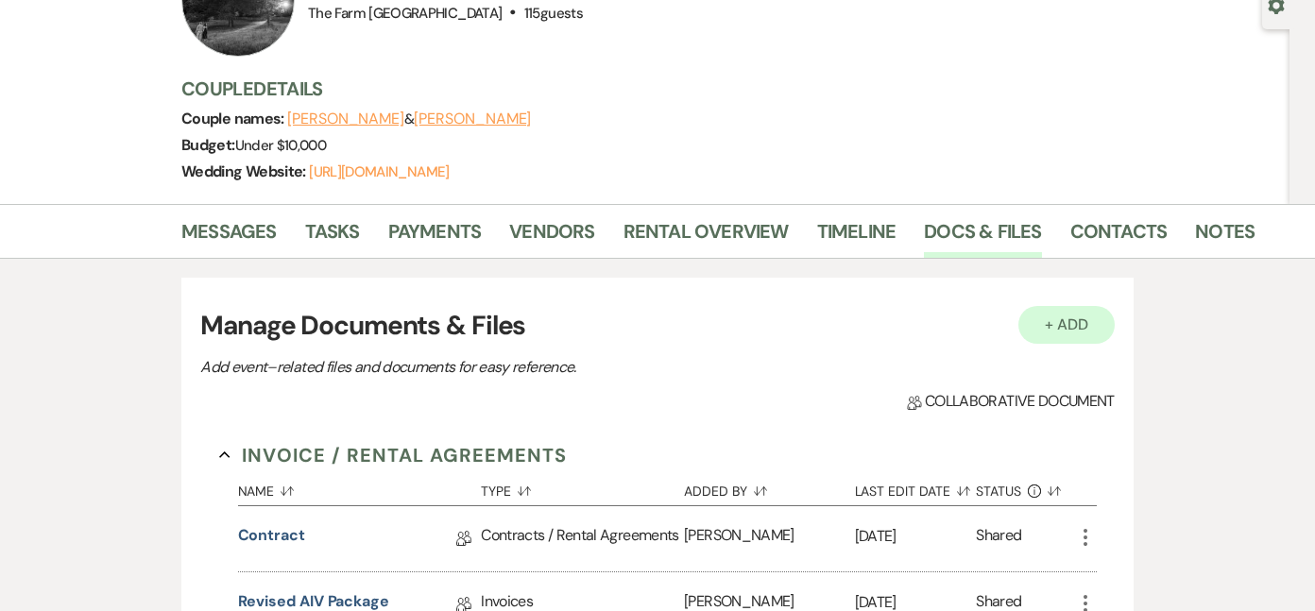
click at [1072, 332] on button "+ Add" at bounding box center [1066, 325] width 96 height 38
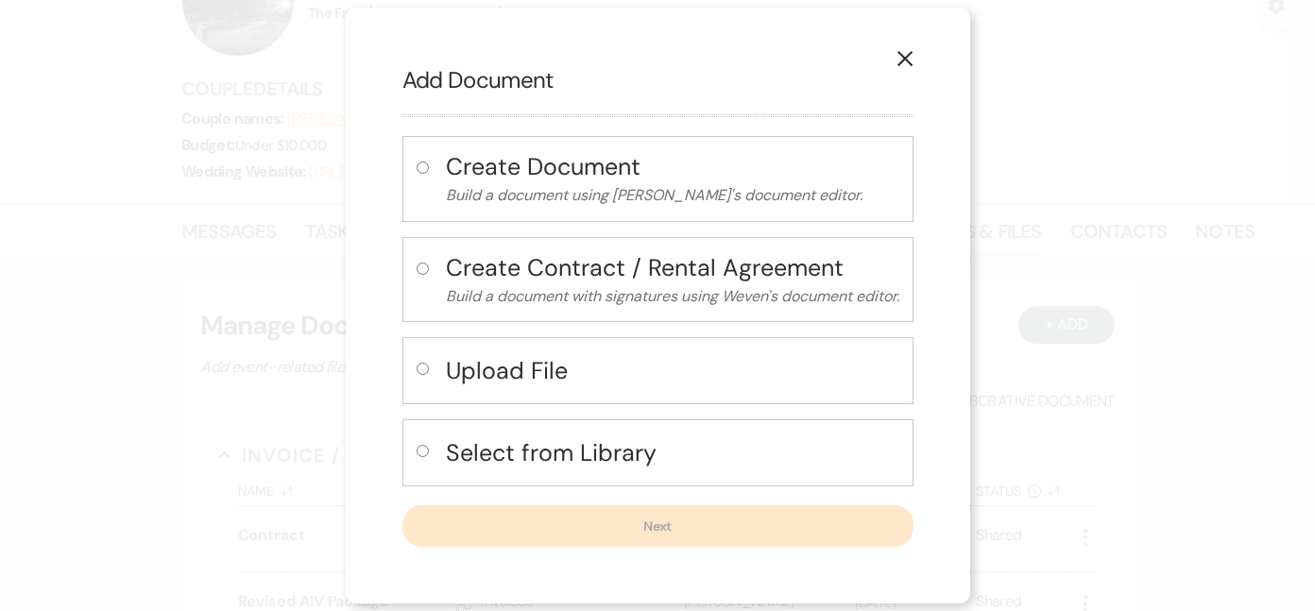
click at [606, 372] on h4 "Upload File" at bounding box center [672, 370] width 453 height 33
radio input "true"
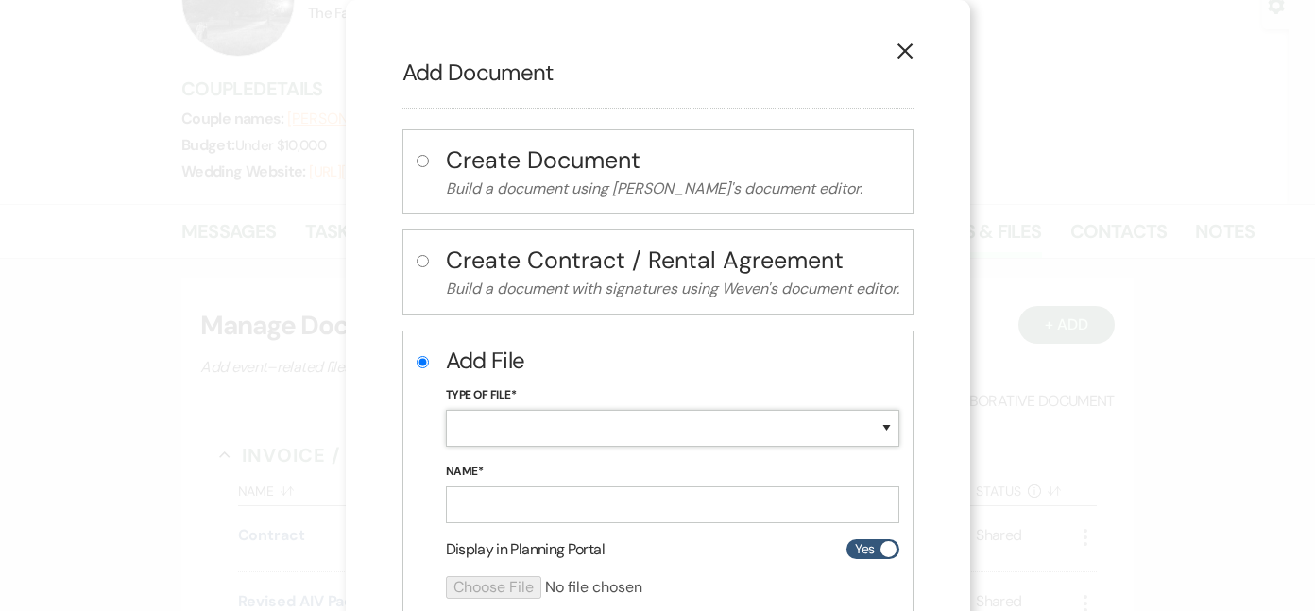
select select "0"
click at [529, 490] on input "Name*" at bounding box center [672, 505] width 453 height 37
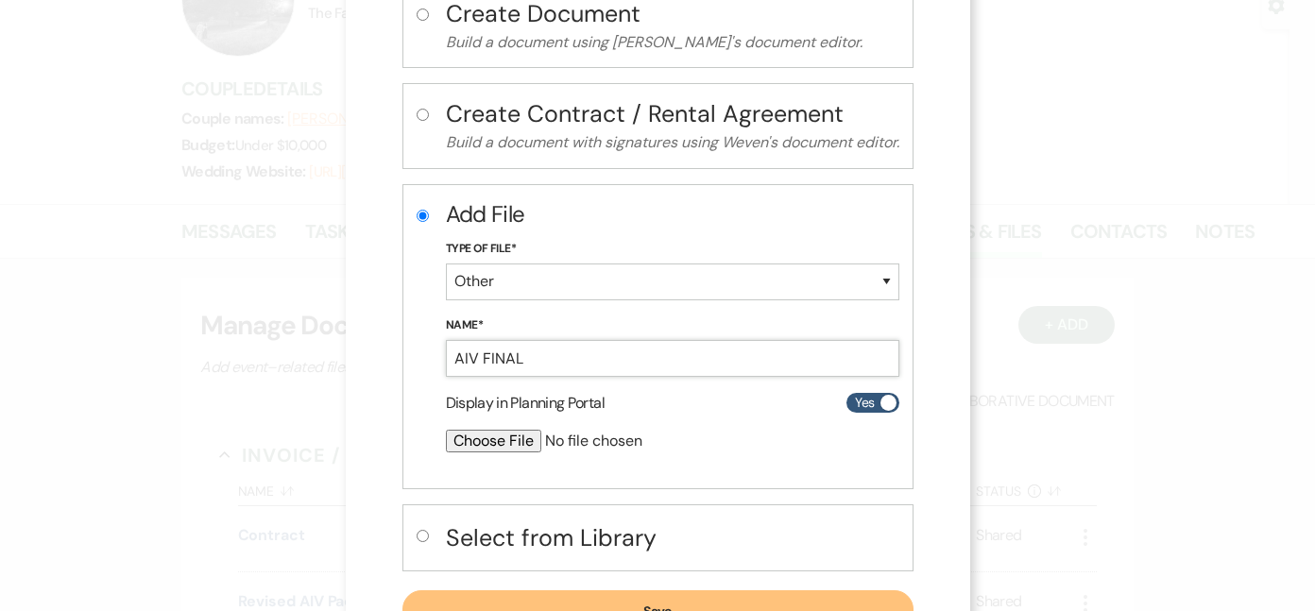
scroll to position [165, 0]
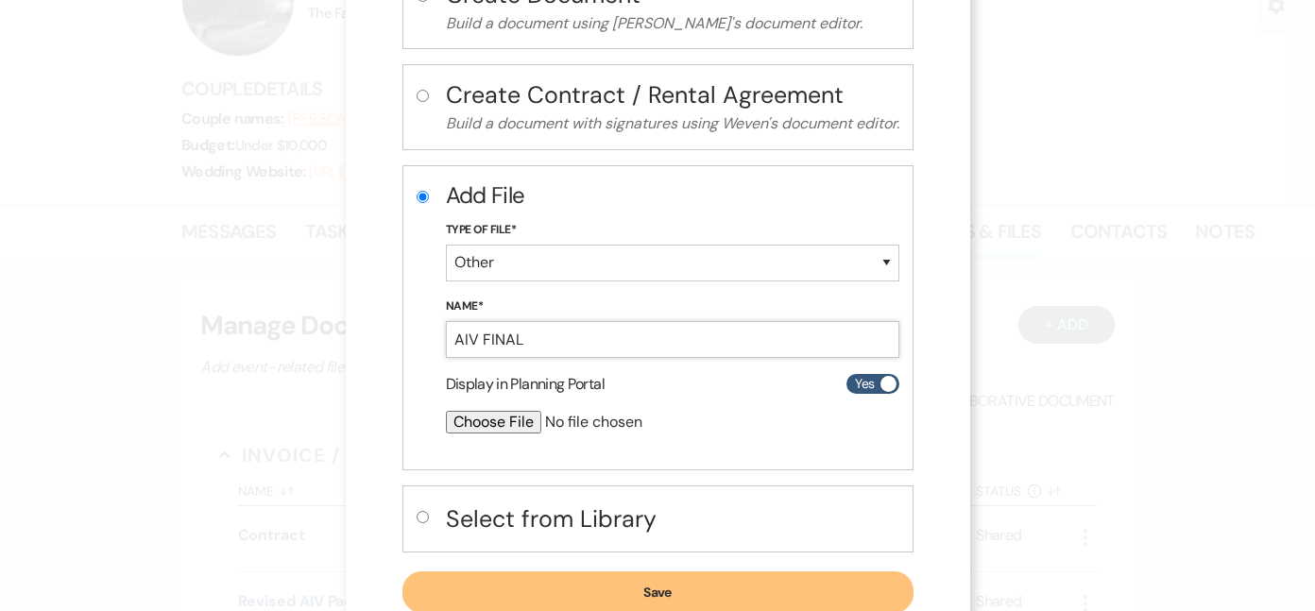
type input "AIV FINAL"
click at [494, 413] on input "file" at bounding box center [622, 422] width 353 height 23
type input "C:\fakepath\[PERSON_NAME].pdf"
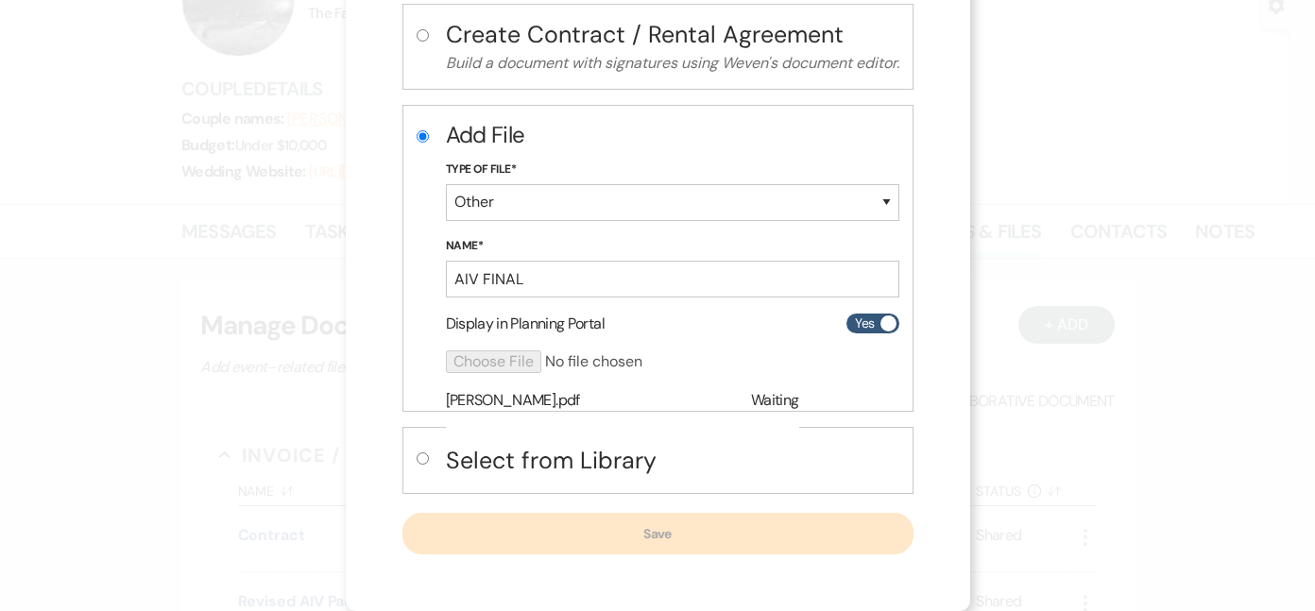
scroll to position [224, 0]
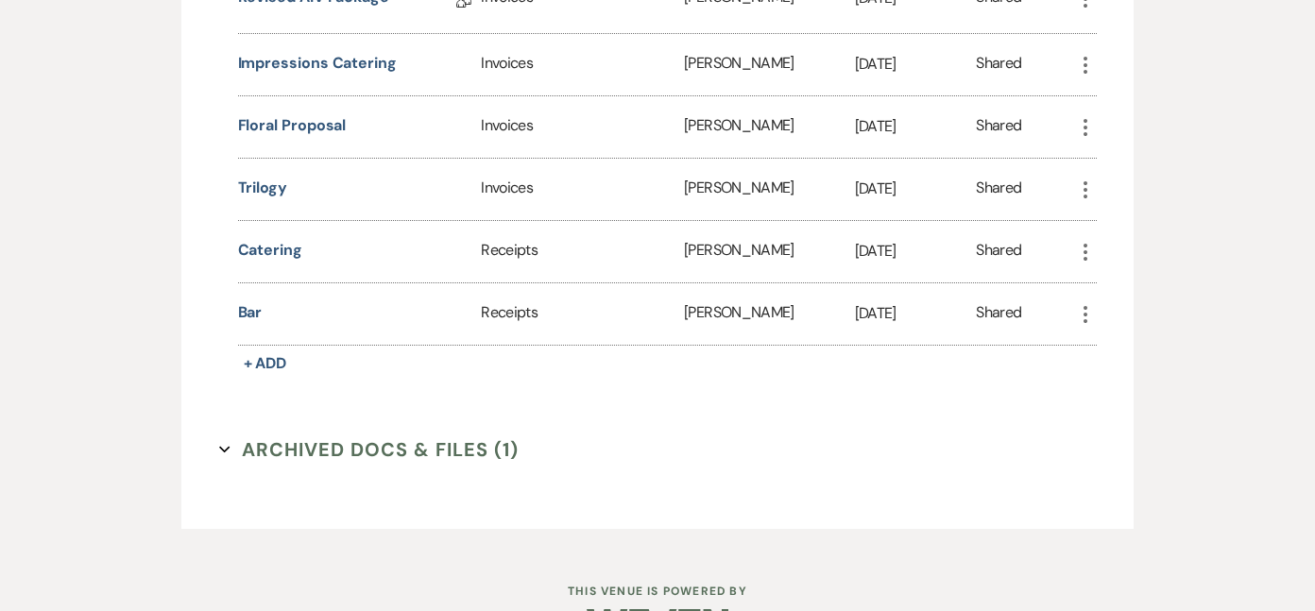
scroll to position [798, 0]
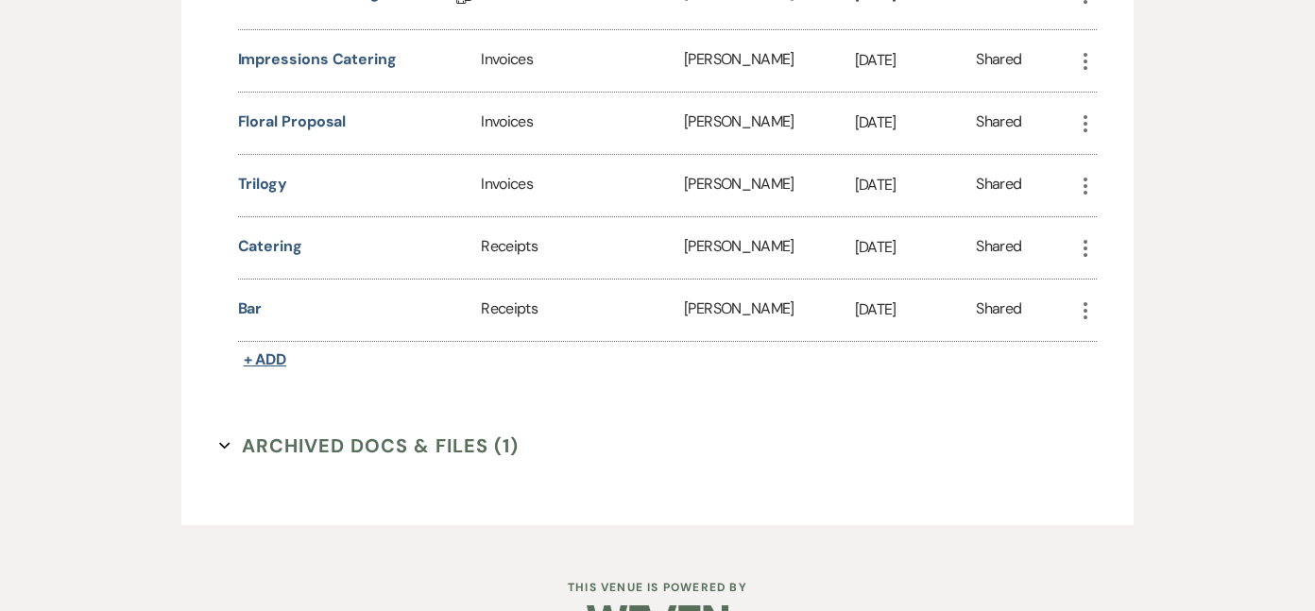
click at [274, 352] on span "+ Add" at bounding box center [265, 360] width 43 height 20
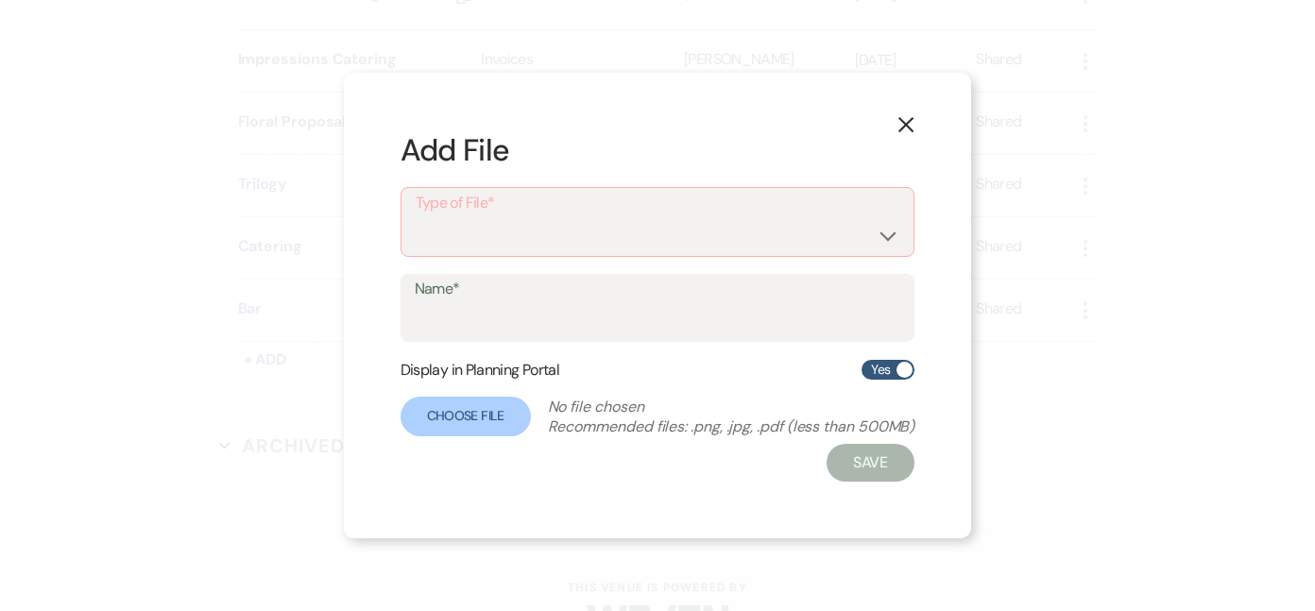
click at [896, 114] on button "X" at bounding box center [906, 123] width 28 height 33
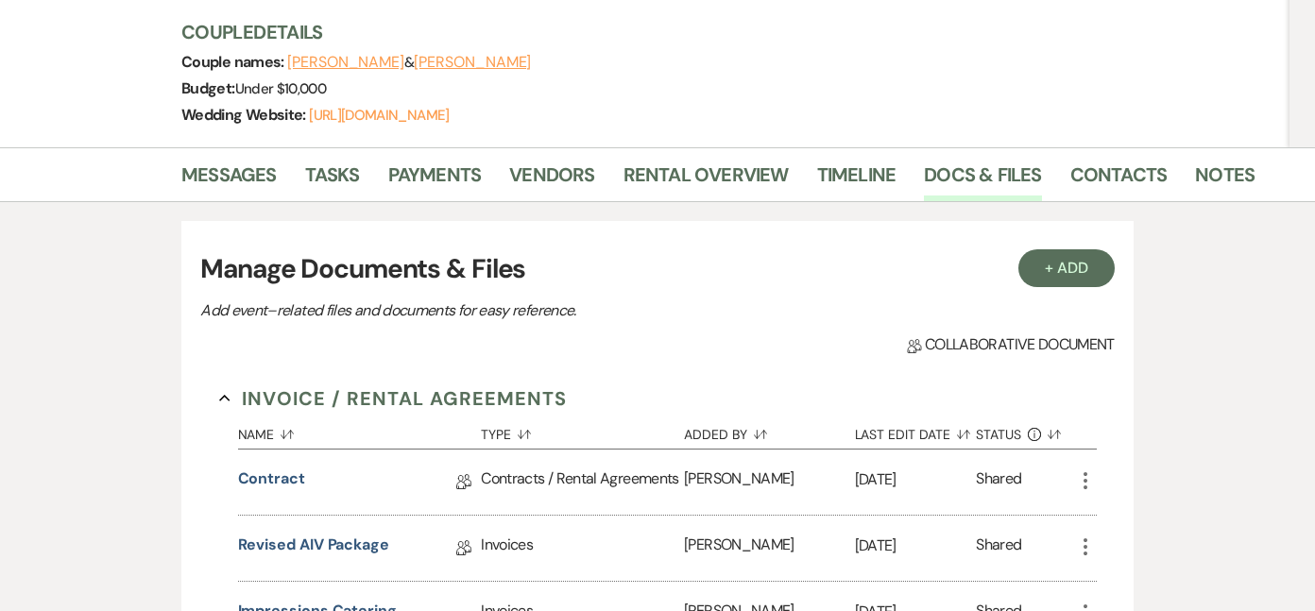
scroll to position [306, 0]
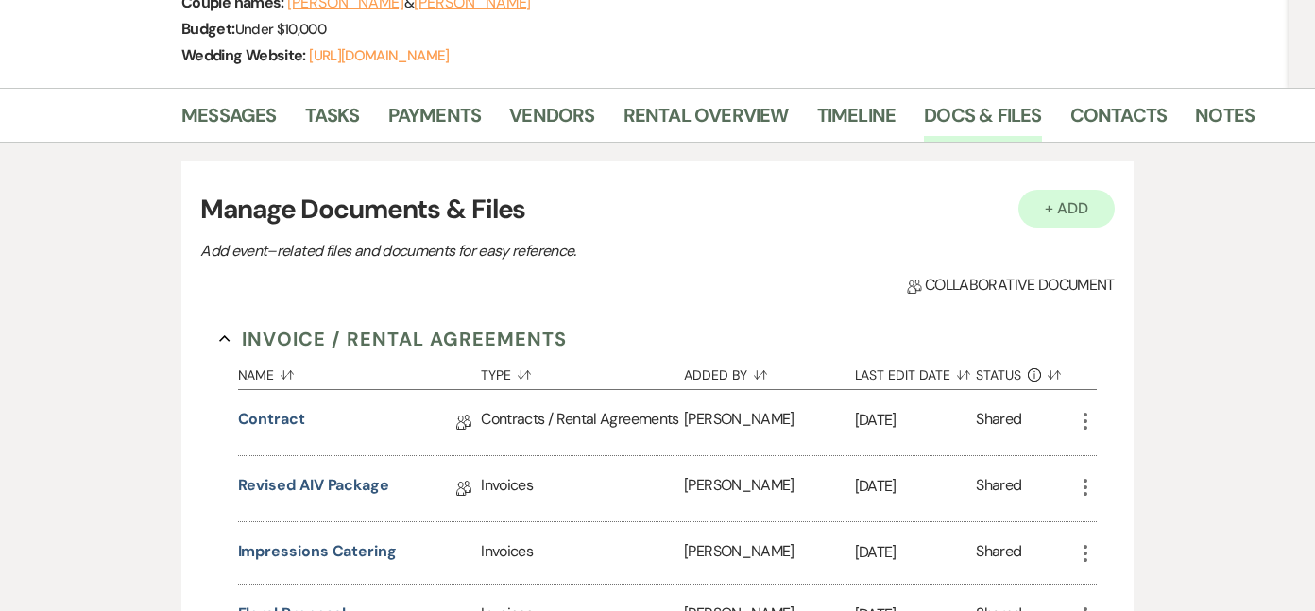
click at [1065, 196] on button "+ Add" at bounding box center [1066, 209] width 96 height 38
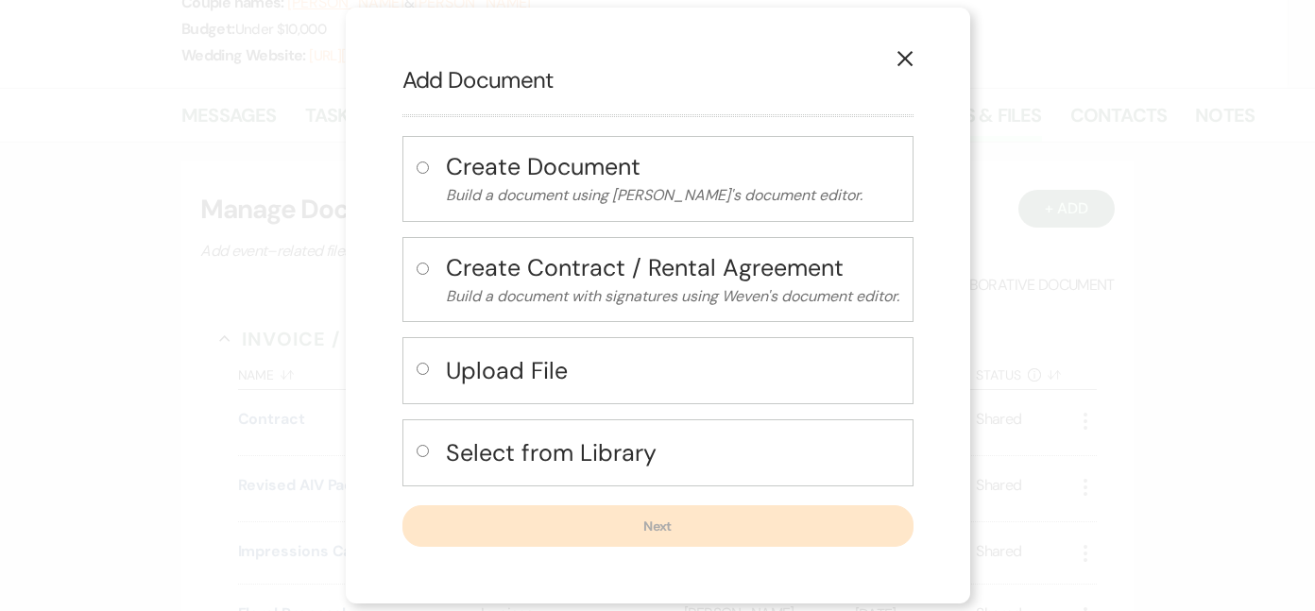
click at [417, 366] on input "radio" at bounding box center [423, 369] width 12 height 12
radio input "true"
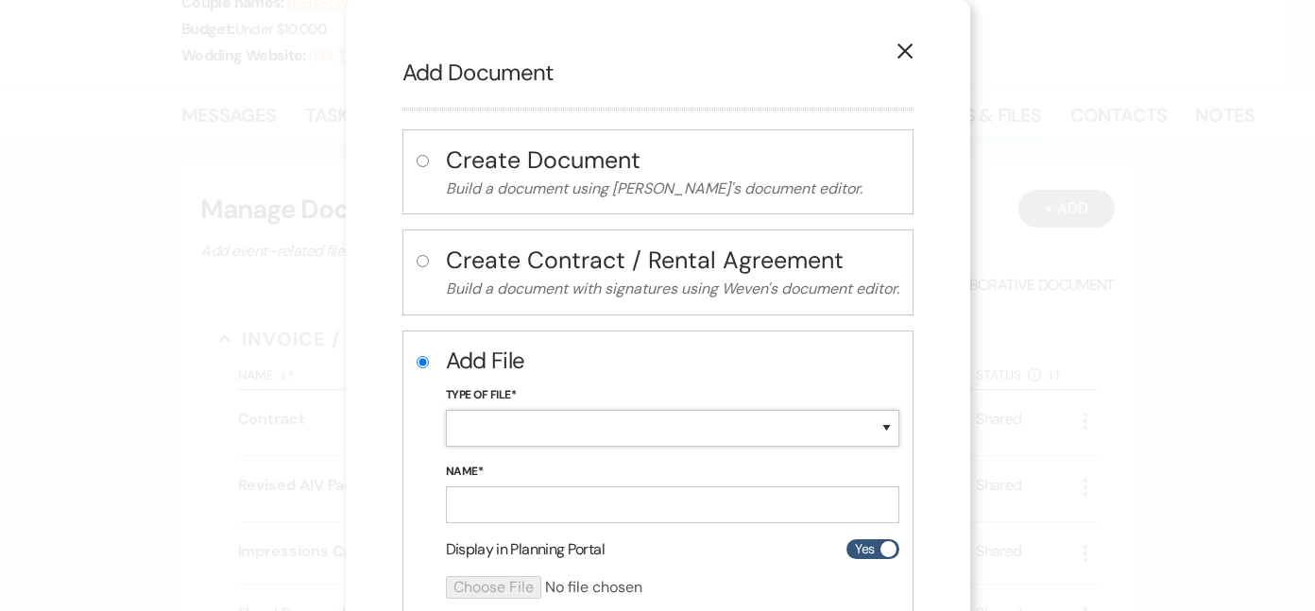
select select "0"
click at [506, 487] on input "Name*" at bounding box center [672, 505] width 453 height 37
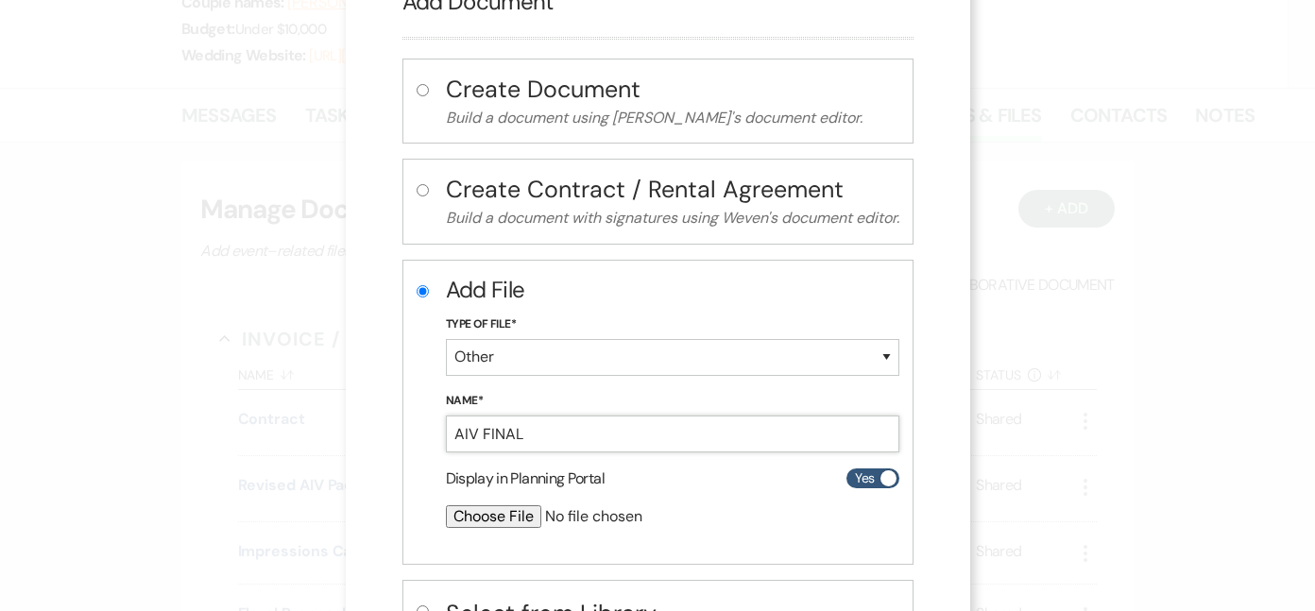
type input "AIV FINAL"
click at [473, 508] on input "file" at bounding box center [622, 516] width 353 height 23
type input "C:\fakepath\[PERSON_NAME].pdf"
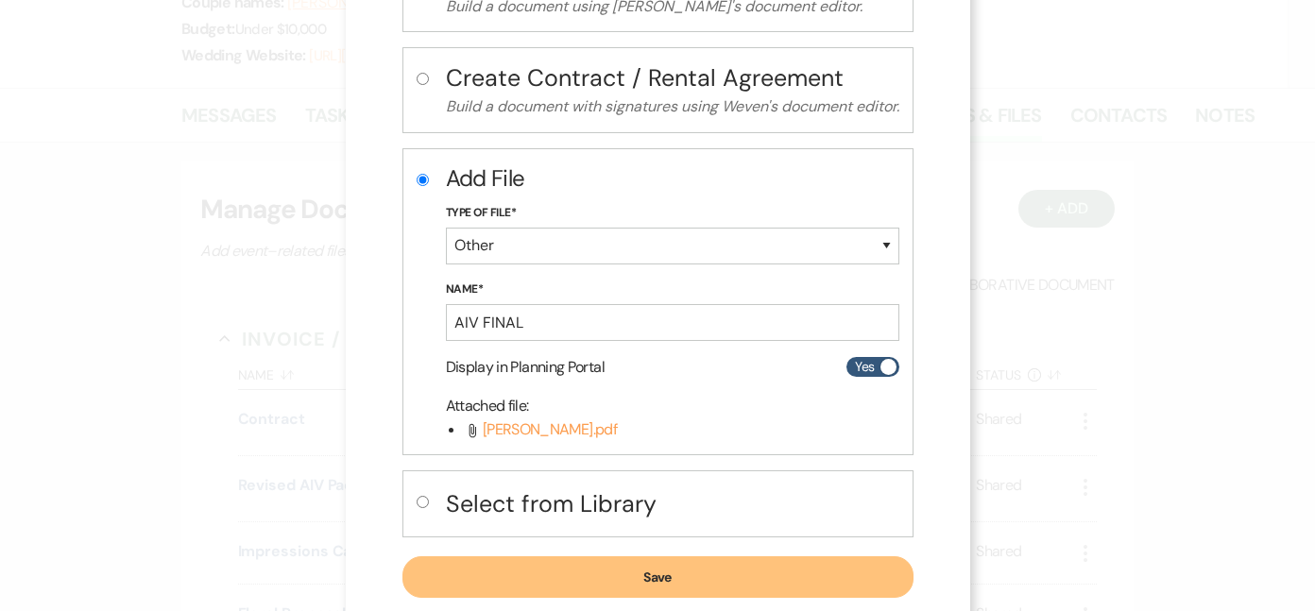
scroll to position [210, 0]
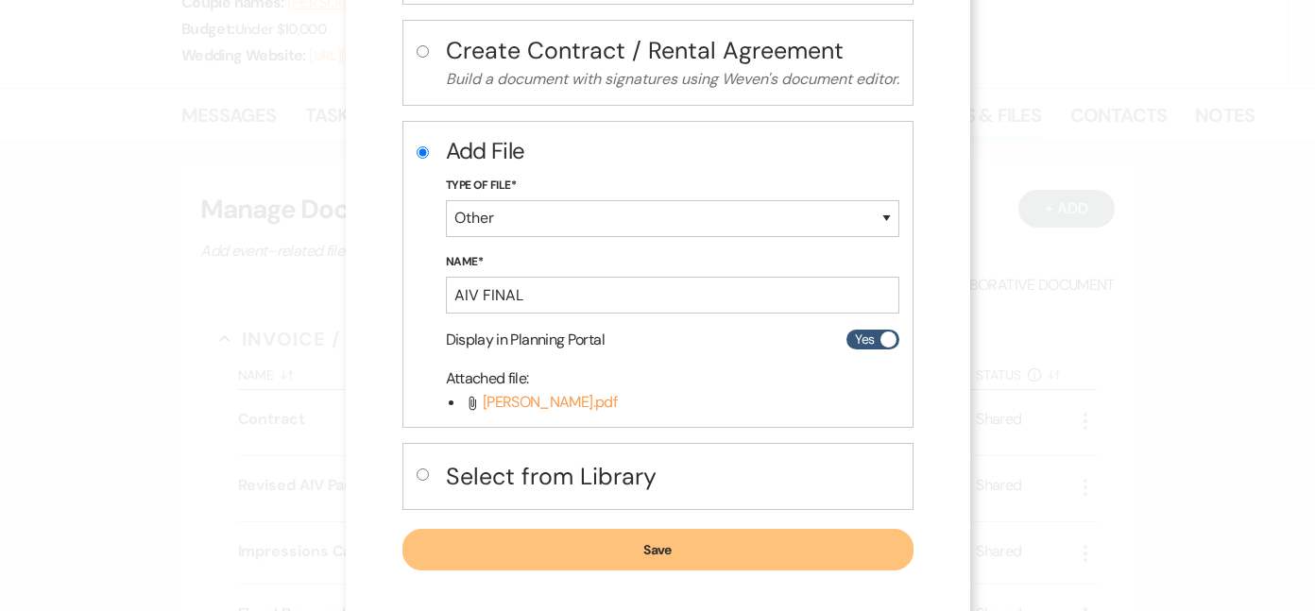
click at [681, 543] on button "Save" at bounding box center [657, 550] width 511 height 42
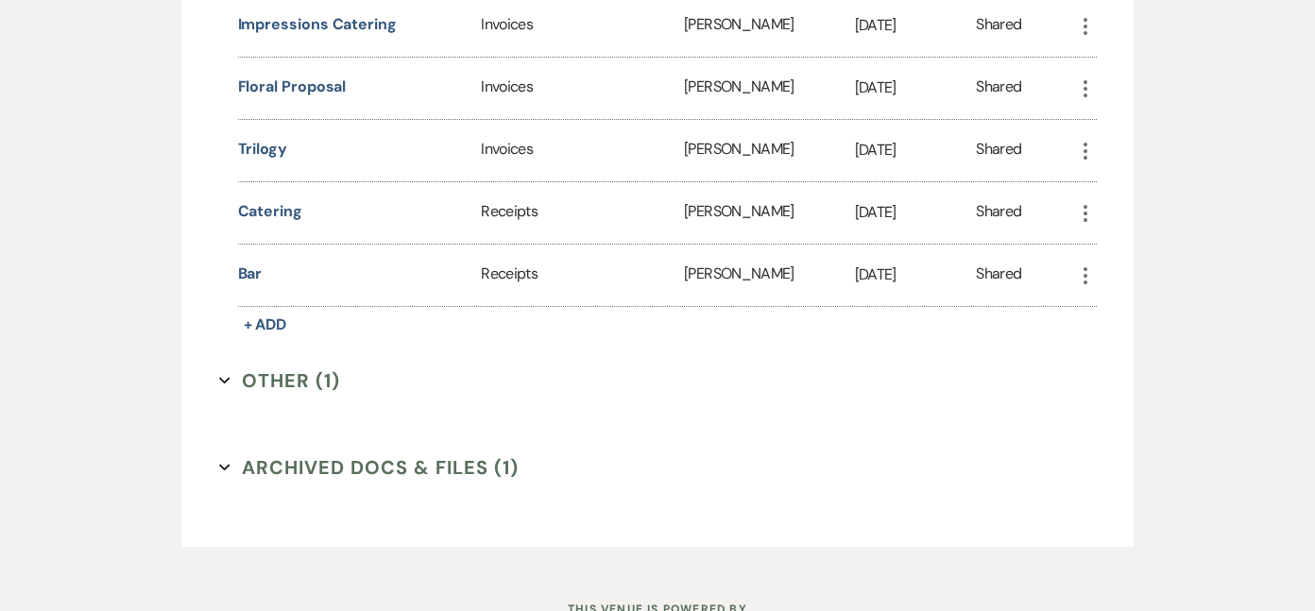
scroll to position [832, 0]
click at [302, 381] on button "Other (1) Expand" at bounding box center [280, 381] width 122 height 28
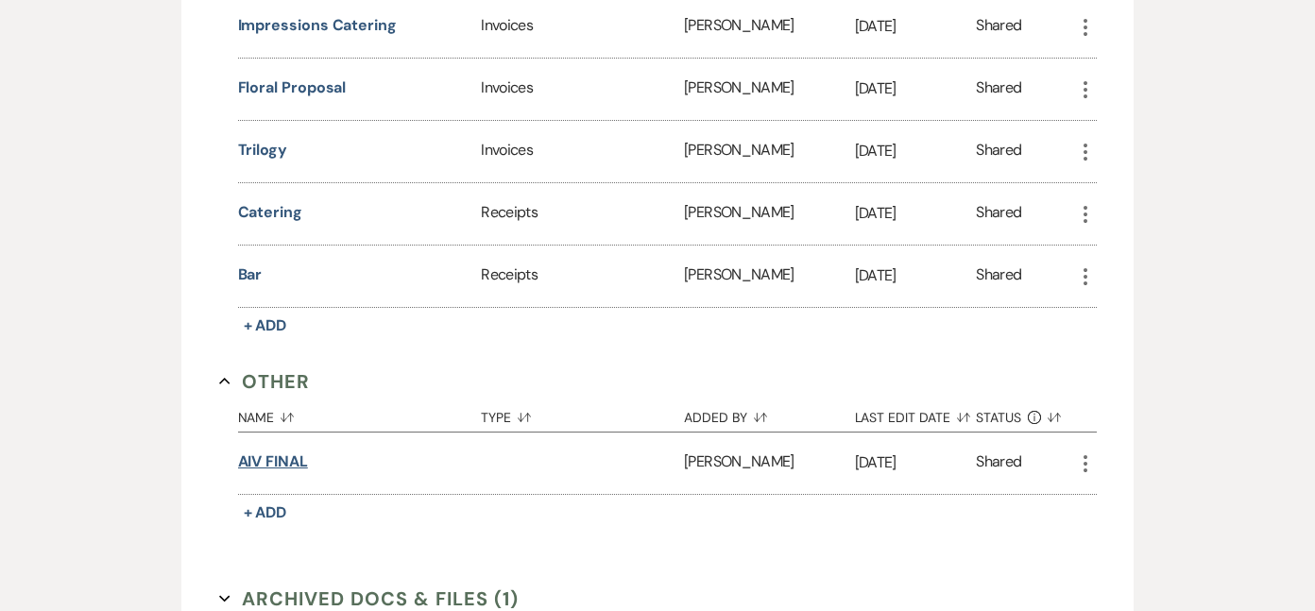
click at [282, 461] on button "AIV FINAL" at bounding box center [273, 462] width 70 height 23
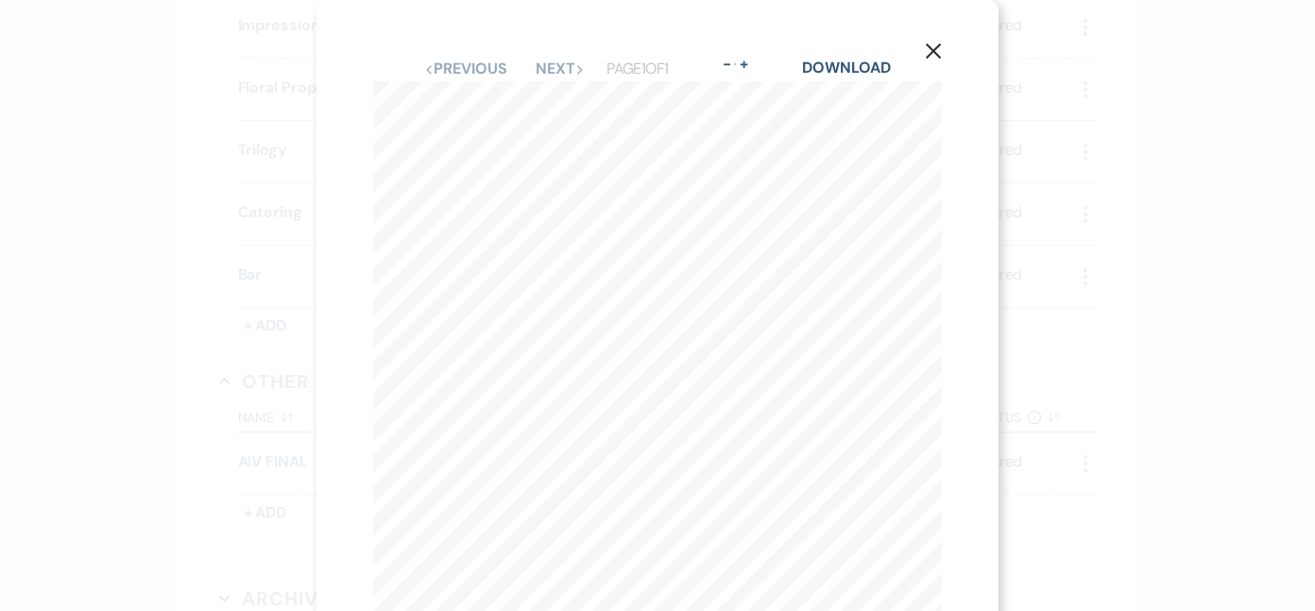
scroll to position [0, 0]
click at [931, 47] on icon "X" at bounding box center [933, 51] width 17 height 17
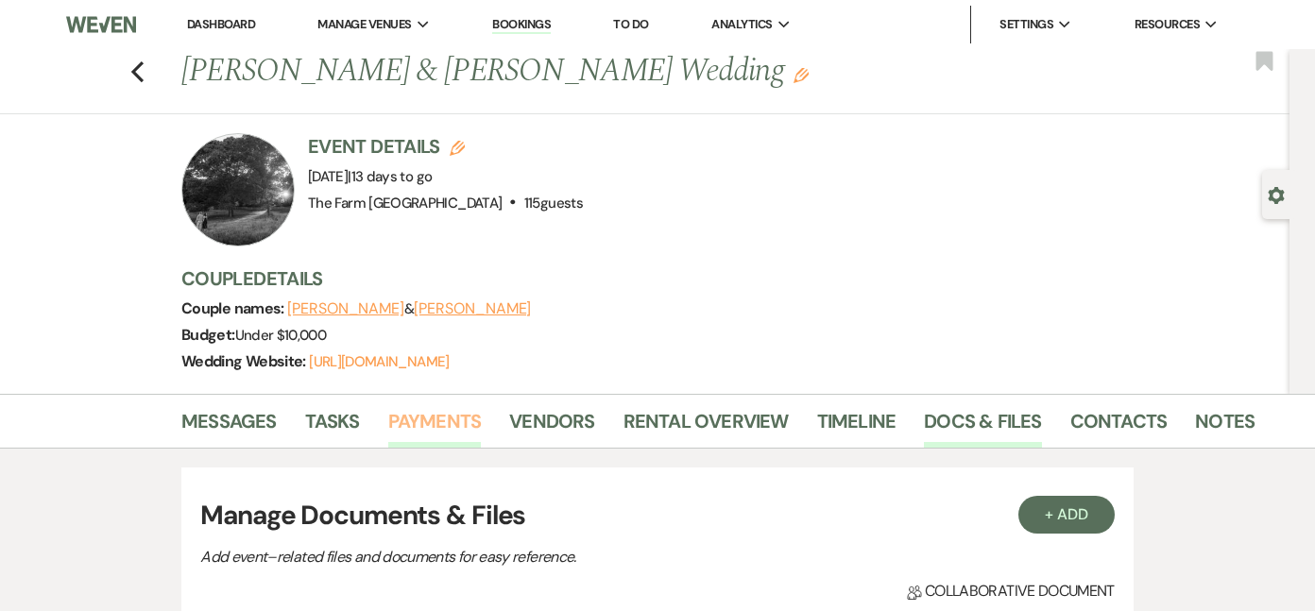
click at [398, 427] on link "Payments" at bounding box center [435, 427] width 94 height 42
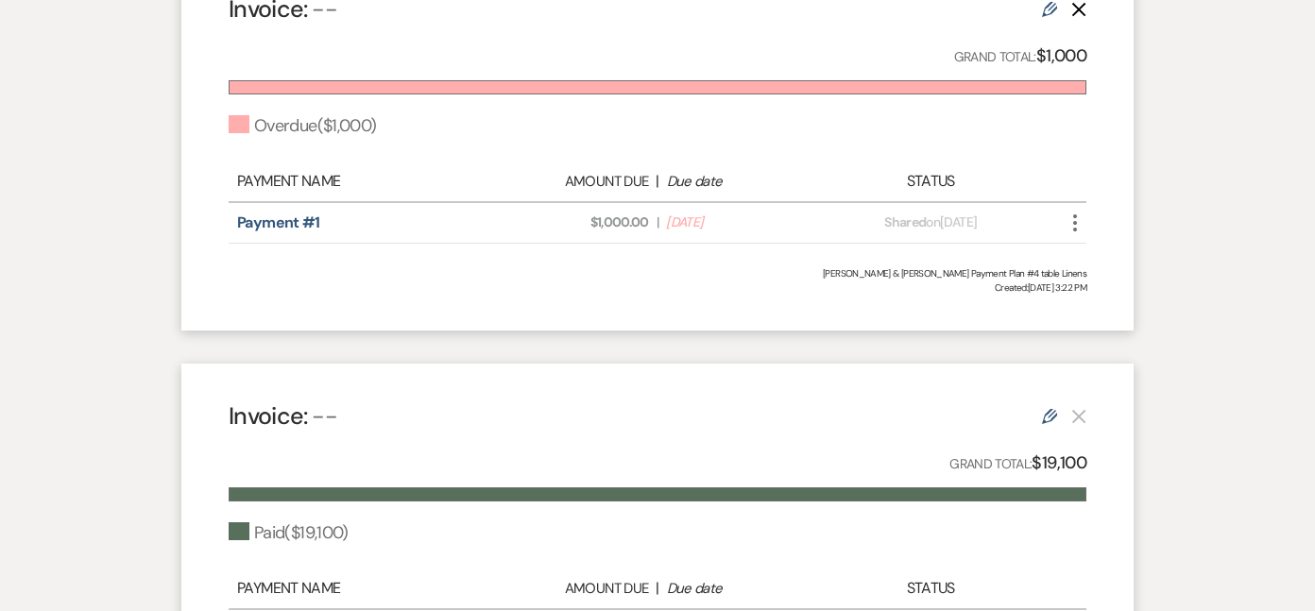
scroll to position [654, 0]
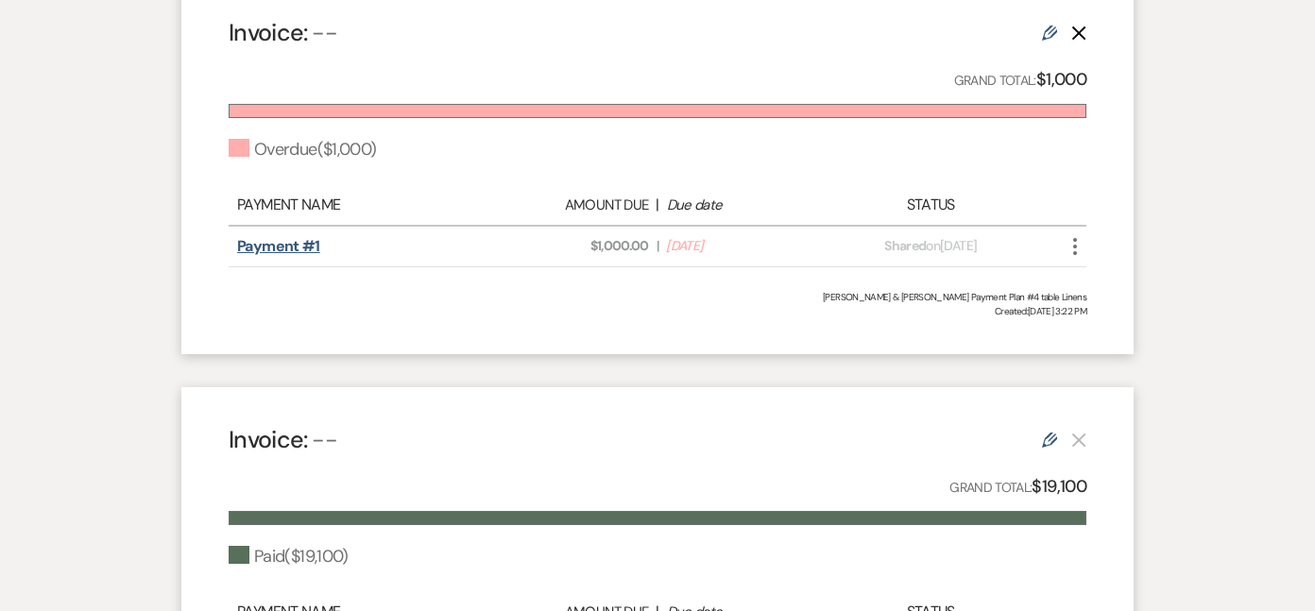
click at [282, 240] on link "Payment #1" at bounding box center [278, 246] width 83 height 20
click at [1074, 242] on icon "More" at bounding box center [1075, 246] width 23 height 23
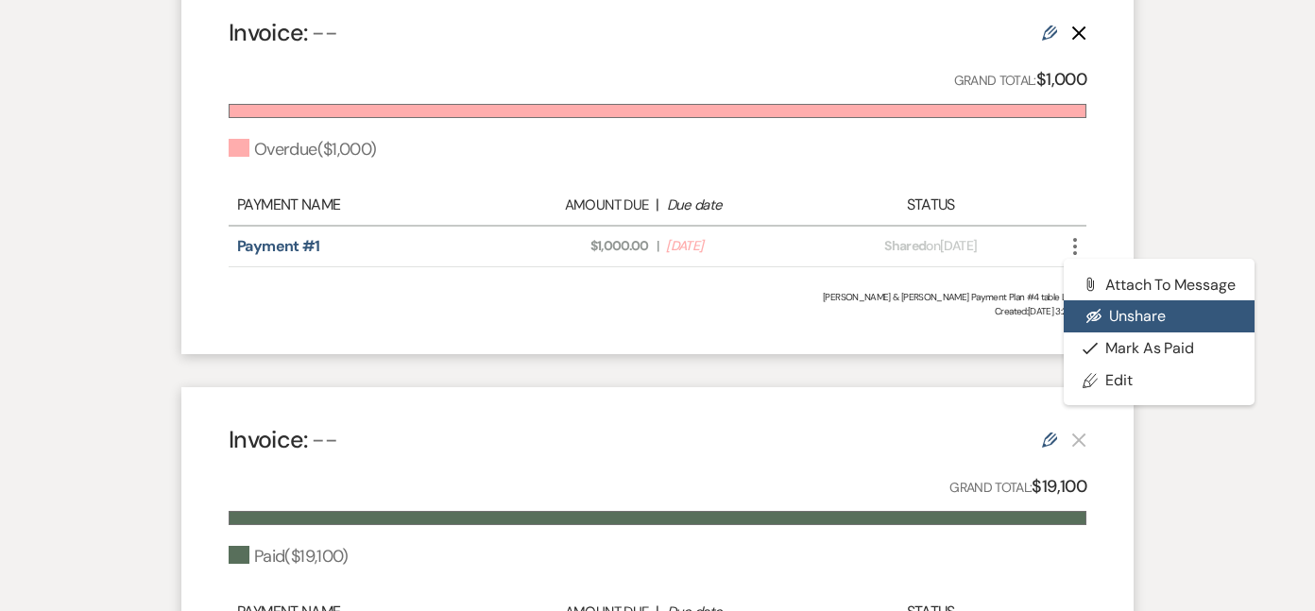
click at [1121, 312] on button "Eye Blocked Unshare" at bounding box center [1159, 316] width 191 height 32
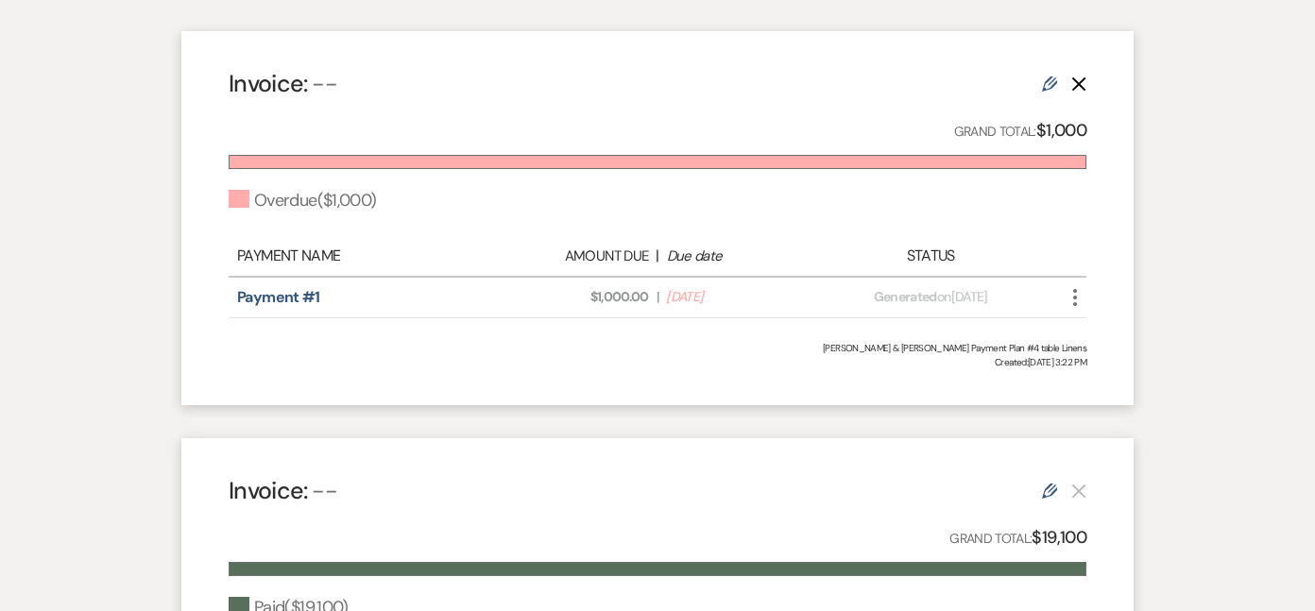
scroll to position [591, 0]
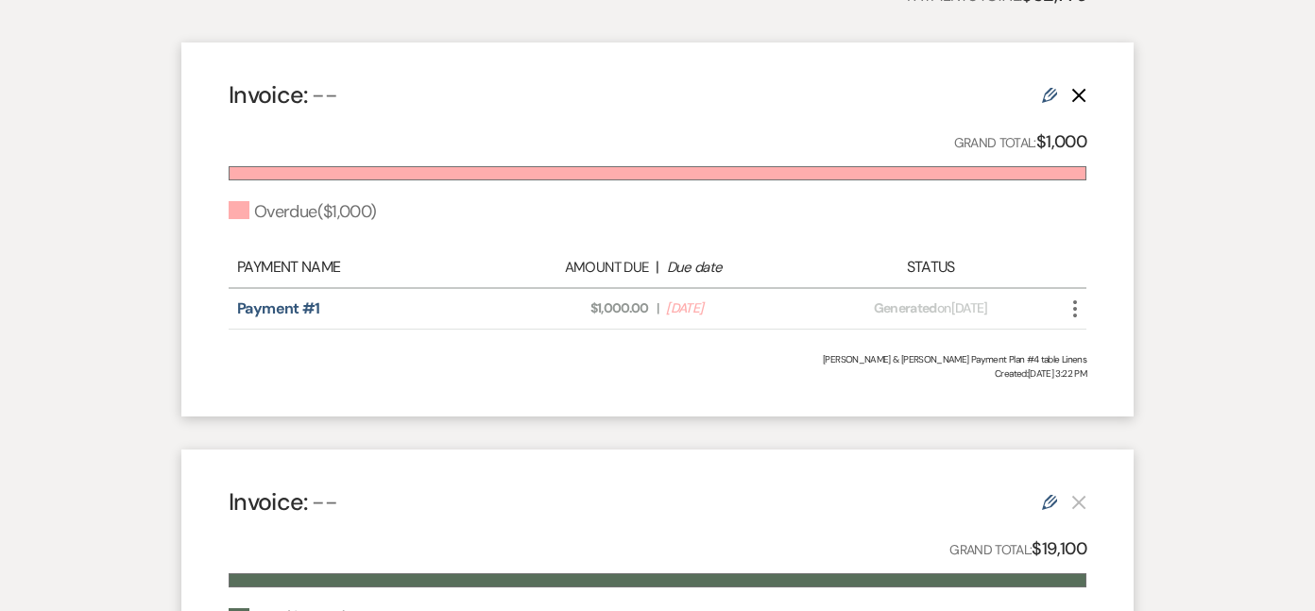
click at [1050, 94] on icon "Edit" at bounding box center [1049, 95] width 15 height 15
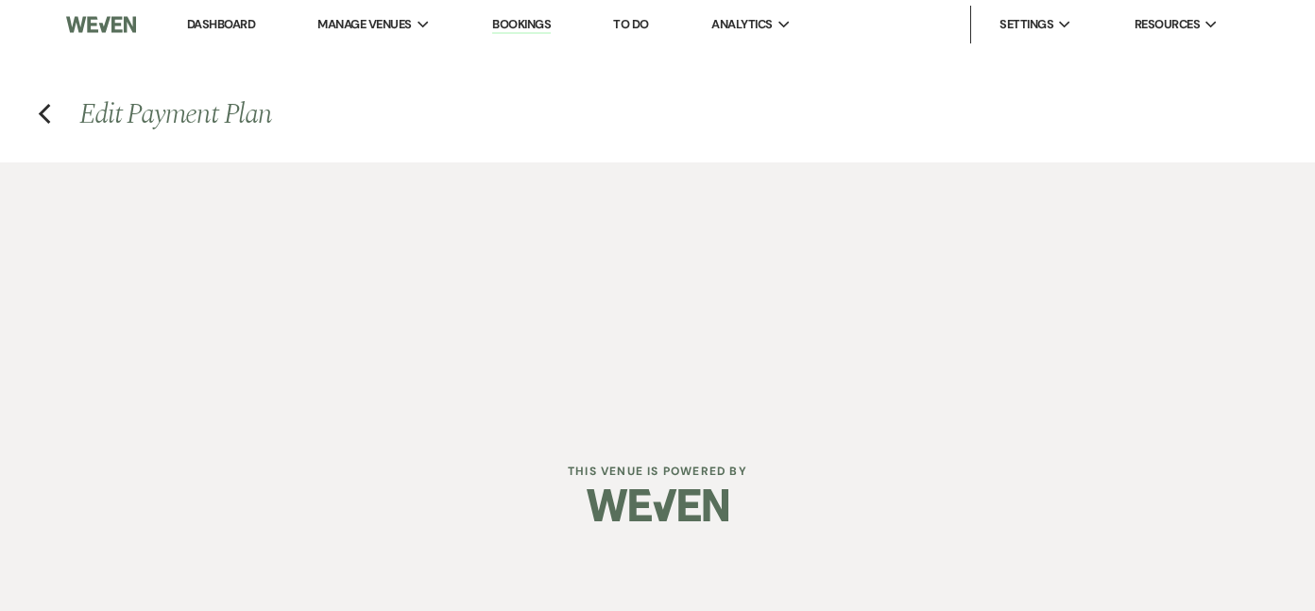
select select "2"
select select "percentage"
select select "false"
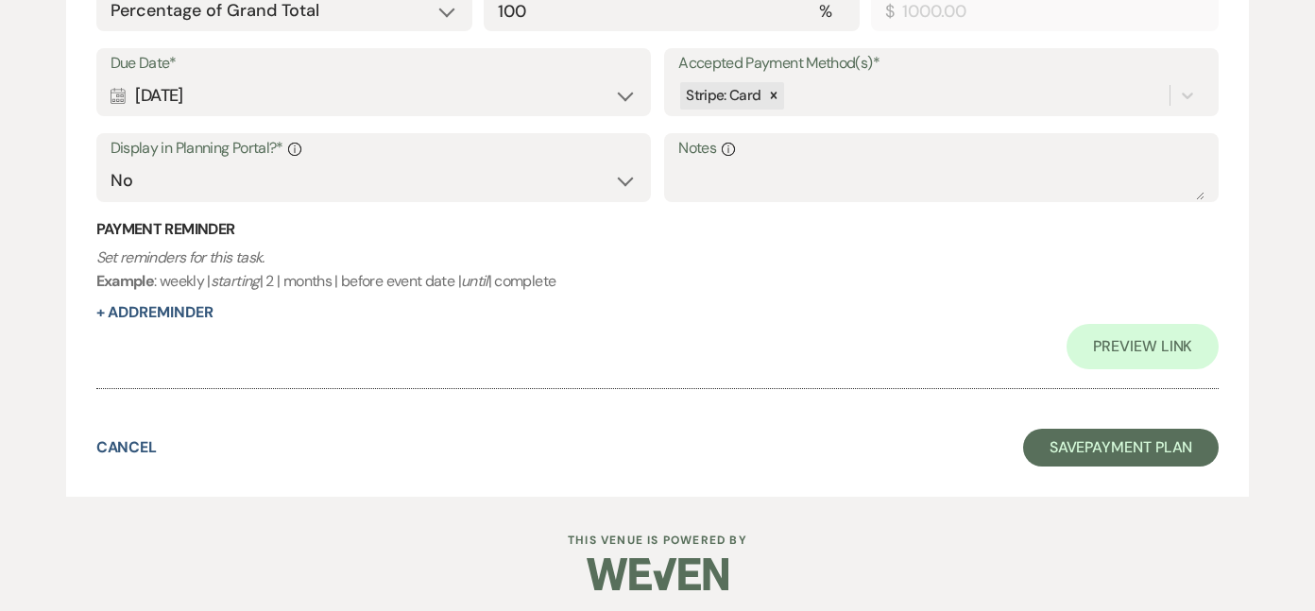
scroll to position [784, 0]
click at [135, 441] on button "Cancel" at bounding box center [126, 448] width 61 height 15
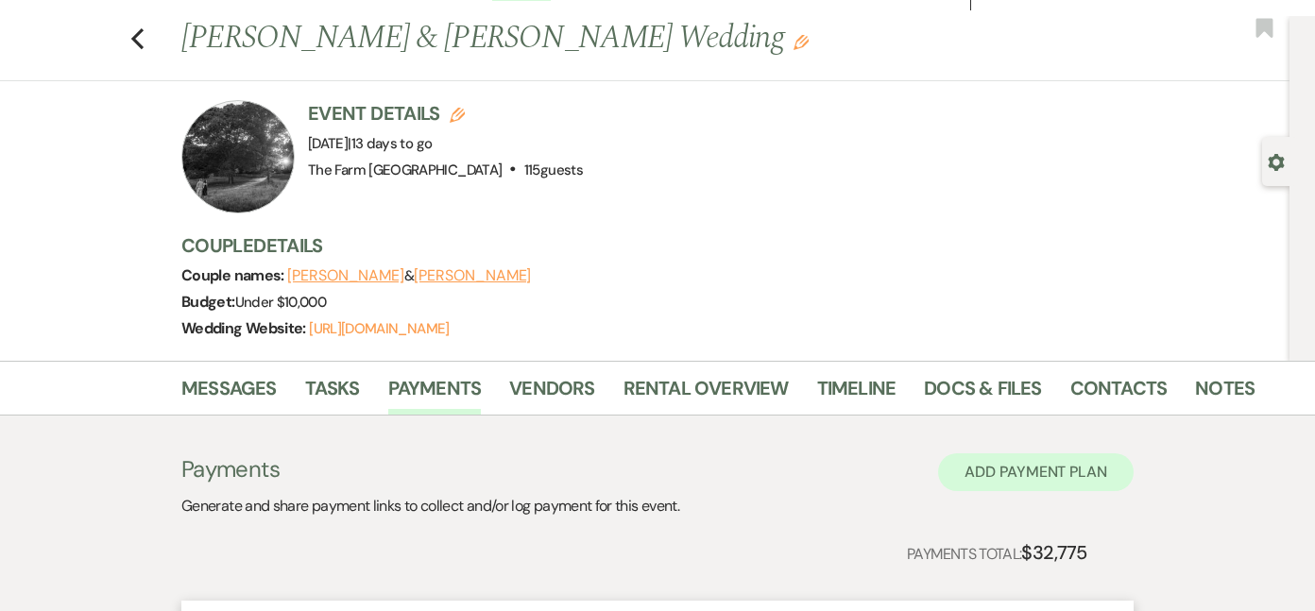
click at [1070, 464] on button "Add Payment Plan" at bounding box center [1036, 472] width 196 height 38
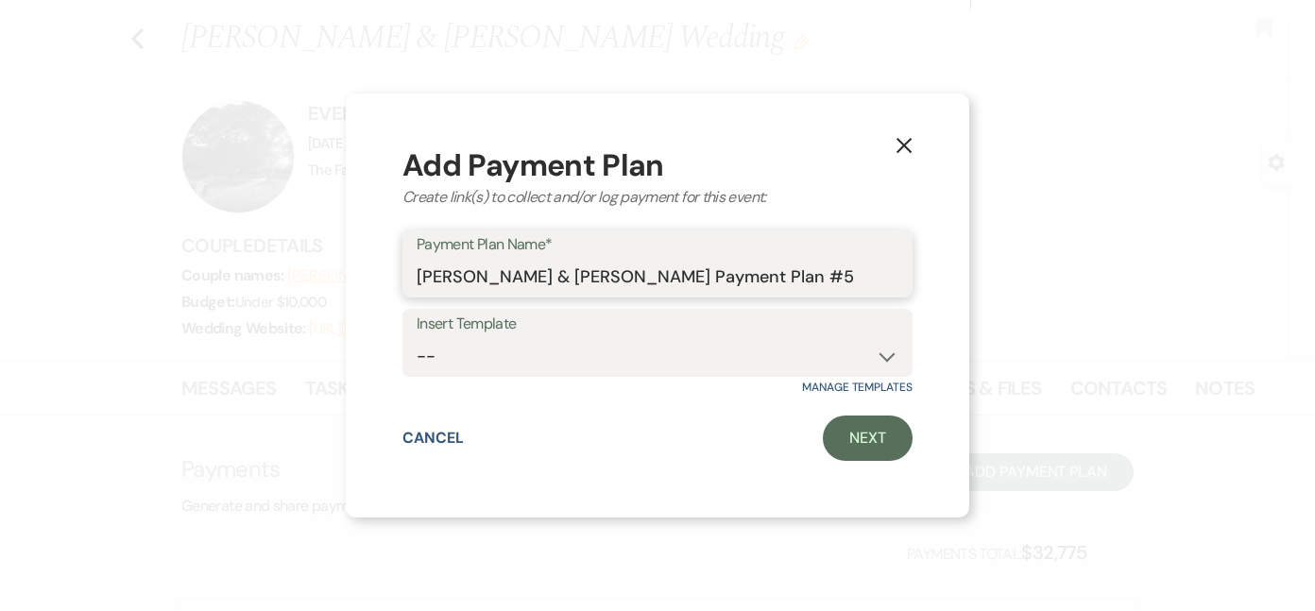
click at [847, 281] on input "[PERSON_NAME] & [PERSON_NAME] Payment Plan #5" at bounding box center [658, 277] width 482 height 37
type input "[PERSON_NAME] & [PERSON_NAME] Payment Plan #5 AIV FINAL"
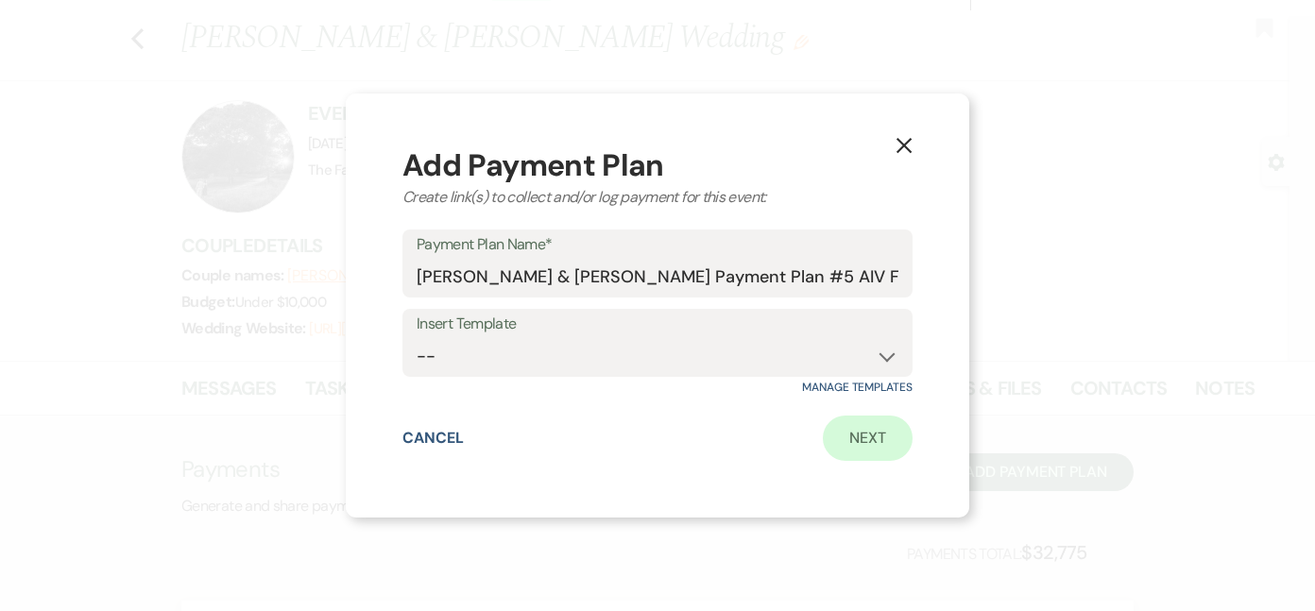
click at [870, 438] on link "Next" at bounding box center [868, 438] width 90 height 45
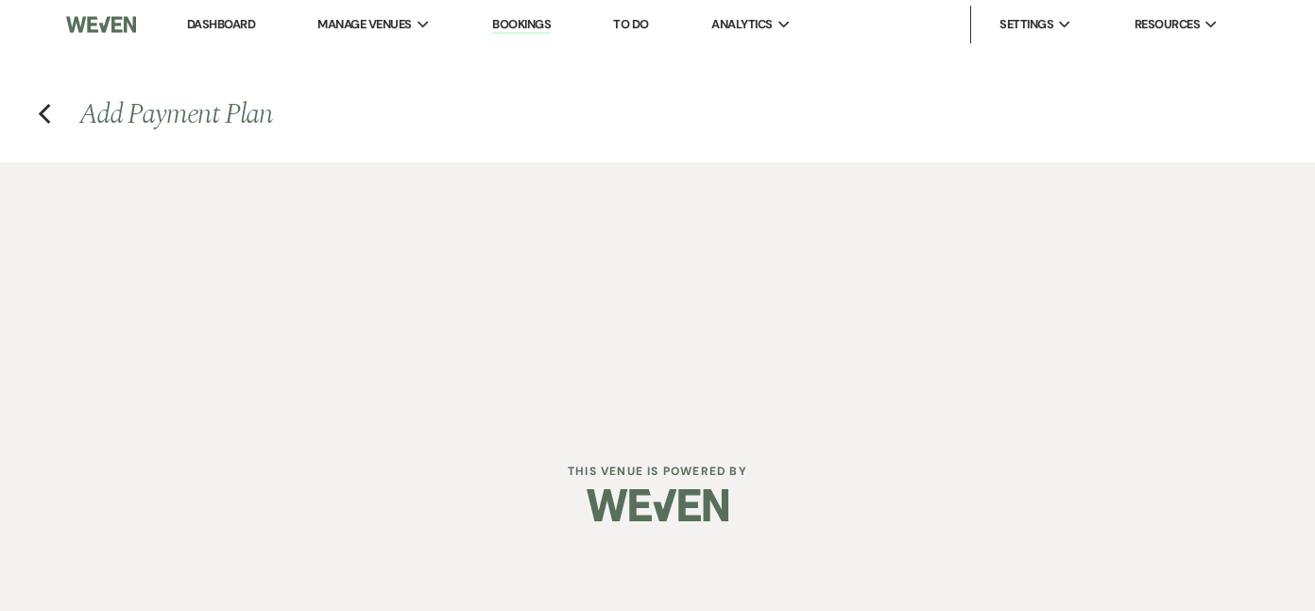
select select "2"
select select "percentage"
select select "true"
select select "client"
select select "weeks"
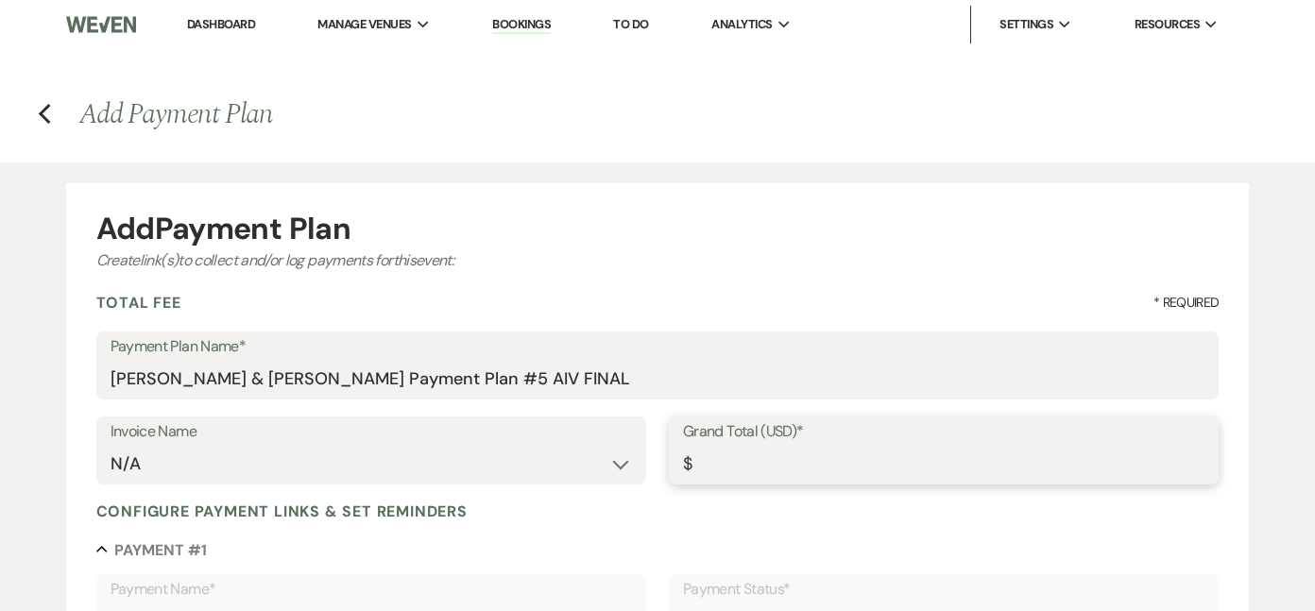
click at [789, 465] on input "Grand Total (USD)*" at bounding box center [943, 464] width 521 height 37
type input "4"
type input "4.00"
type input "43"
type input "43.00"
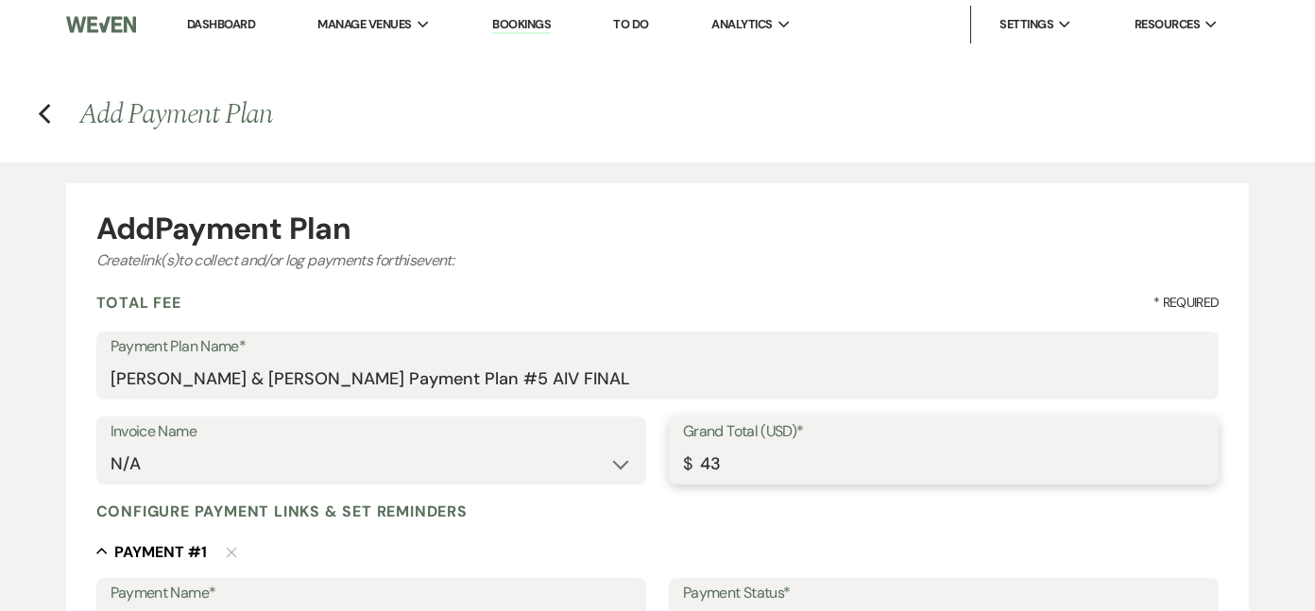
type input "439"
type input "439.00"
type input "439.4"
type input "439.40"
type input "439.43"
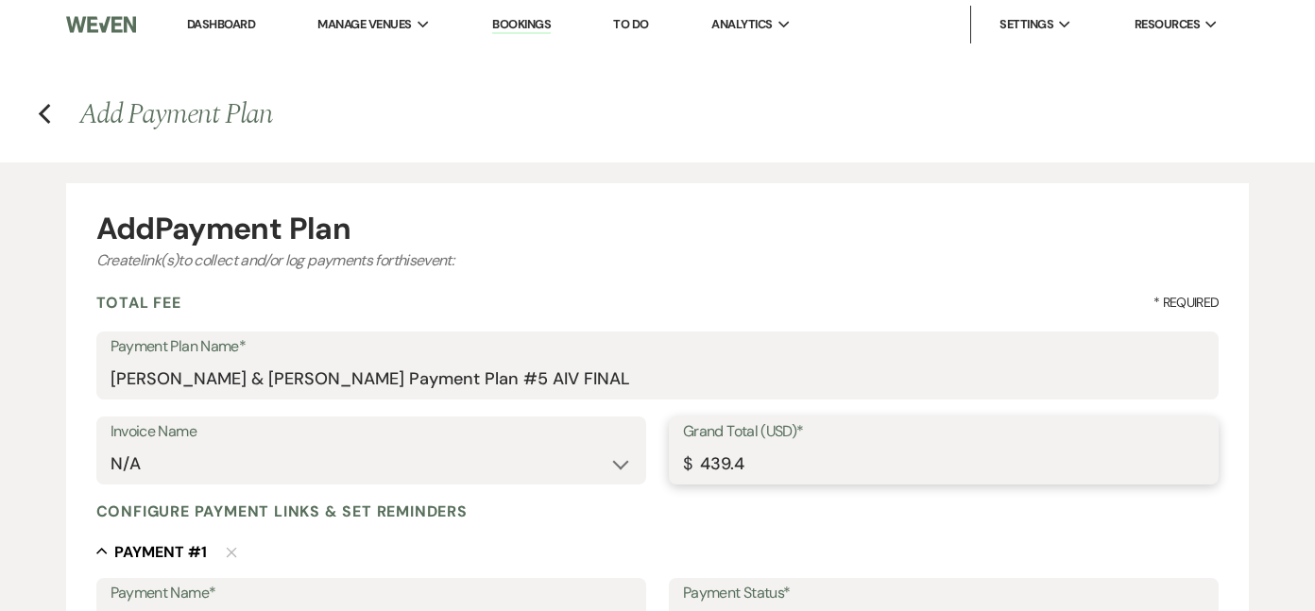
type input "439.43"
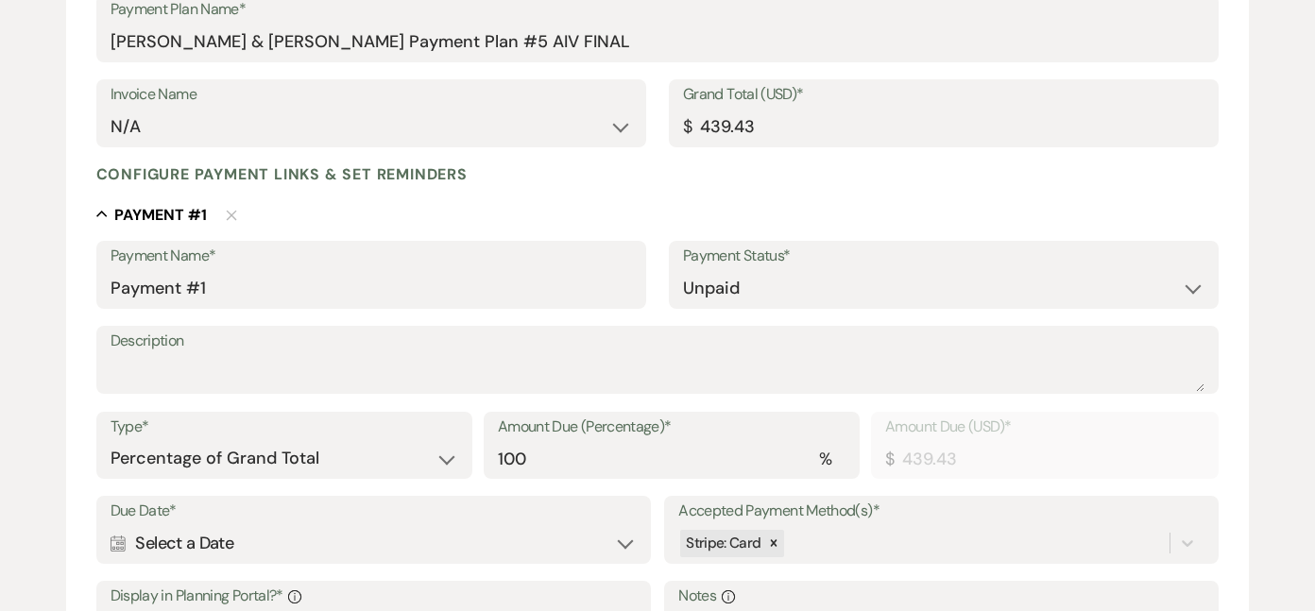
scroll to position [351, 0]
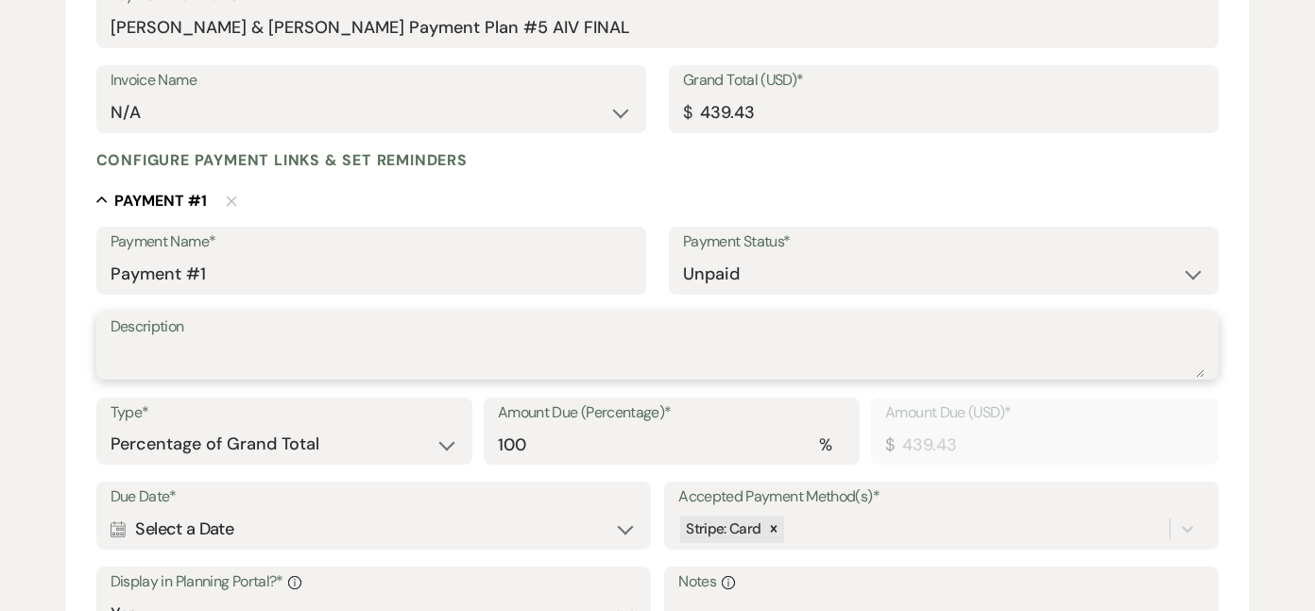
click at [358, 359] on textarea "Description" at bounding box center [658, 359] width 1095 height 38
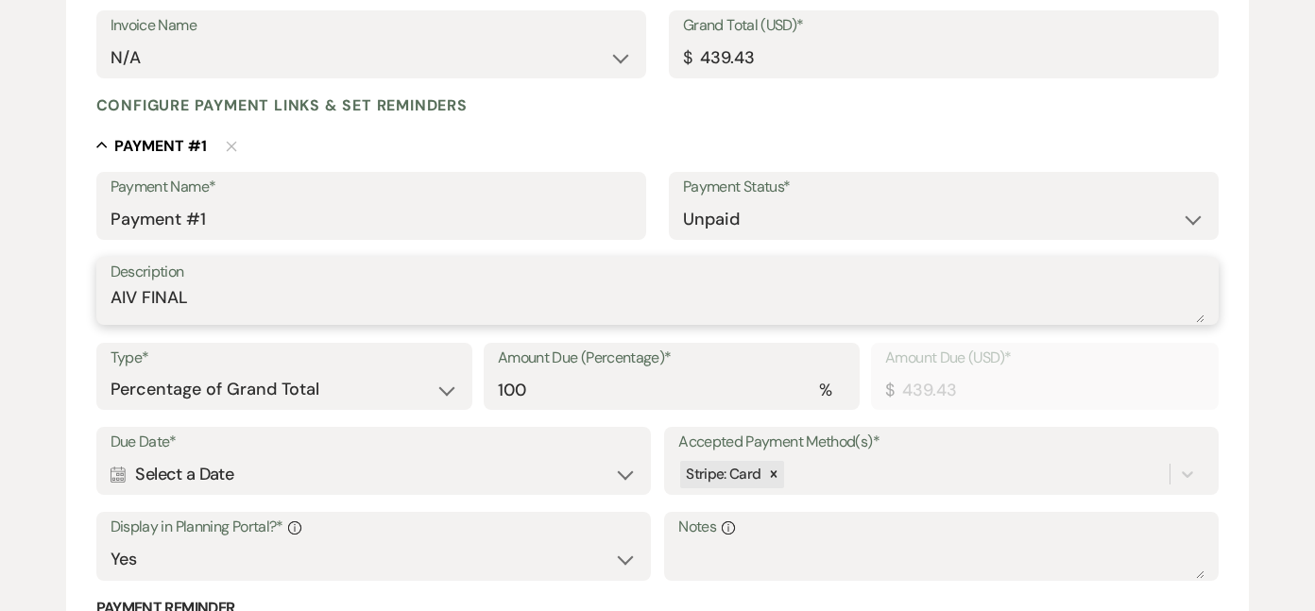
scroll to position [408, 0]
type textarea "AIV FINAL"
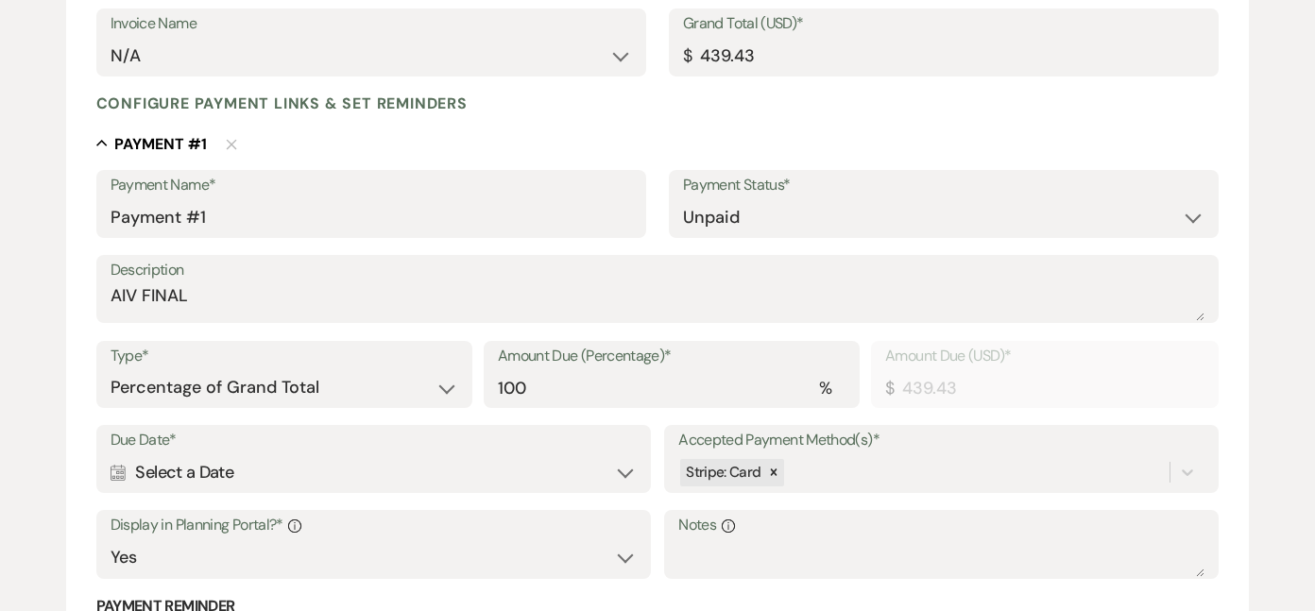
click at [410, 461] on div "Calendar Select a Date Expand" at bounding box center [374, 472] width 526 height 37
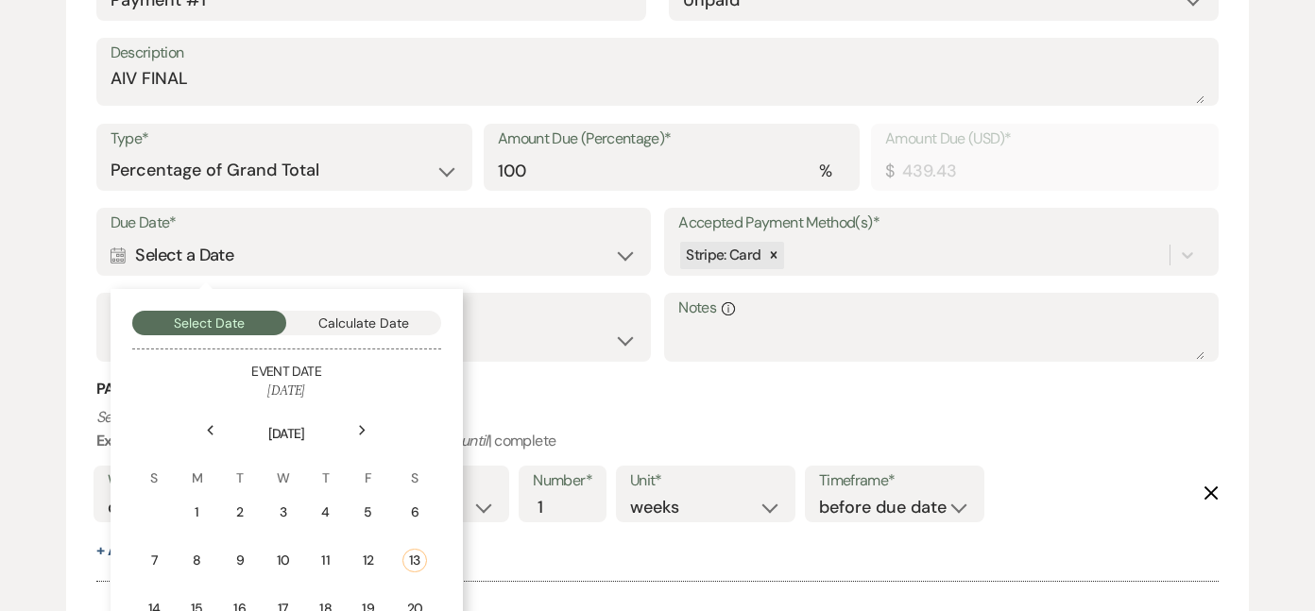
scroll to position [710, 0]
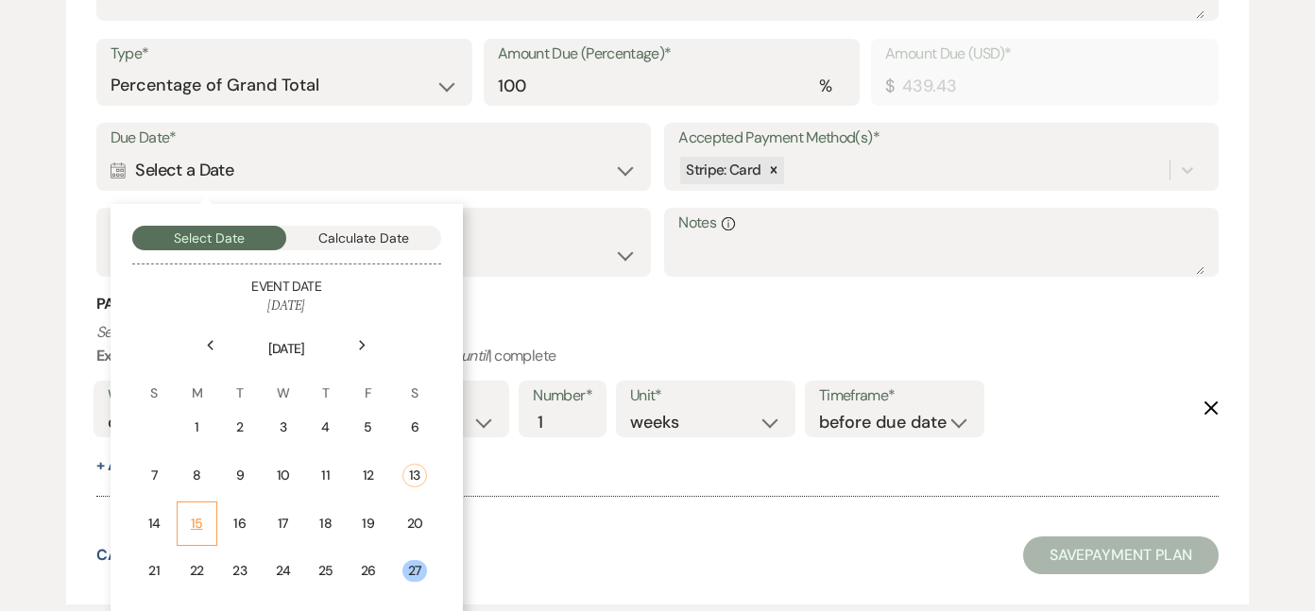
click at [197, 516] on div "15" at bounding box center [197, 524] width 16 height 20
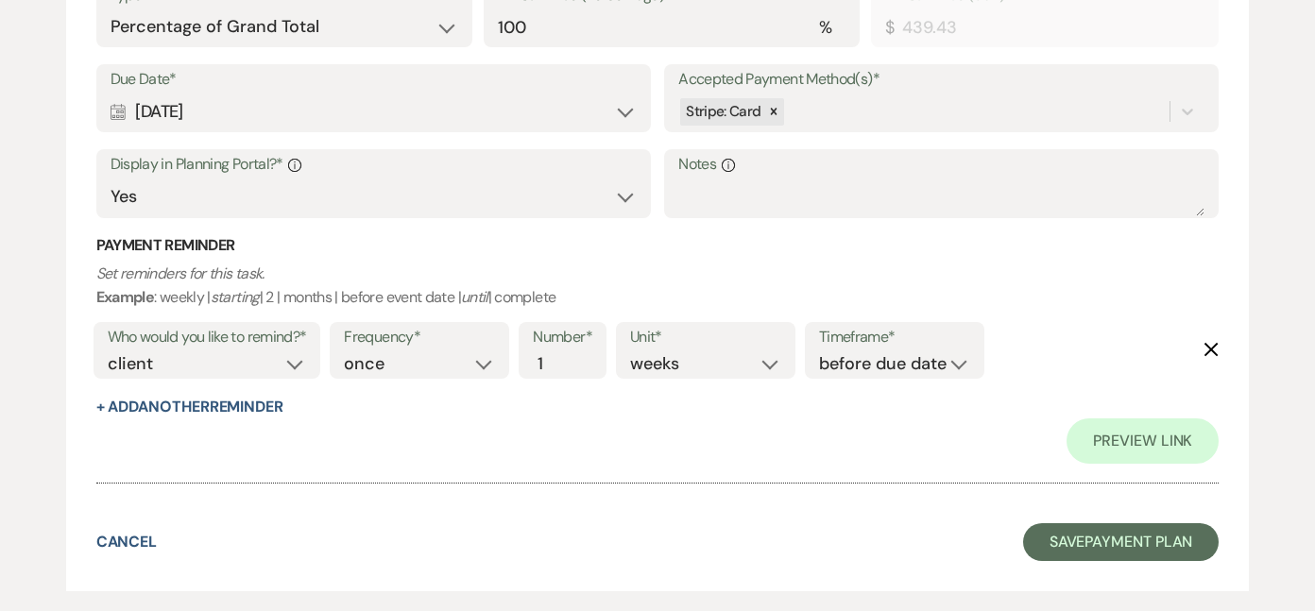
scroll to position [772, 0]
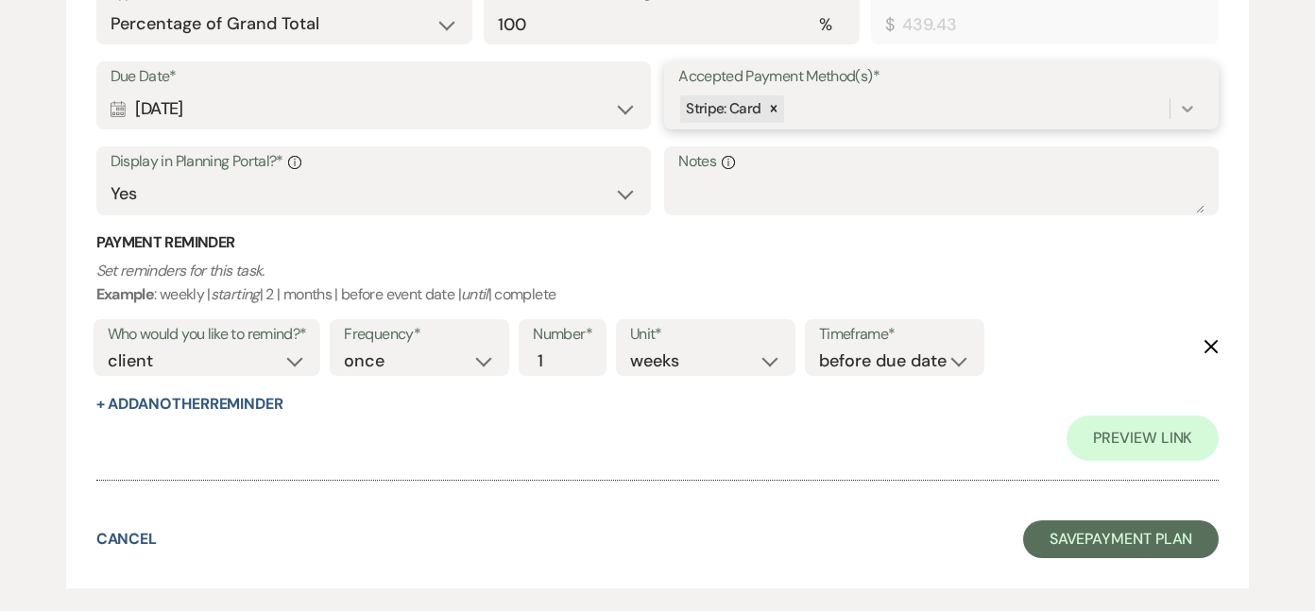
click at [1189, 100] on icon at bounding box center [1187, 108] width 19 height 19
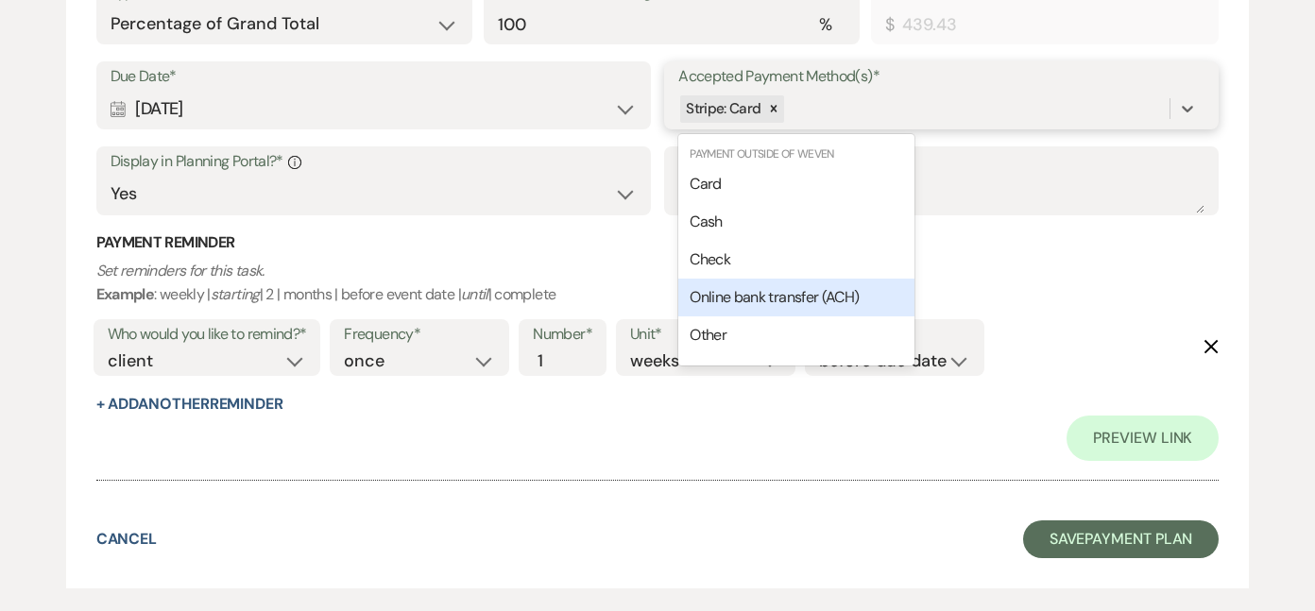
click at [783, 295] on span "Online bank transfer (ACH)" at bounding box center [774, 297] width 169 height 20
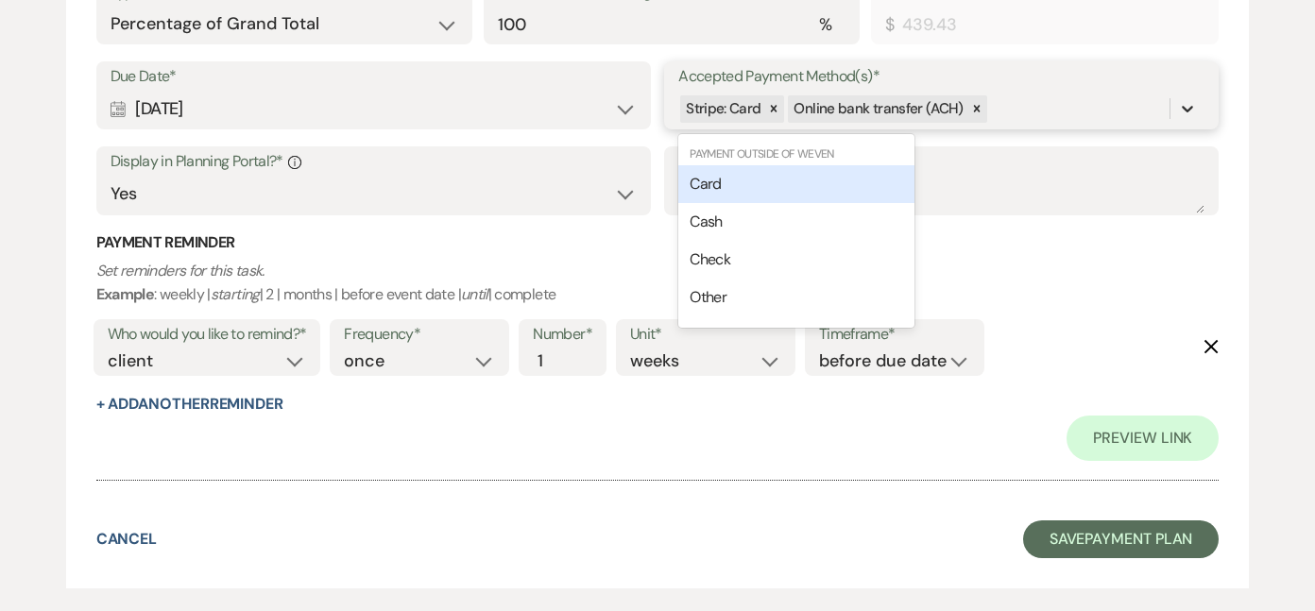
click at [1181, 105] on icon at bounding box center [1187, 108] width 19 height 19
click at [758, 179] on div "Card" at bounding box center [796, 184] width 236 height 38
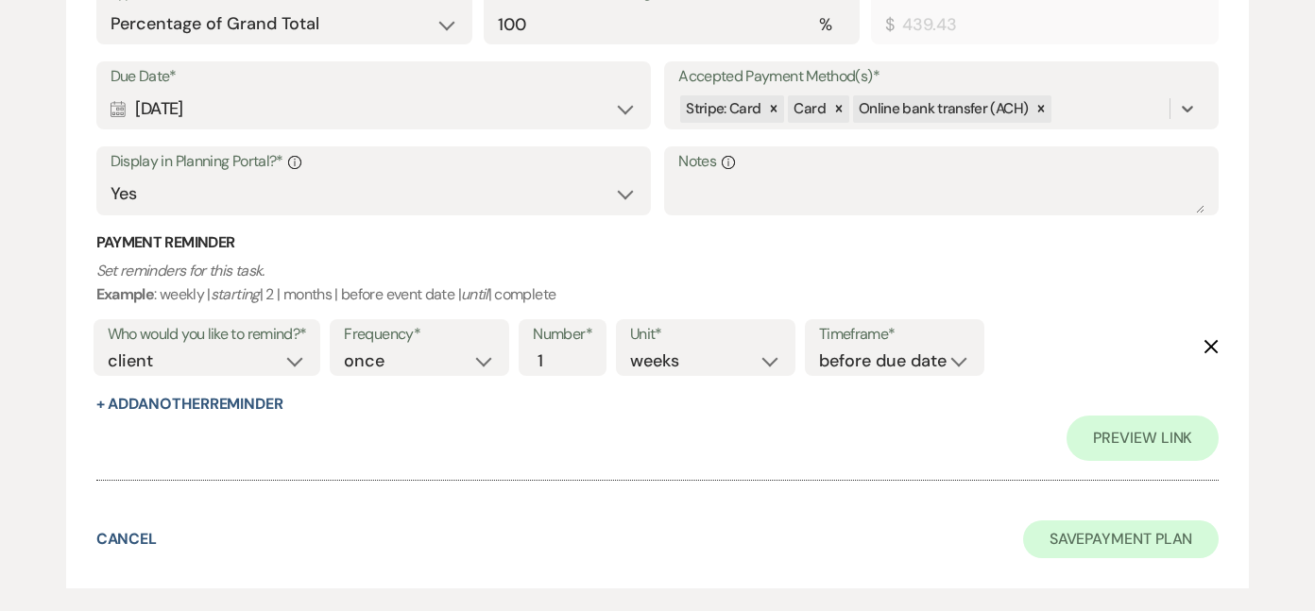
click at [1109, 534] on button "Save Payment Plan" at bounding box center [1121, 540] width 196 height 38
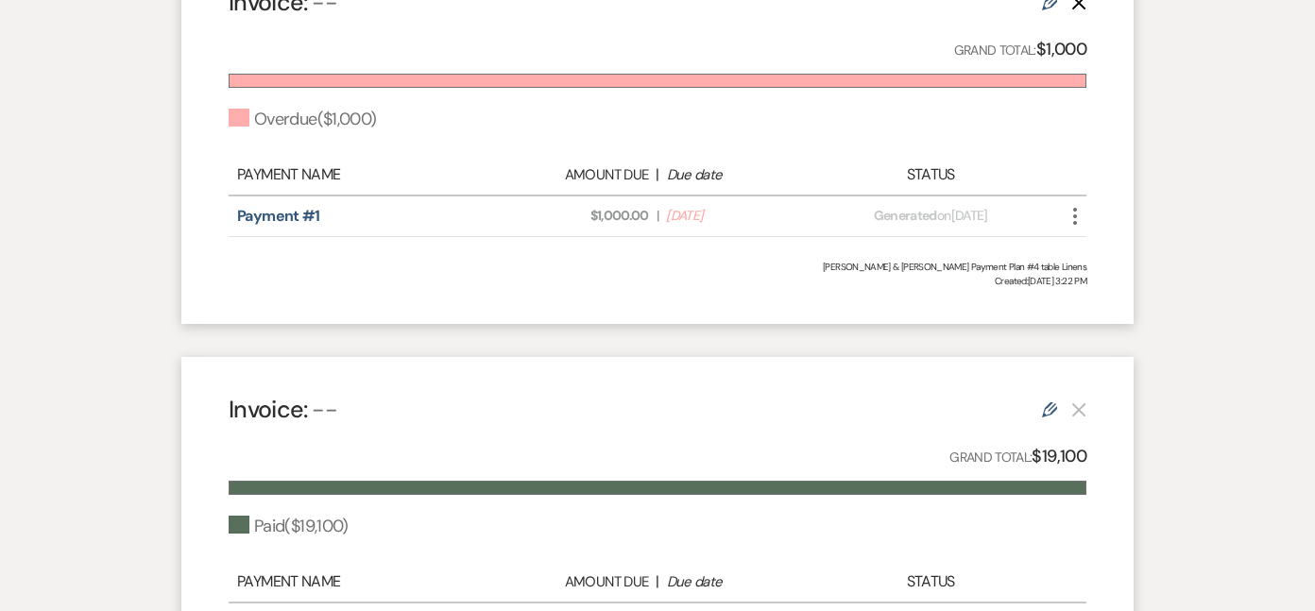
scroll to position [1074, 0]
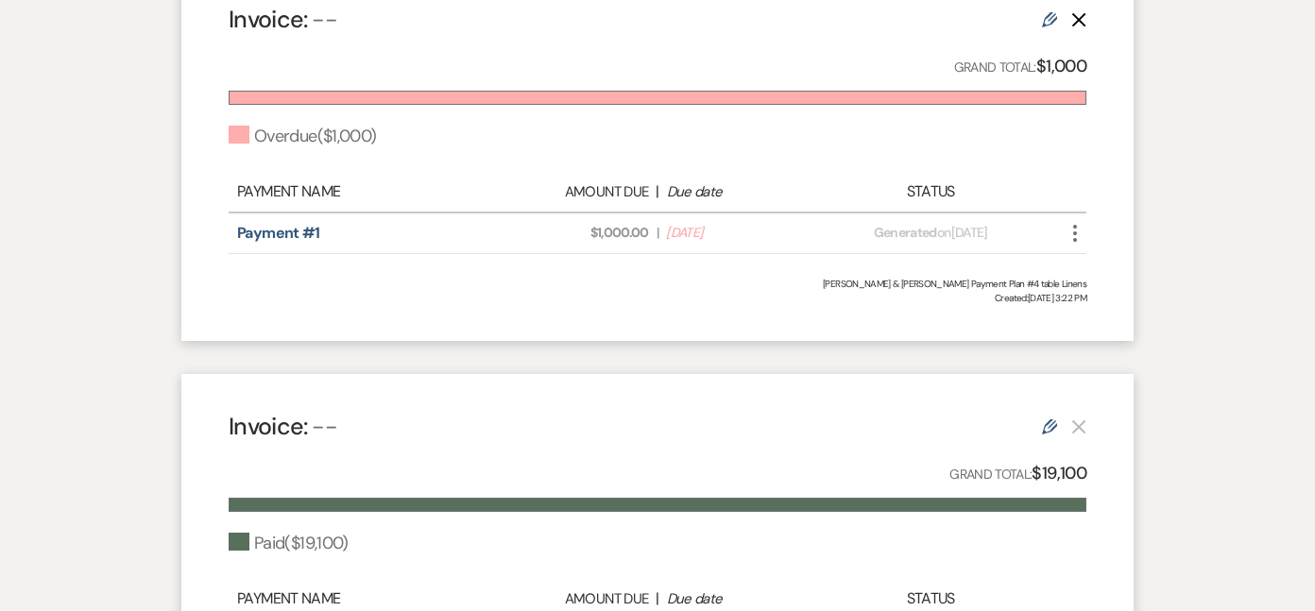
click at [1077, 15] on use "button" at bounding box center [1079, 20] width 14 height 14
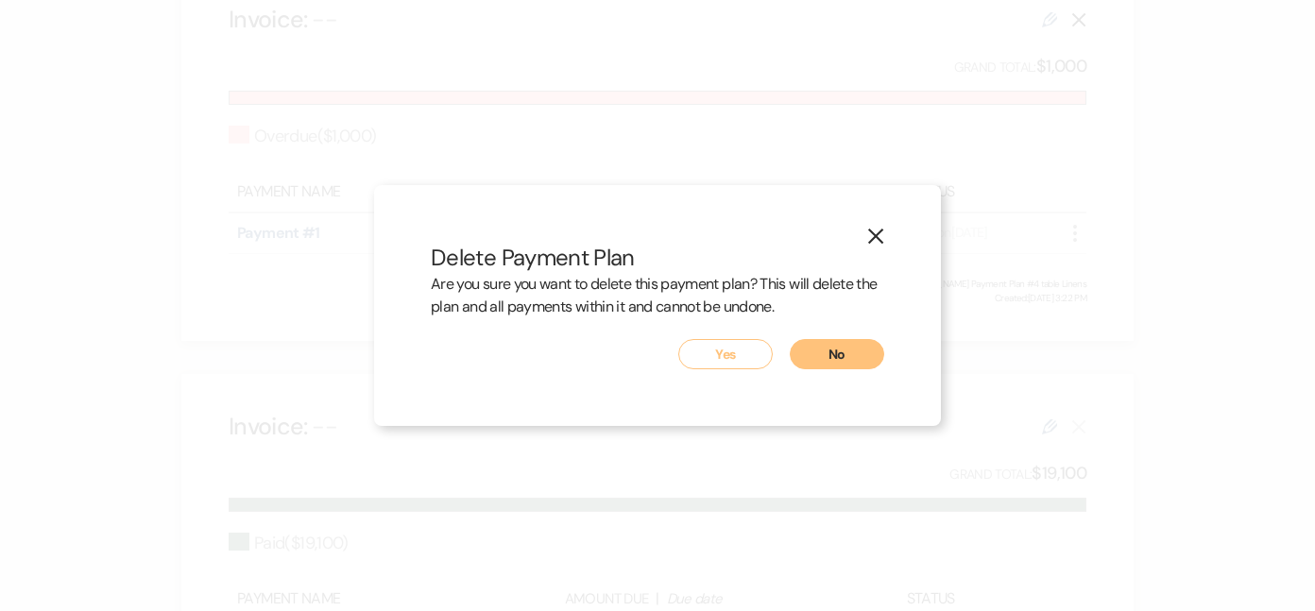
click at [726, 357] on button "Yes" at bounding box center [725, 354] width 94 height 30
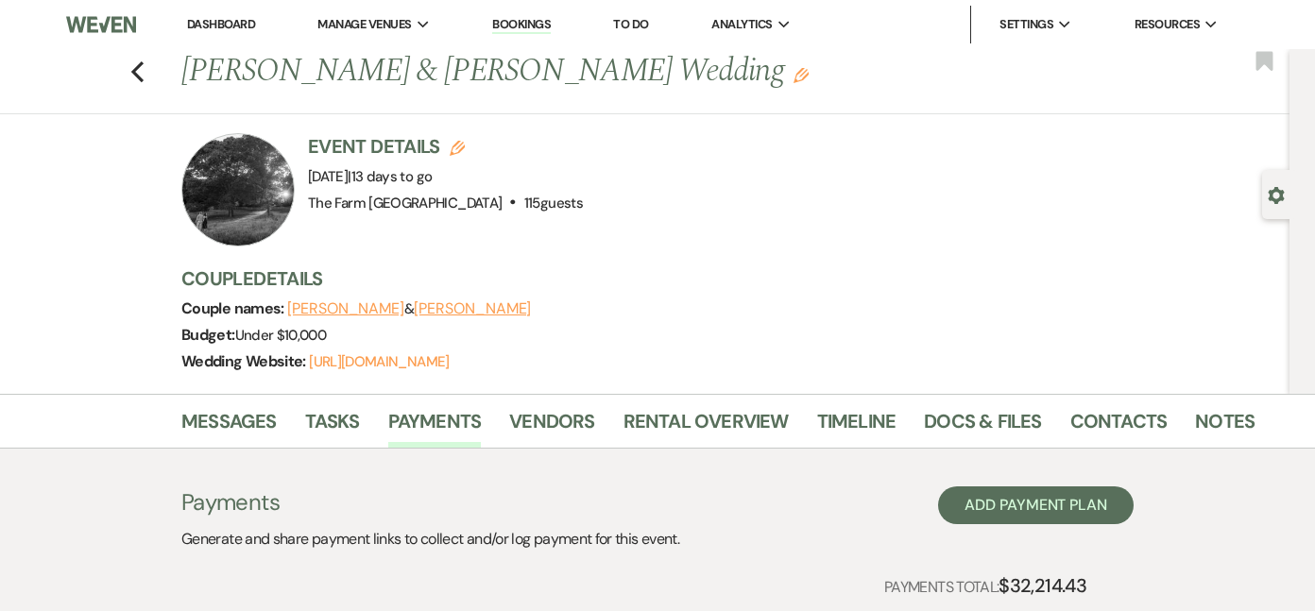
scroll to position [0, 0]
click at [139, 74] on icon "Previous" at bounding box center [137, 71] width 14 height 23
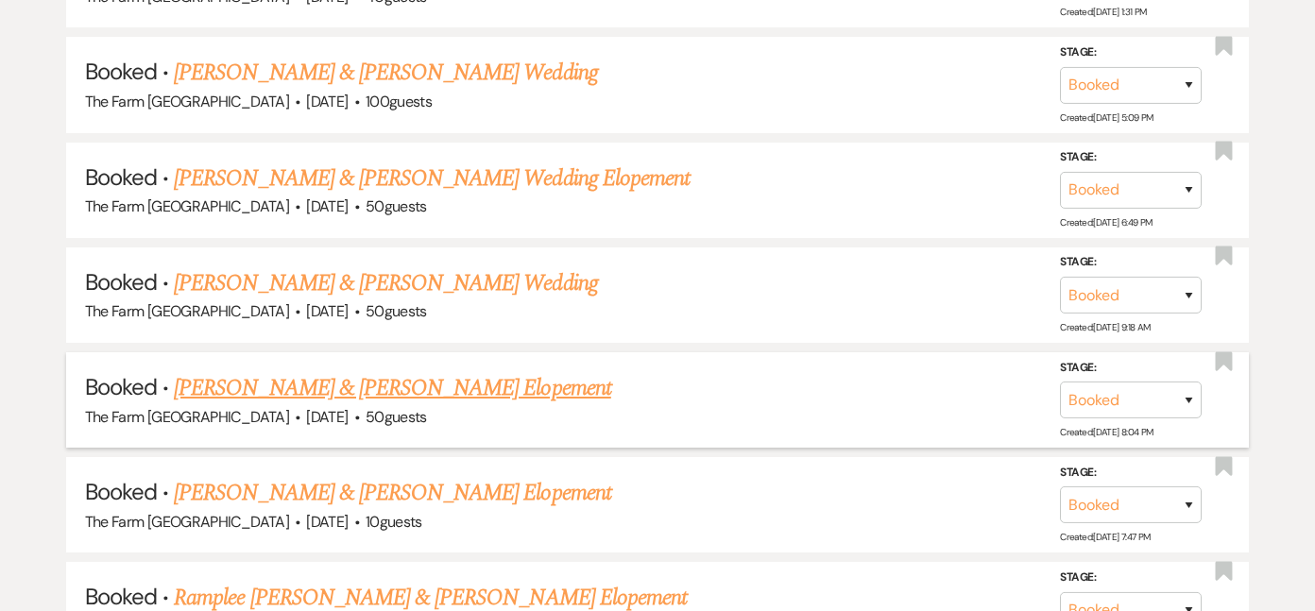
scroll to position [1334, 0]
click at [522, 372] on link "[PERSON_NAME] & [PERSON_NAME] Elopement" at bounding box center [392, 389] width 437 height 34
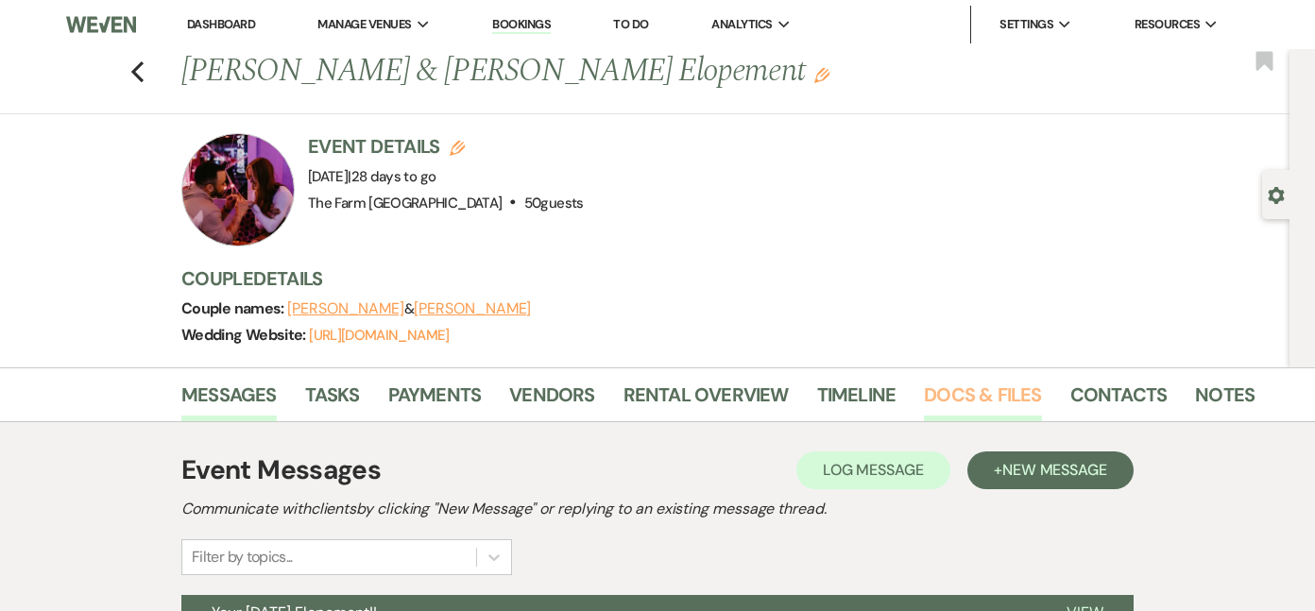
click at [959, 393] on link "Docs & Files" at bounding box center [982, 401] width 117 height 42
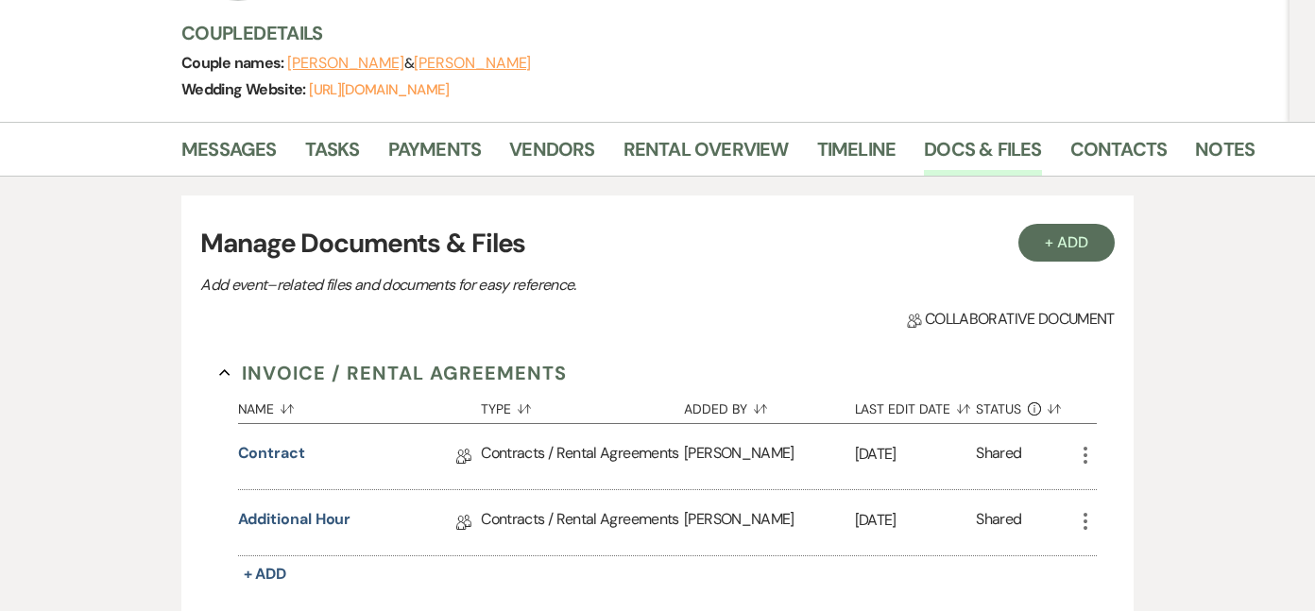
scroll to position [262, 0]
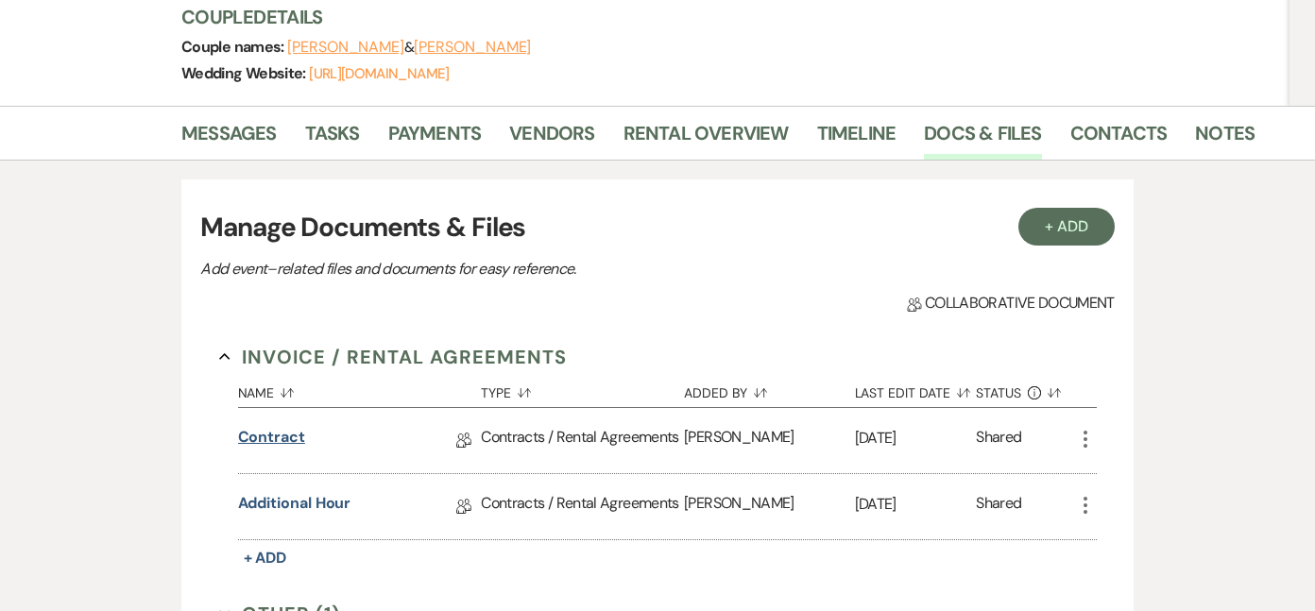
click at [284, 435] on link "Contract" at bounding box center [271, 440] width 67 height 29
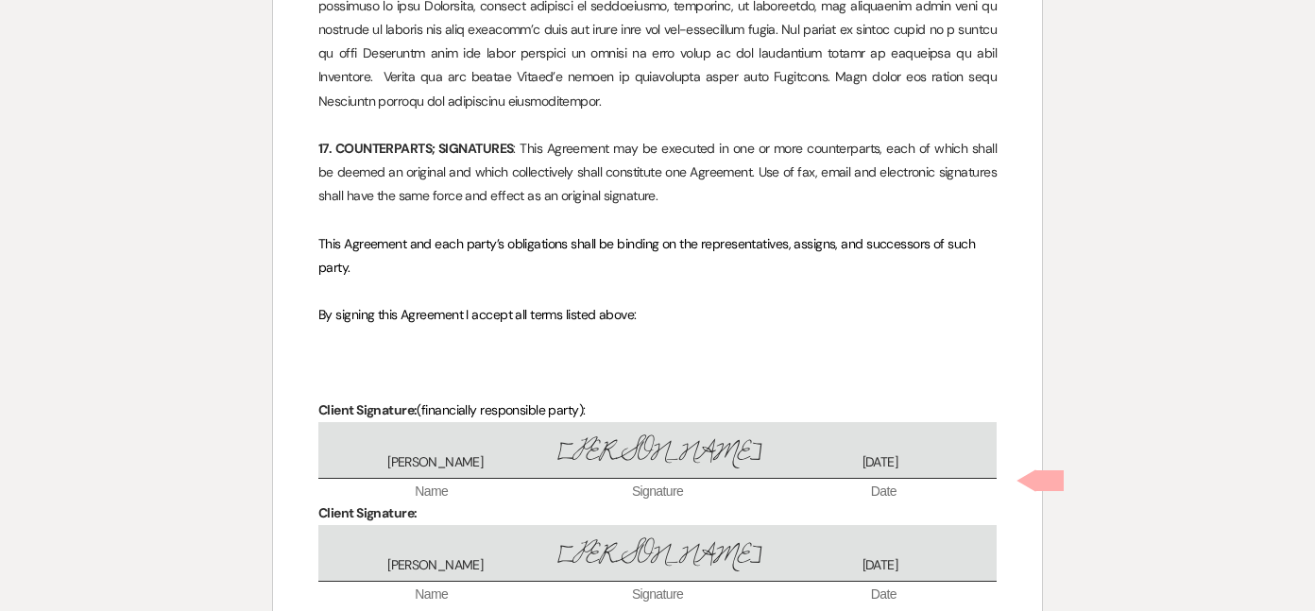
scroll to position [6084, 0]
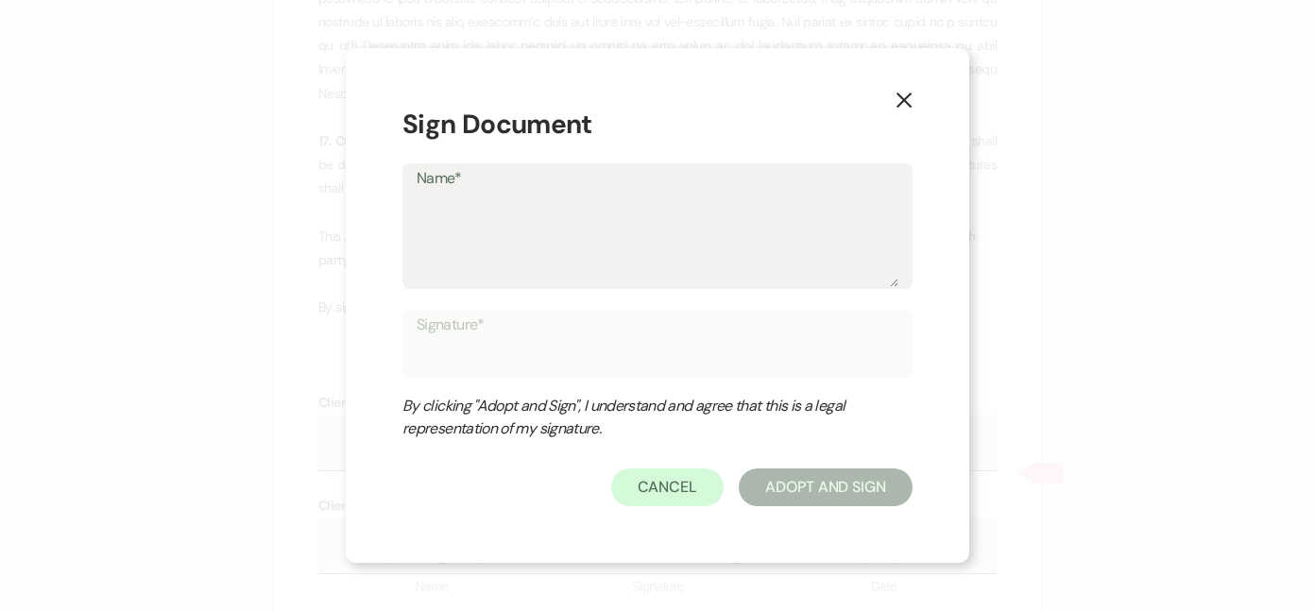
type textarea "T"
type input "T"
type textarea "Th"
type input "Th"
type textarea "The"
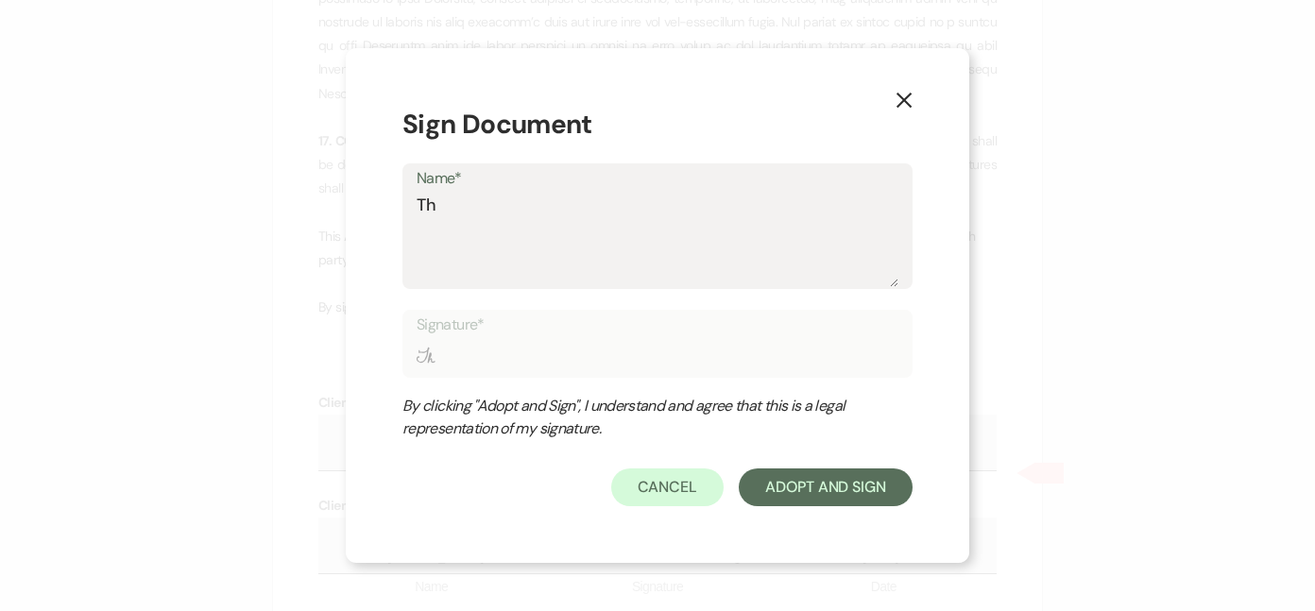
type input "The"
type textarea "The"
type input "The"
type textarea "The F"
type input "The F"
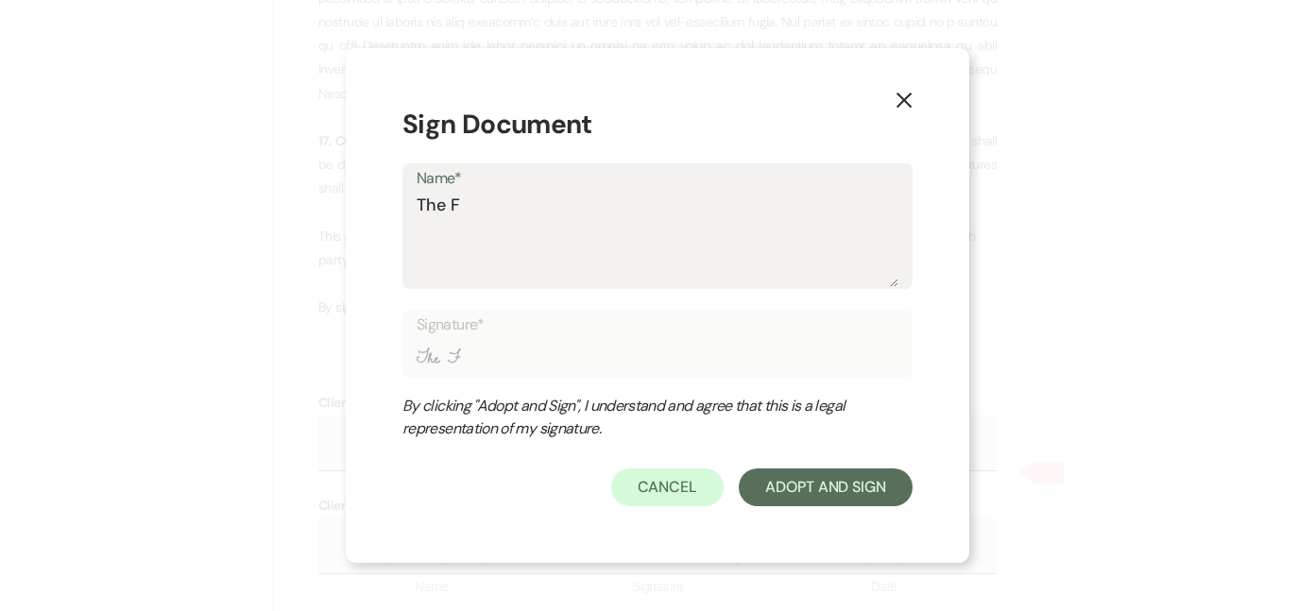
type textarea "The FA"
type input "The FA"
type textarea "The FAr"
type input "The FAr"
type textarea "The FArm"
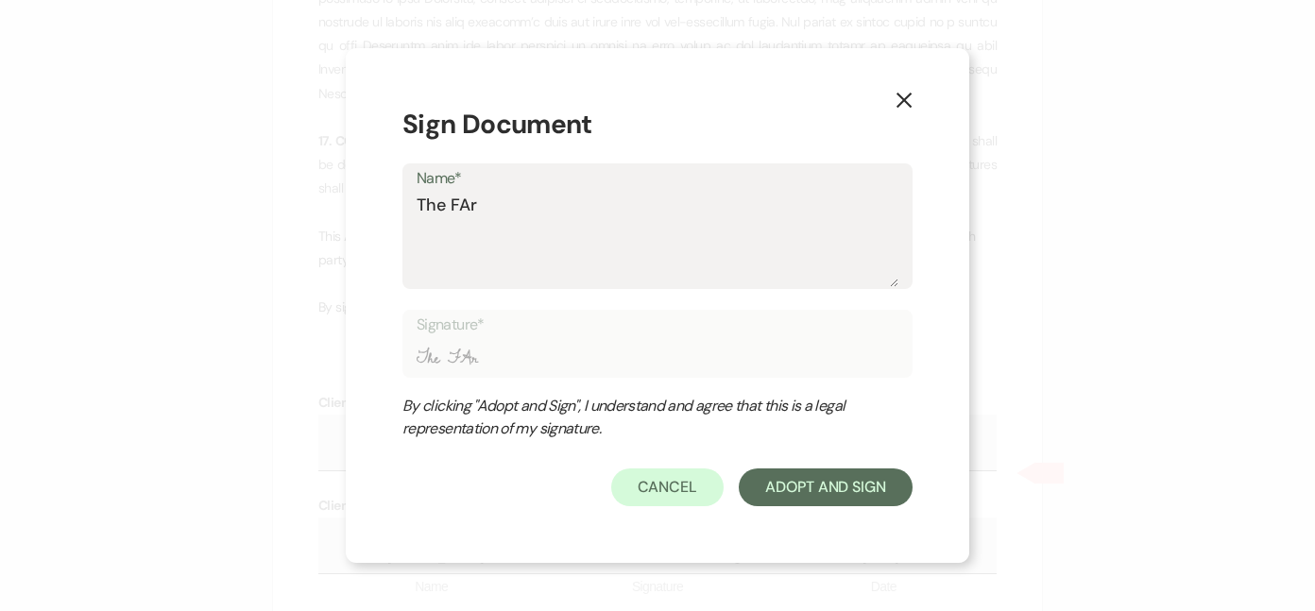
type input "The FArm"
type textarea "The FAr"
type input "The FAr"
type textarea "The FA"
type input "The FA"
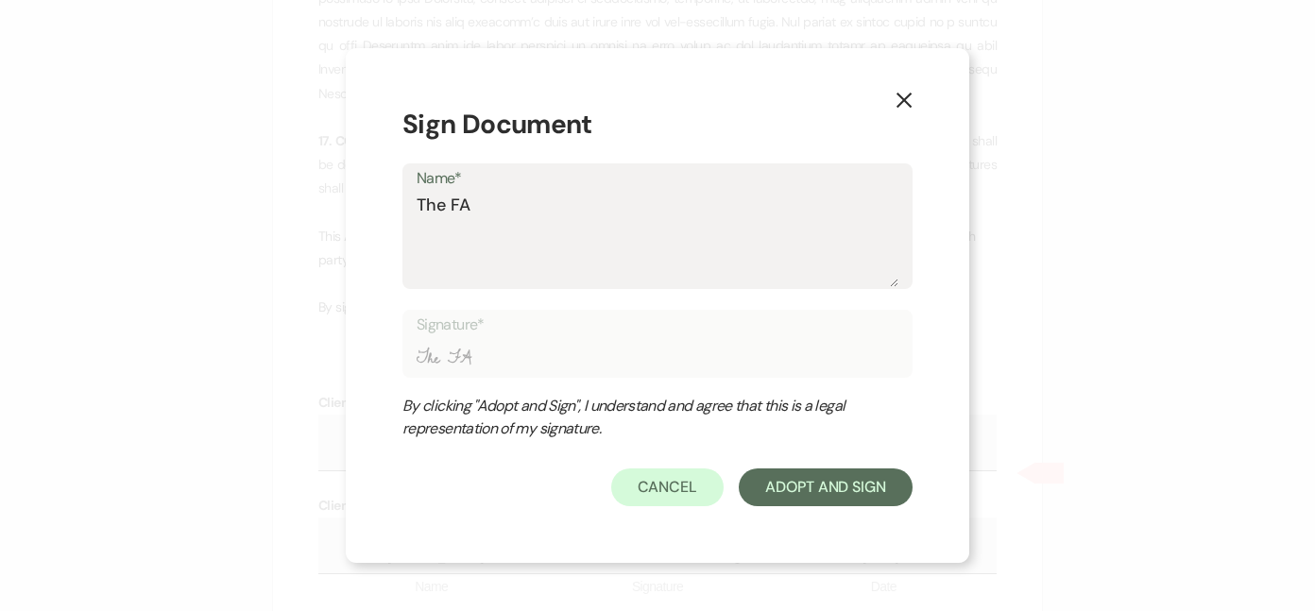
type textarea "The F"
type input "The F"
type textarea "The Fa"
type input "The Fa"
type textarea "The Far"
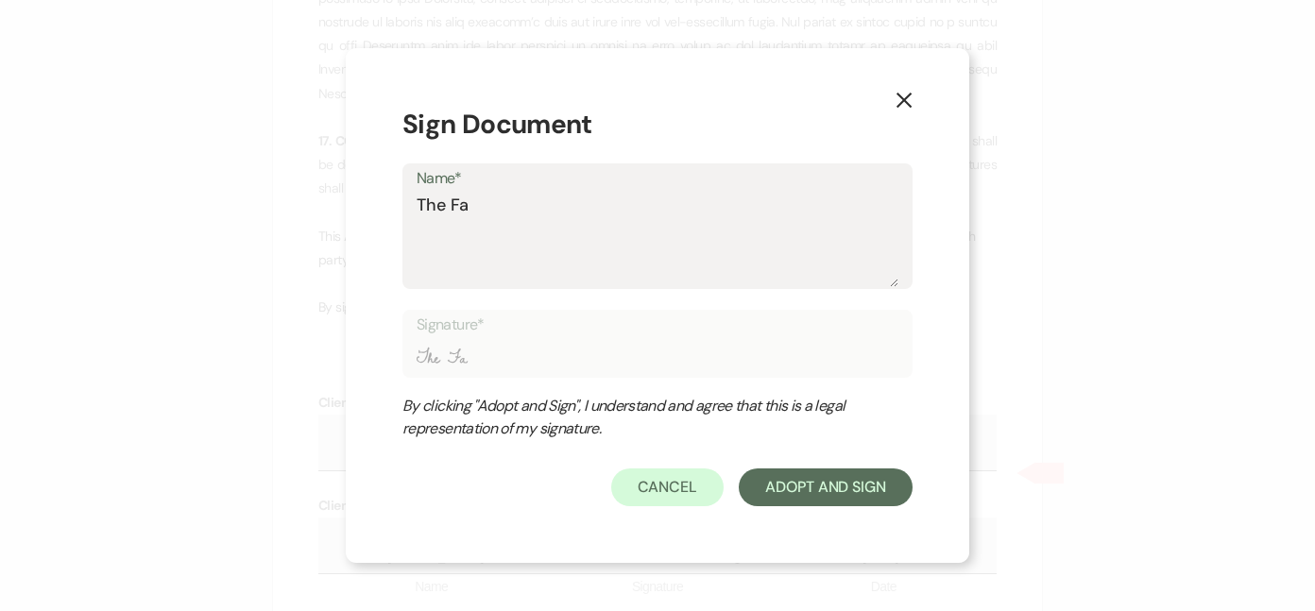
type input "The Far"
type textarea "The Farm"
type input "The Farm"
type textarea "The Farm"
type input "The Farm"
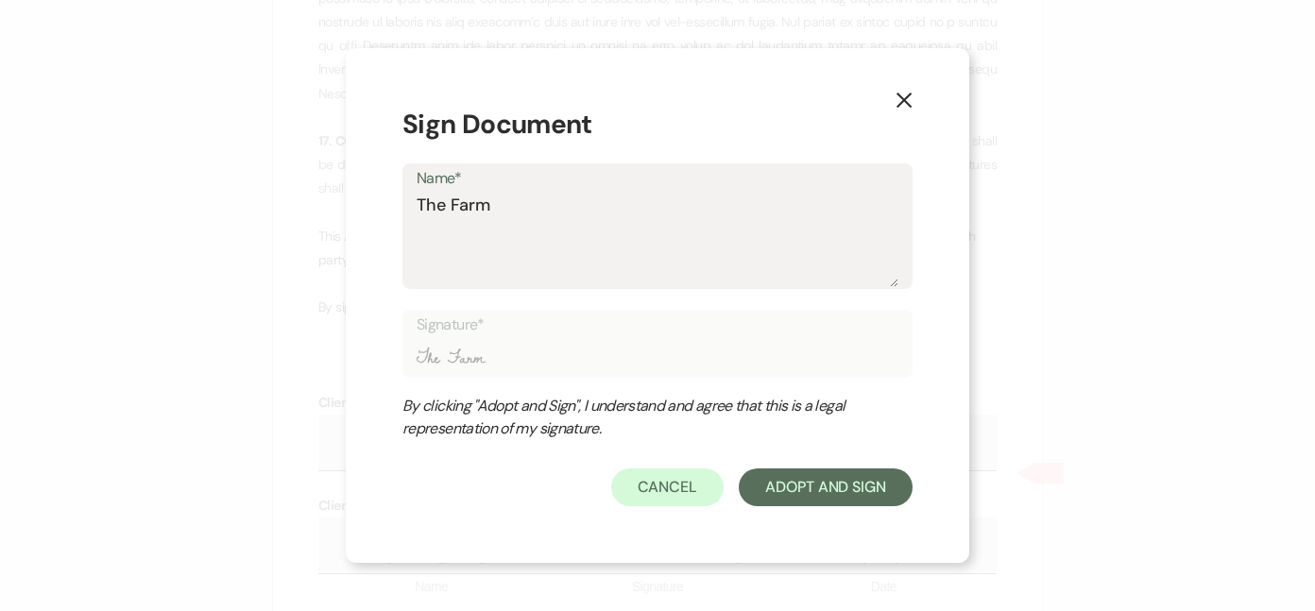
type textarea "The Farm R"
type input "The Farm R"
type textarea "The Farm Ro"
type input "The Farm Ro"
type textarea "The Farm Rom"
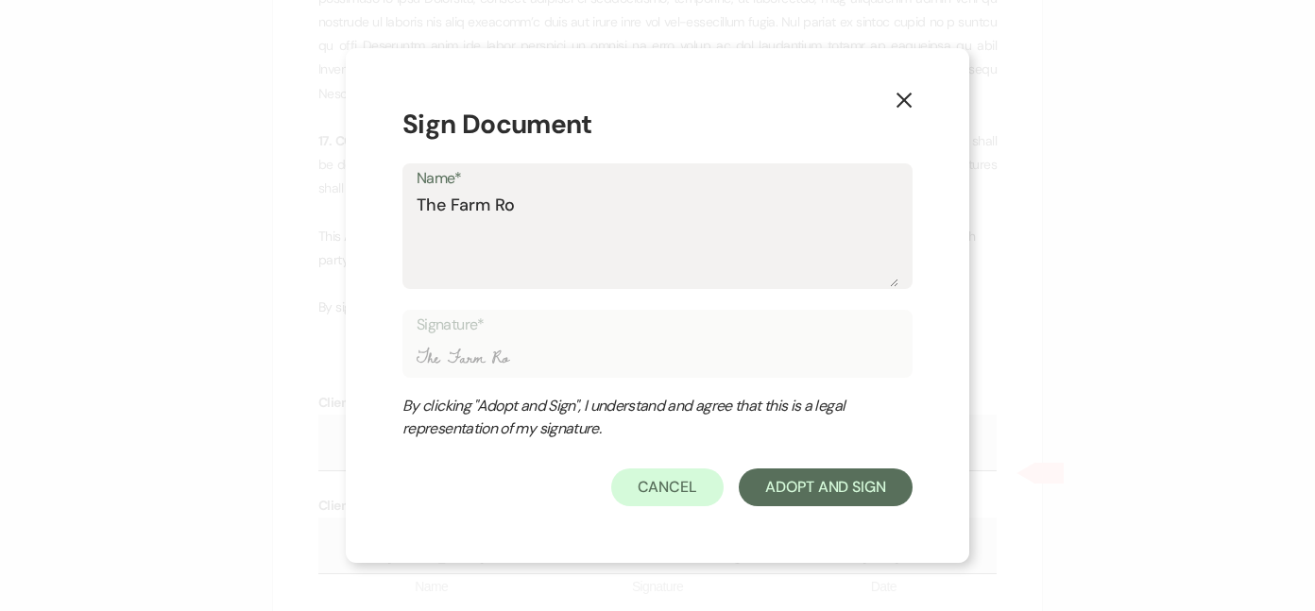
type input "The Farm Rom"
type textarea "The Farm [GEOGRAPHIC_DATA]"
type input "The Farm [GEOGRAPHIC_DATA]"
type textarea "The Farm [GEOGRAPHIC_DATA]"
type input "The Farm [GEOGRAPHIC_DATA]"
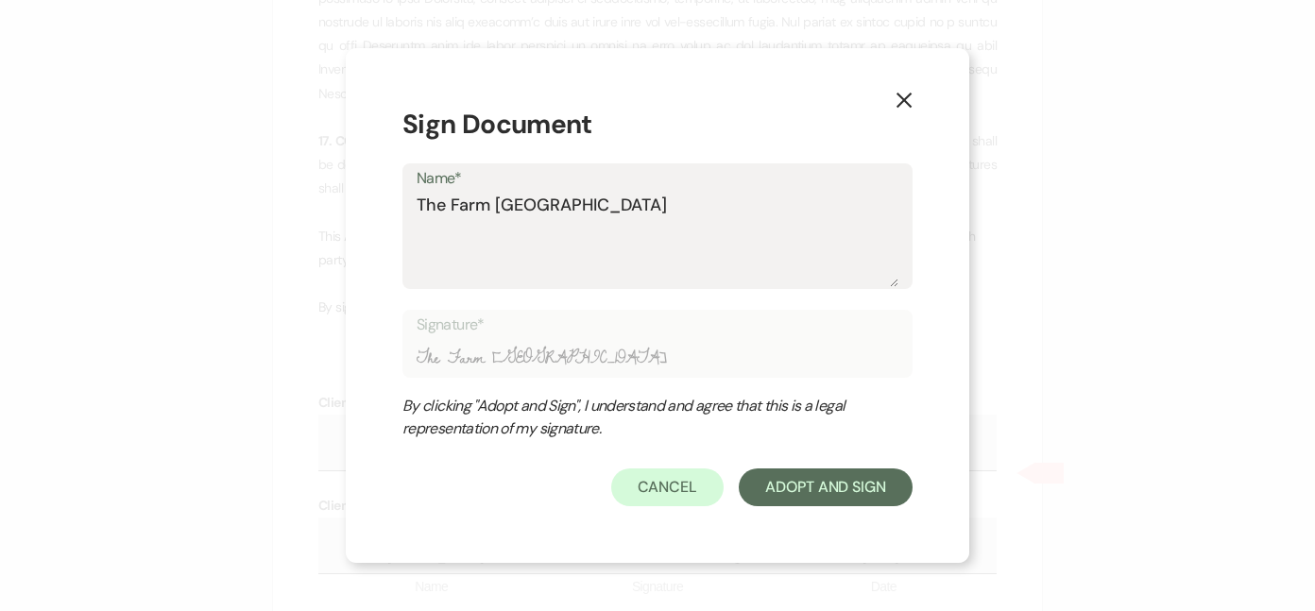
type textarea "The Farm Rome G"
type input "The Farm Rome G"
type textarea "The Farm [GEOGRAPHIC_DATA] [GEOGRAPHIC_DATA]"
type input "The Farm [GEOGRAPHIC_DATA] [GEOGRAPHIC_DATA]"
type textarea "The Farm [GEOGRAPHIC_DATA] [GEOGRAPHIC_DATA]"
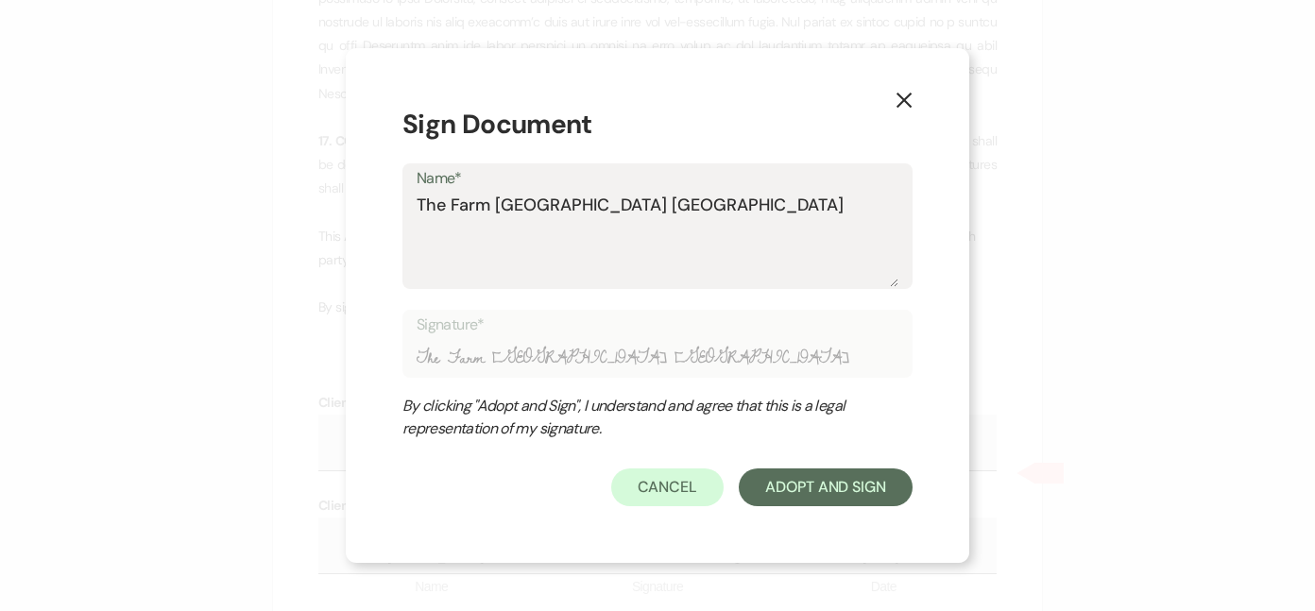
type input "The Farm [GEOGRAPHIC_DATA] [GEOGRAPHIC_DATA]"
type textarea "The Farm [GEOGRAPHIC_DATA] [GEOGRAPHIC_DATA] L"
type input "The Farm [GEOGRAPHIC_DATA] [GEOGRAPHIC_DATA] L"
type textarea "The Farm [GEOGRAPHIC_DATA] GA LL"
type input "The Farm [GEOGRAPHIC_DATA] GA LL"
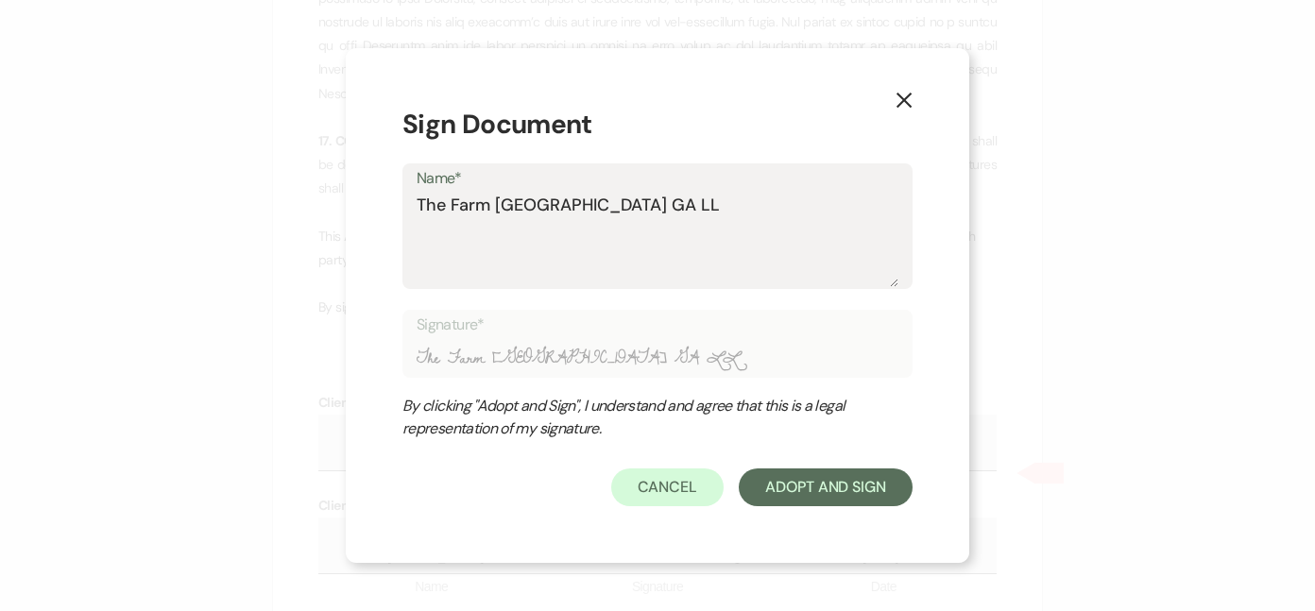
type textarea "The Farm Rome GA LLC"
type input "The Farm Rome GA LLC"
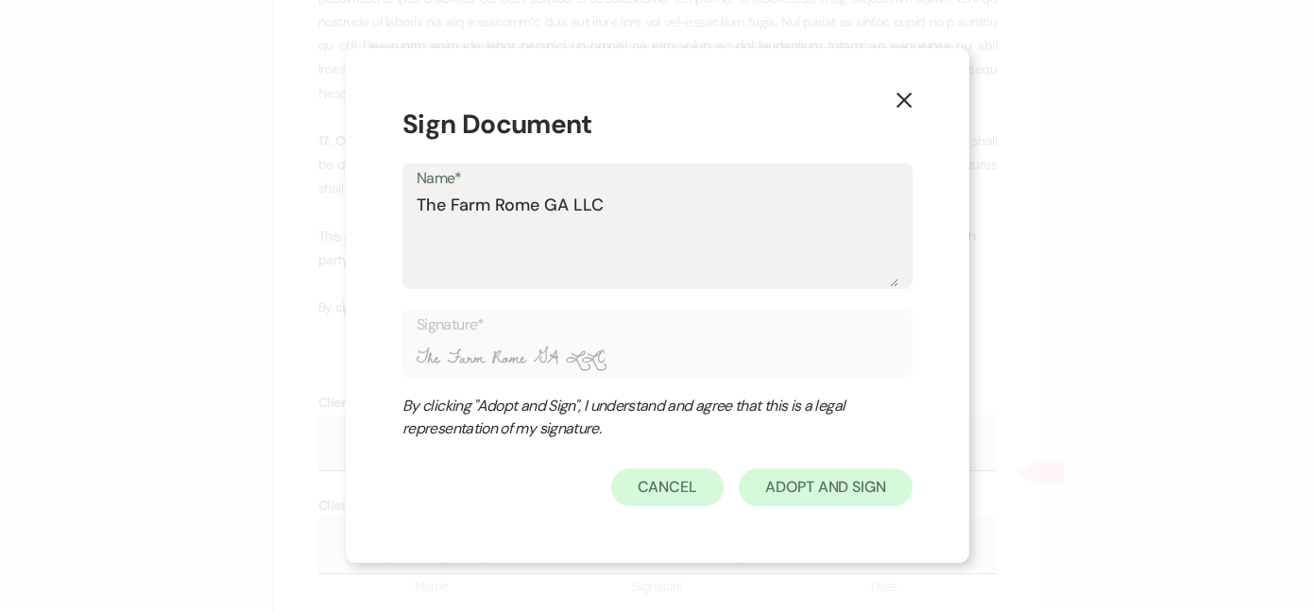
type textarea "The Farm Rome GA LLC"
click at [813, 488] on button "Adopt And Sign" at bounding box center [826, 488] width 174 height 38
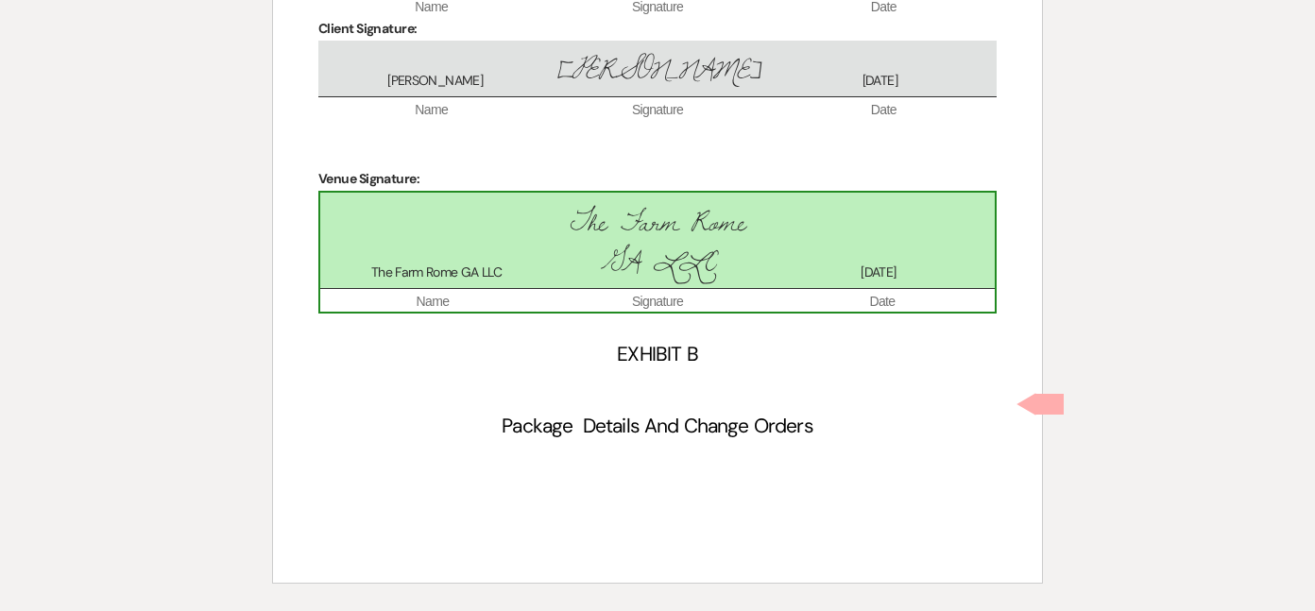
scroll to position [6559, 0]
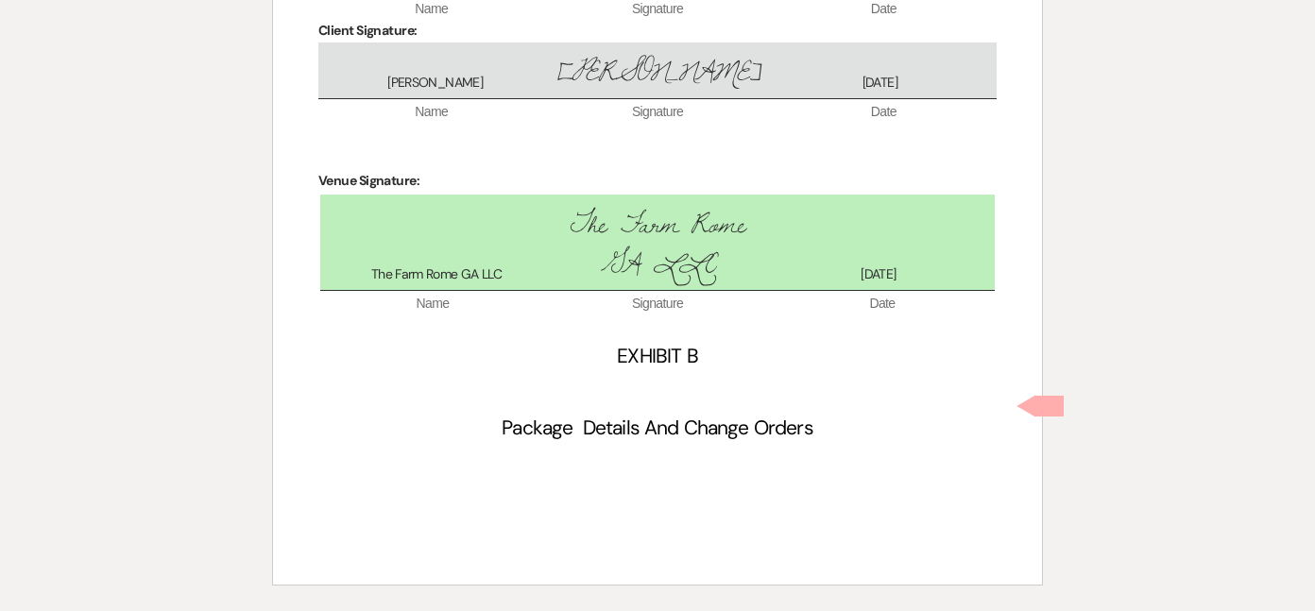
click at [279, 610] on input "By signing electronically, I understand that this is a legally binding document." at bounding box center [278, 619] width 12 height 12
checkbox input "true"
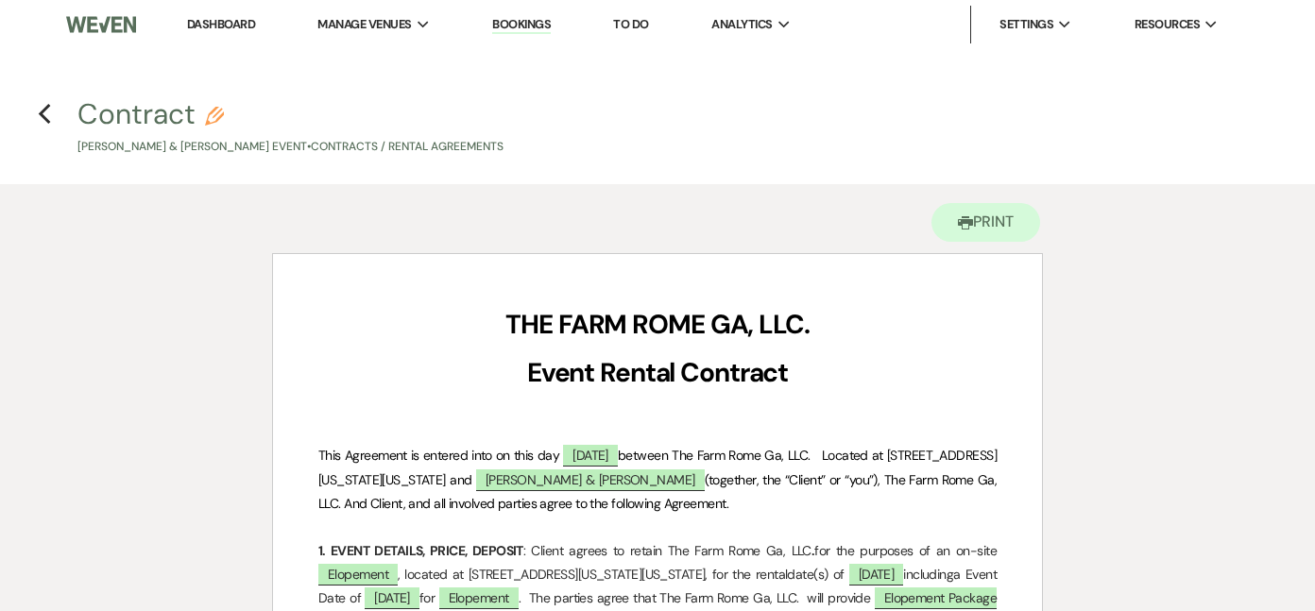
scroll to position [0, 0]
click at [45, 111] on use "button" at bounding box center [44, 114] width 12 height 21
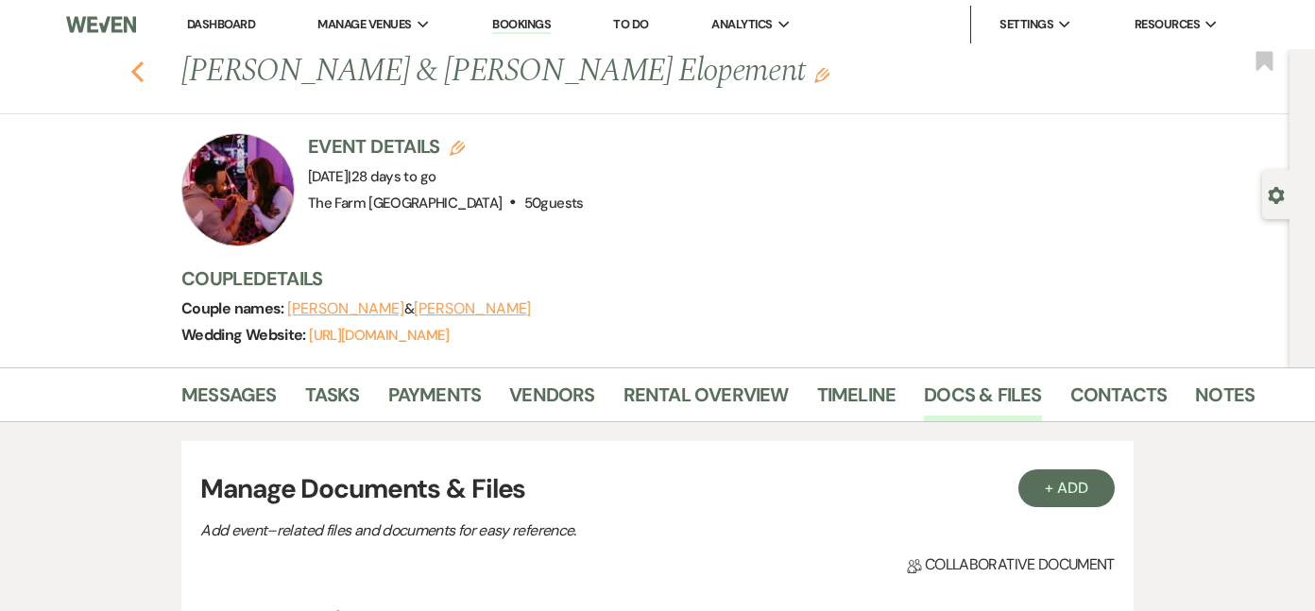
click at [138, 72] on icon "Previous" at bounding box center [137, 71] width 14 height 23
